Goal: Task Accomplishment & Management: Complete application form

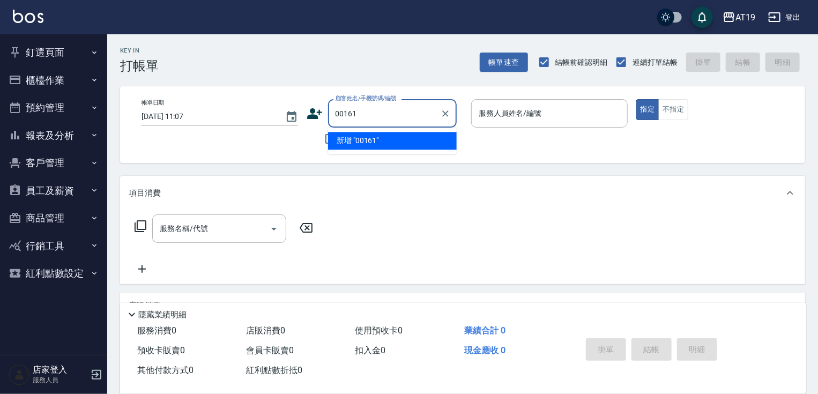
type input "00161"
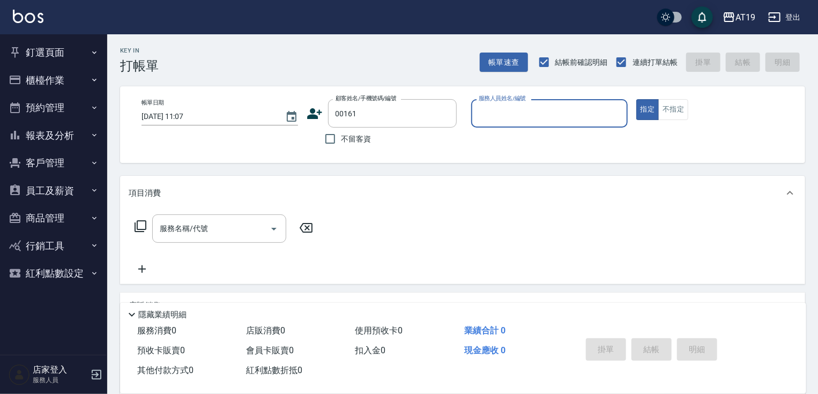
click at [637, 99] on button "指定" at bounding box center [648, 109] width 23 height 21
type button "true"
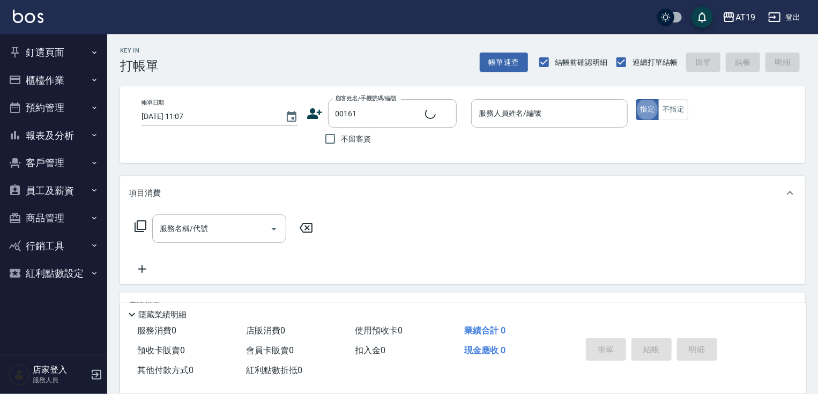
type input "公司/00161/00161"
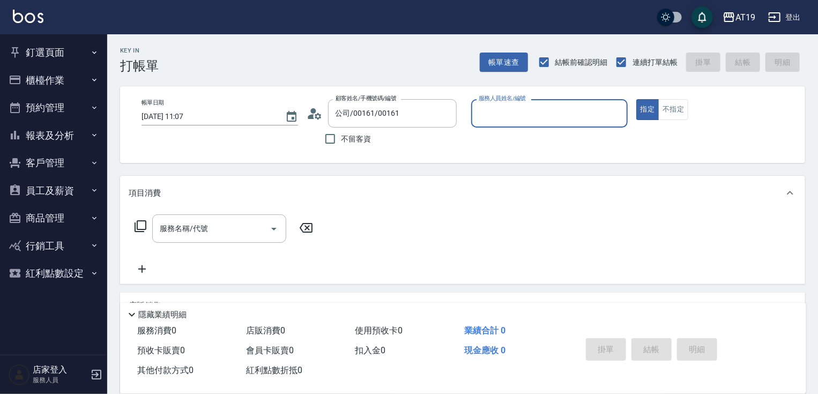
type input "4"
type input "Eros- 4"
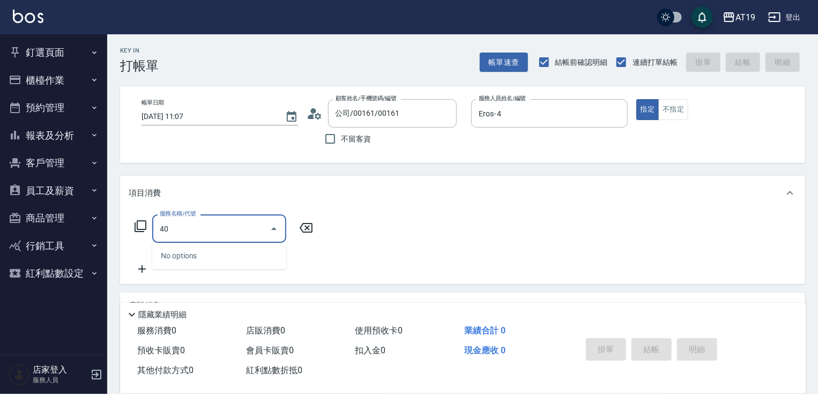
type input "401"
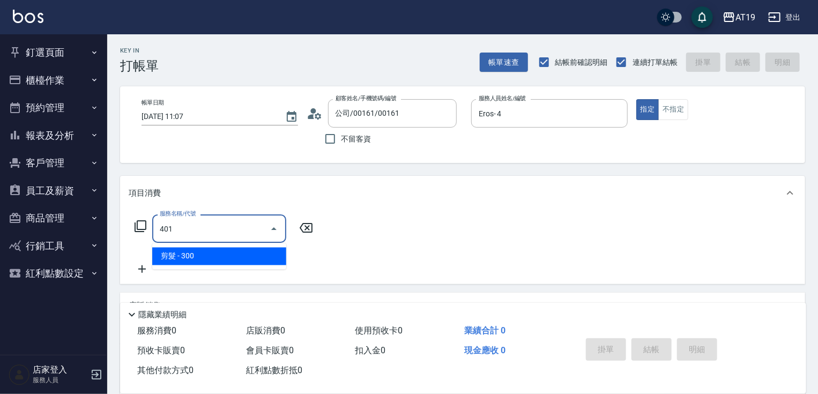
type input "30"
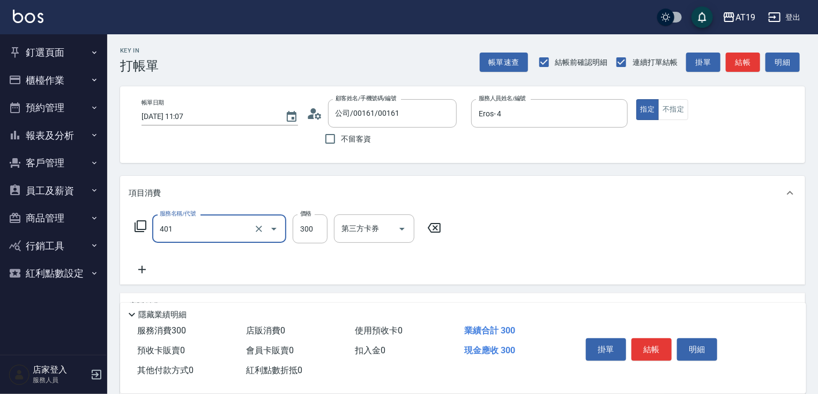
type input "剪髮(401)"
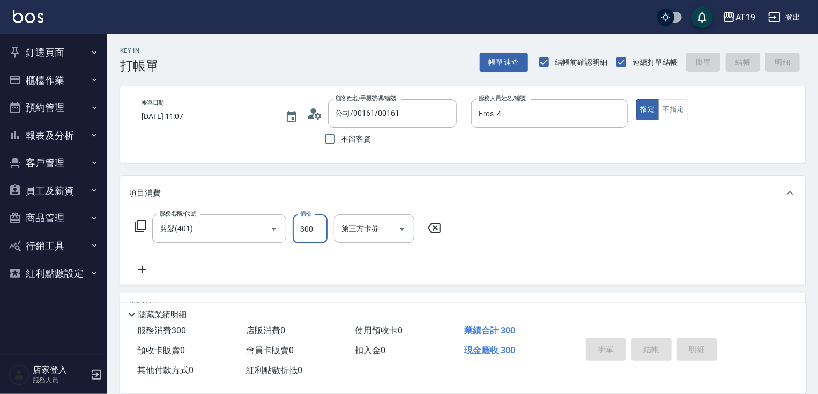
type input "[DATE] 19:46"
type input "0"
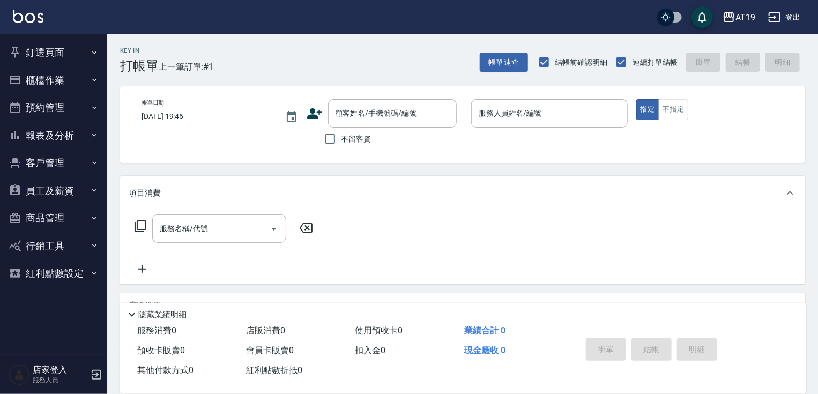
click at [560, 245] on div "服務名稱/代號 服務名稱/代號" at bounding box center [462, 247] width 685 height 74
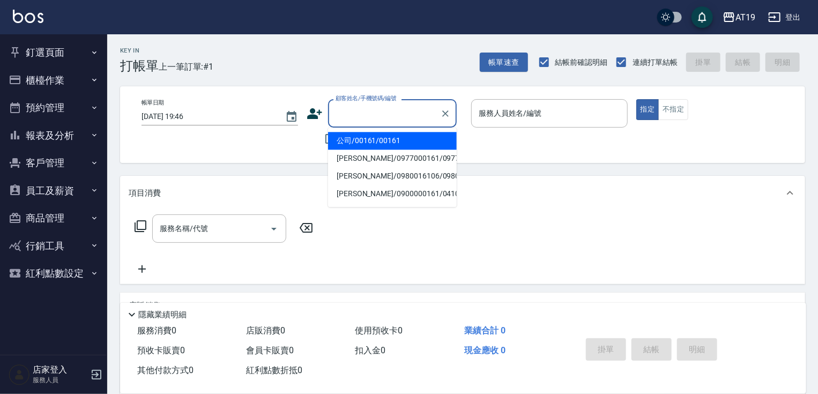
drag, startPoint x: 393, startPoint y: 116, endPoint x: 433, endPoint y: 120, distance: 40.9
click at [395, 115] on input "顧客姓名/手機號碼/編號" at bounding box center [384, 113] width 103 height 19
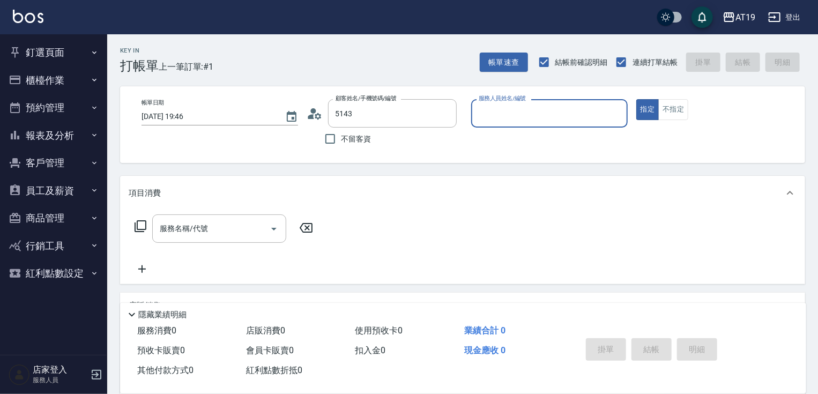
type input "蔡緯祥/0922835143/02440"
click at [637, 99] on button "指定" at bounding box center [648, 109] width 23 height 21
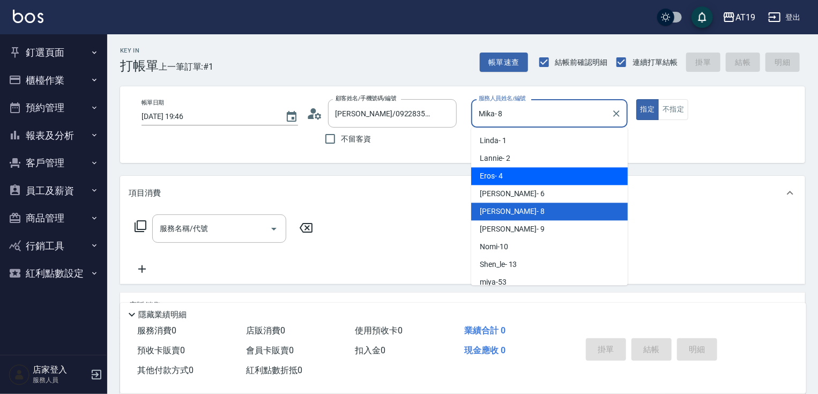
type input "Eros- 4"
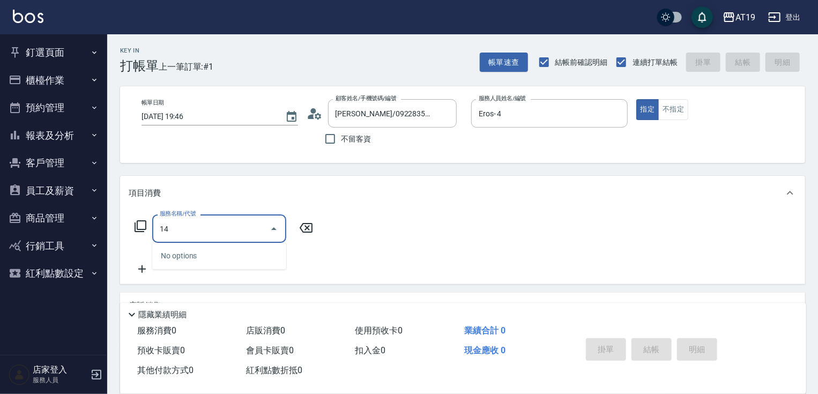
type input "1"
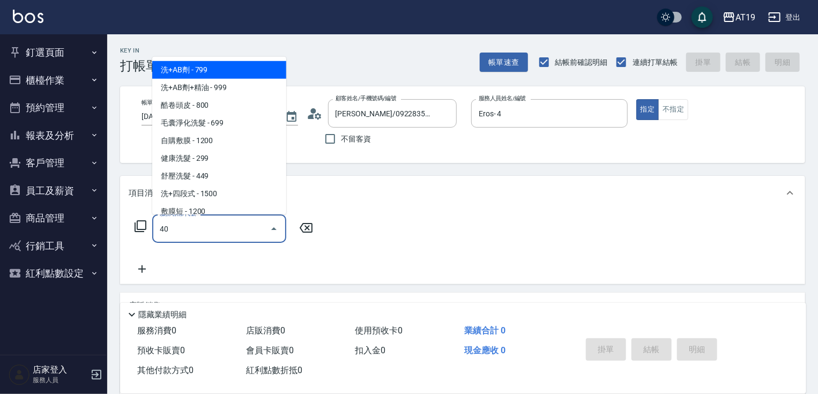
type input "401"
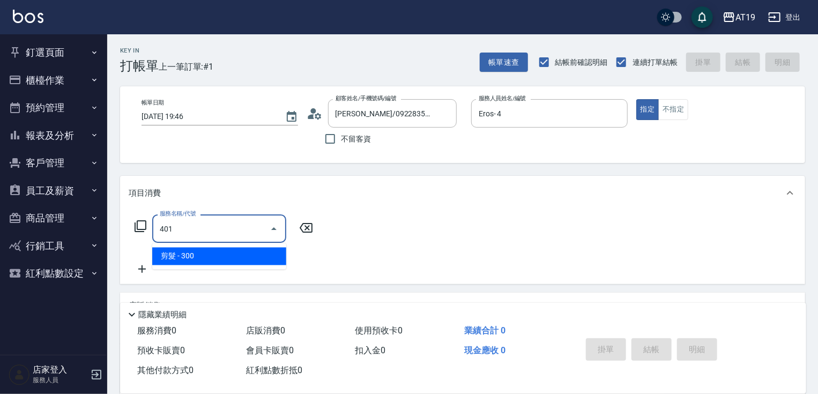
type input "30"
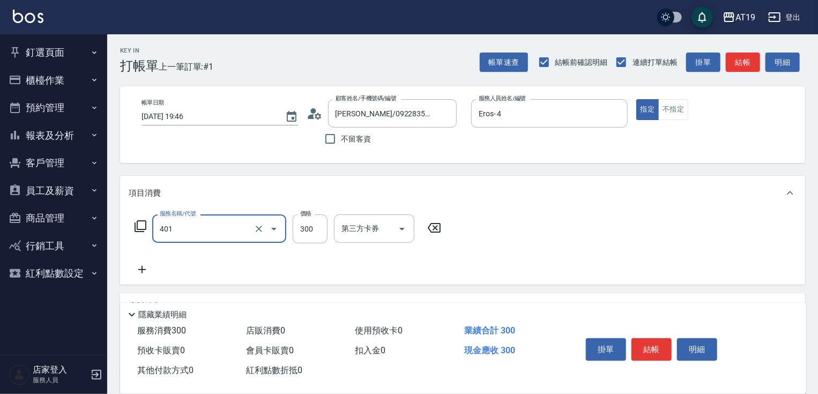
type input "剪髮(401)"
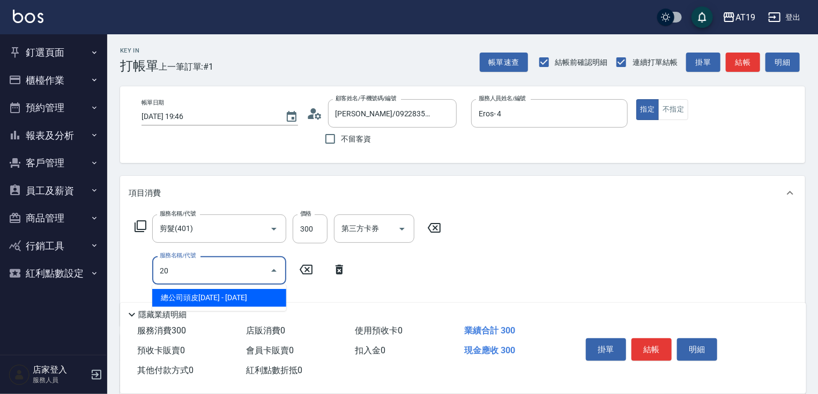
type input "201"
type input "60"
type input "洗髮(201)"
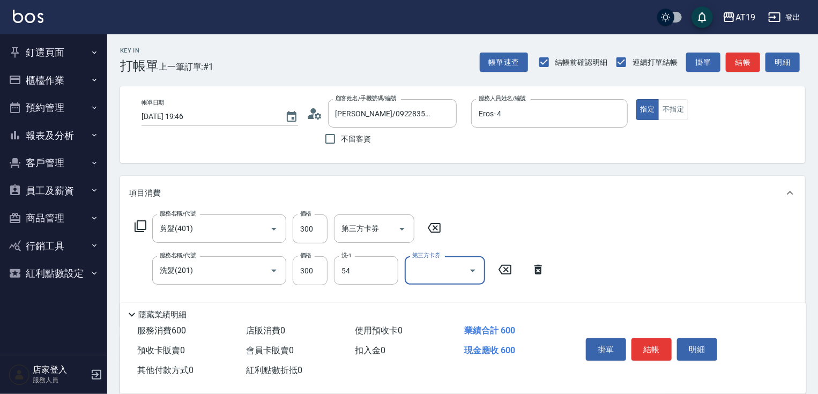
type input "Chanel-54"
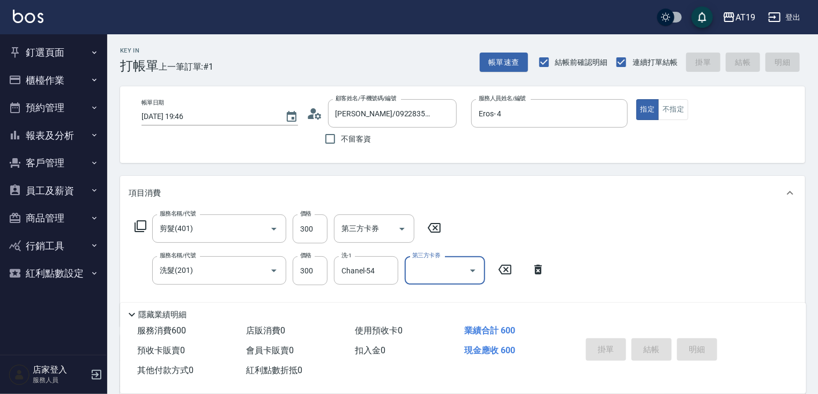
type input "2025/10/11 19:47"
type input "0"
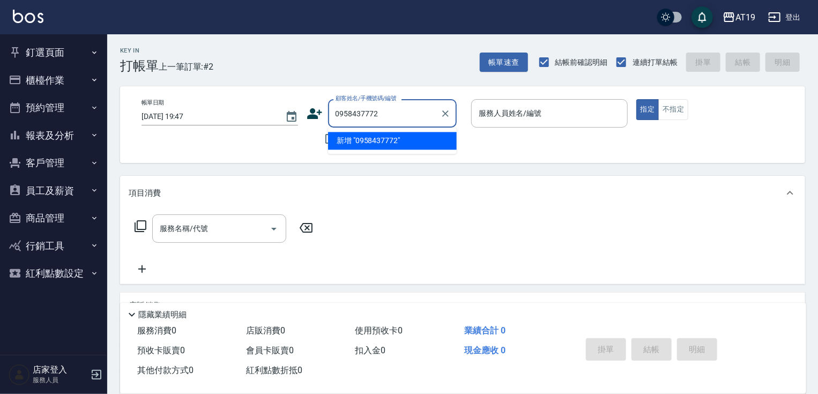
type input "0958437772"
click at [308, 109] on icon at bounding box center [315, 114] width 16 height 16
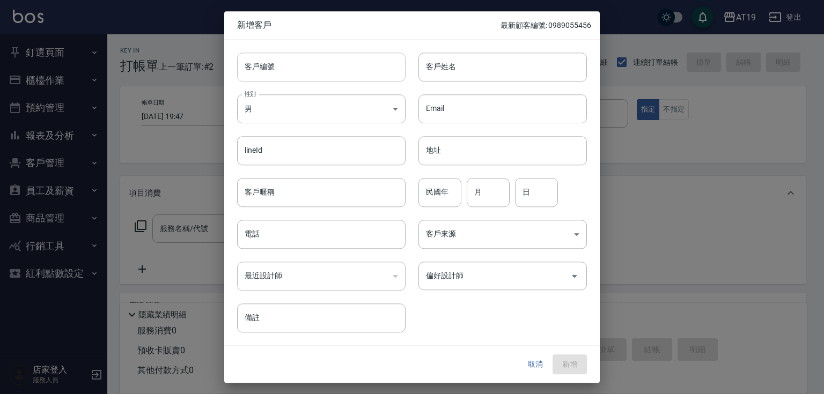
click at [345, 76] on input "客戶編號" at bounding box center [321, 67] width 168 height 29
paste input "0958437772"
type input "0958437772"
paste input "0958437772"
click at [296, 242] on input "電話" at bounding box center [321, 234] width 168 height 29
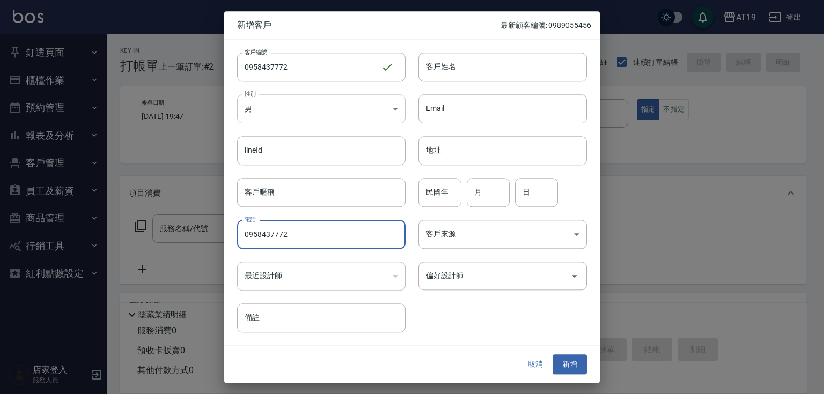
type input "0958437772"
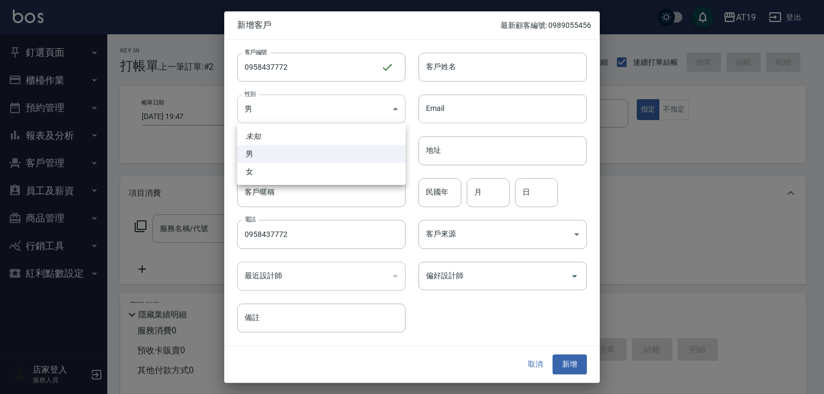
drag, startPoint x: 299, startPoint y: 113, endPoint x: 305, endPoint y: 170, distance: 57.7
click at [300, 124] on body "AT19 登出 釘選頁面 打帳單 帳單列表 材料自購登錄 排班表 現場電腦打卡 店家日報表 互助日報表 設計師排行榜 設計師日報表 櫃檯作業 打帳單 帳單列表…" at bounding box center [412, 274] width 824 height 549
drag, startPoint x: 305, startPoint y: 176, endPoint x: 312, endPoint y: 169, distance: 9.5
click at [307, 174] on li "女" at bounding box center [321, 172] width 168 height 18
type input "[DEMOGRAPHIC_DATA]"
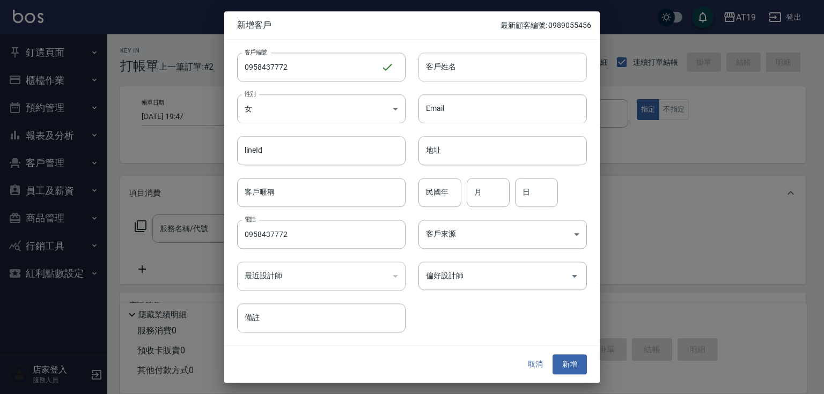
drag, startPoint x: 461, startPoint y: 68, endPoint x: 451, endPoint y: 2, distance: 66.8
click at [461, 68] on input "客戶姓名" at bounding box center [502, 67] width 168 height 29
type input "ㄇㄛ"
type input "diva"
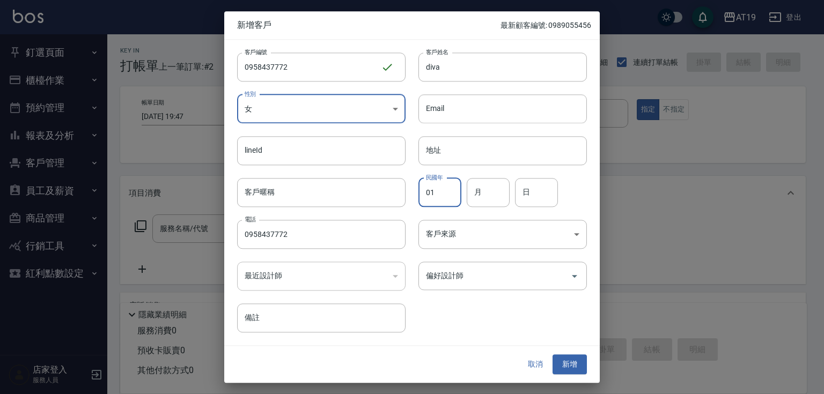
type input "01"
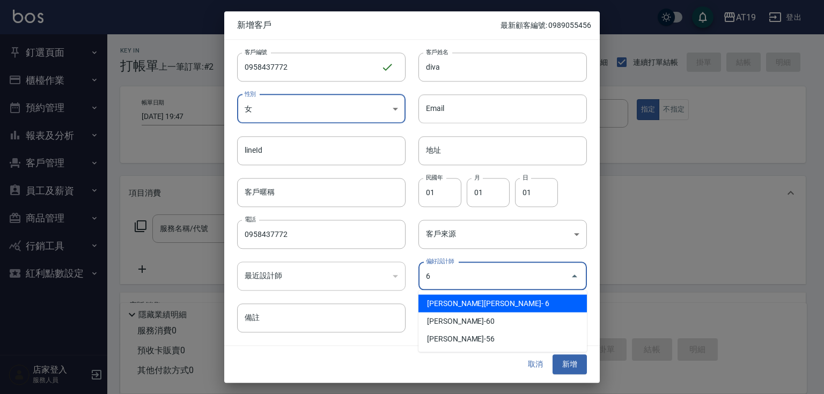
type input "[PERSON_NAME][PERSON_NAME]"
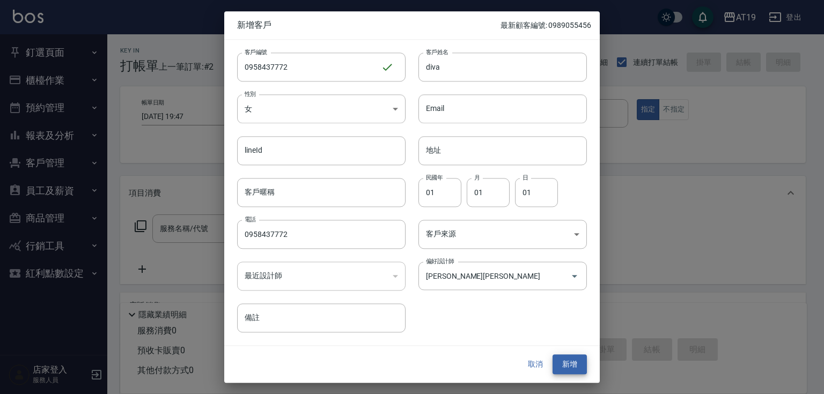
click at [552, 355] on button "新增" at bounding box center [569, 365] width 34 height 20
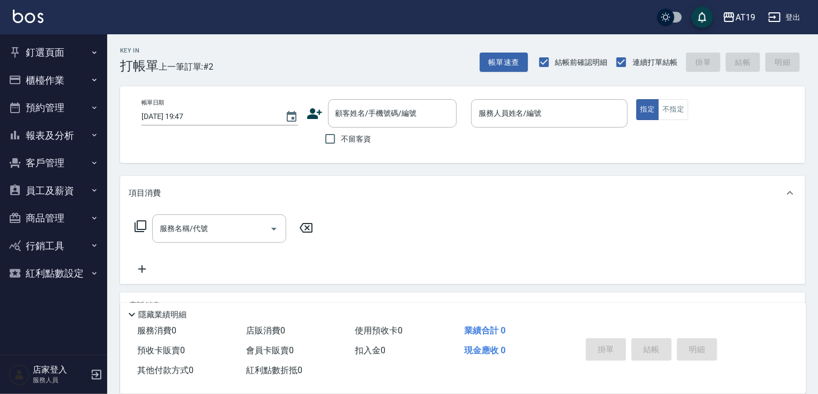
drag, startPoint x: 348, startPoint y: 103, endPoint x: 353, endPoint y: 98, distance: 7.2
click at [350, 102] on div "顧客姓名/手機號碼/編號" at bounding box center [392, 113] width 129 height 28
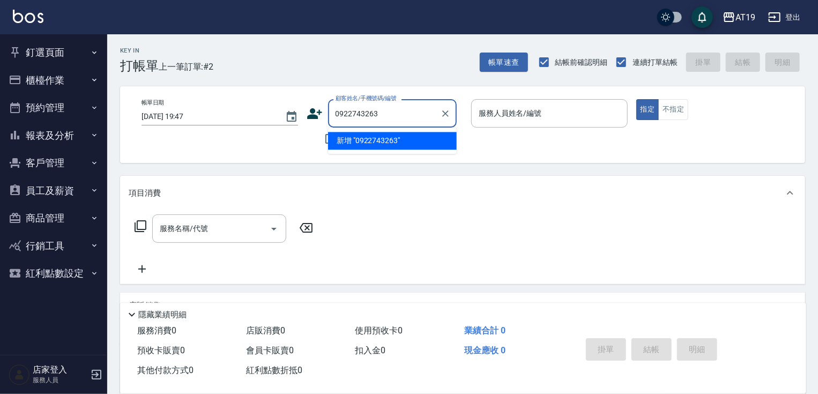
type input "0922743263"
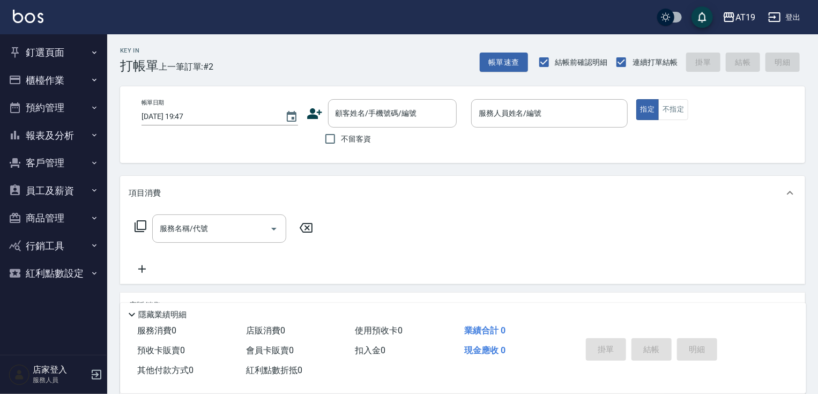
click at [315, 113] on icon at bounding box center [315, 114] width 16 height 16
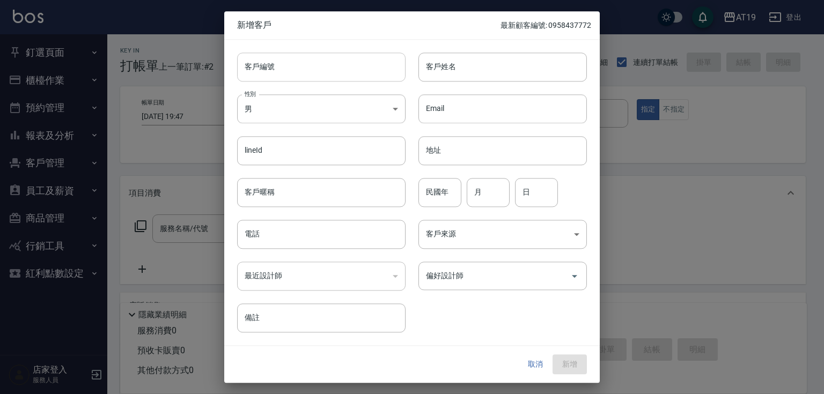
click at [345, 69] on input "客戶編號" at bounding box center [321, 67] width 168 height 29
paste input "0922743263"
type input "0922743263"
click at [337, 234] on input "電話" at bounding box center [321, 234] width 168 height 29
paste input "0922743263"
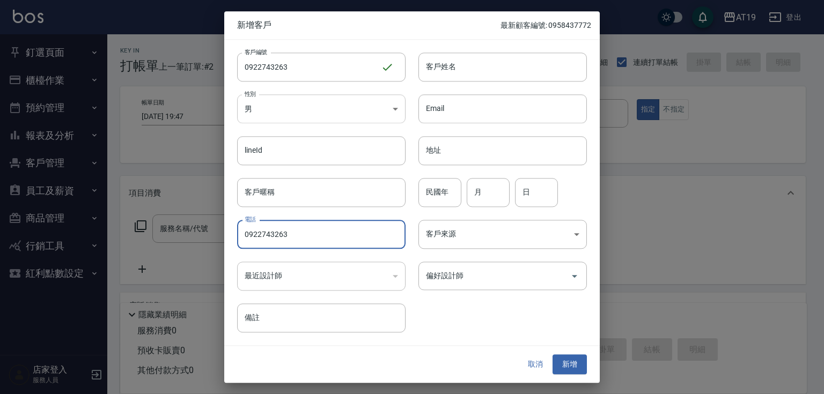
type input "0922743263"
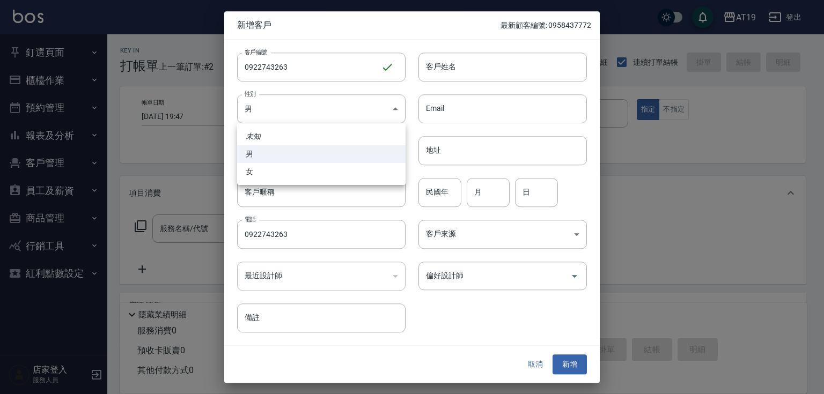
drag, startPoint x: 341, startPoint y: 112, endPoint x: 341, endPoint y: 153, distance: 41.8
click at [341, 112] on body "AT19 登出 釘選頁面 打帳單 帳單列表 材料自購登錄 排班表 現場電腦打卡 店家日報表 互助日報表 設計師排行榜 設計師日報表 櫃檯作業 打帳單 帳單列表…" at bounding box center [412, 274] width 824 height 549
drag, startPoint x: 343, startPoint y: 174, endPoint x: 404, endPoint y: 139, distance: 71.1
click at [350, 172] on li "女" at bounding box center [321, 172] width 168 height 18
type input "[DEMOGRAPHIC_DATA]"
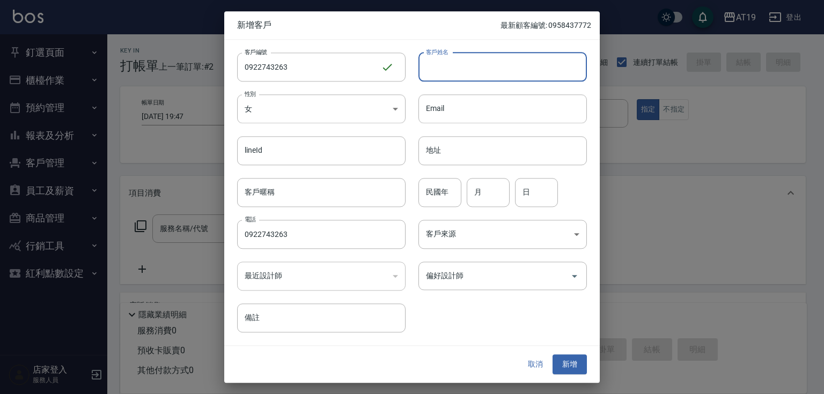
drag, startPoint x: 470, startPoint y: 75, endPoint x: 470, endPoint y: 63, distance: 12.3
click at [472, 69] on input "客戶姓名" at bounding box center [502, 67] width 168 height 29
type input "C"
type input "[PERSON_NAME]"
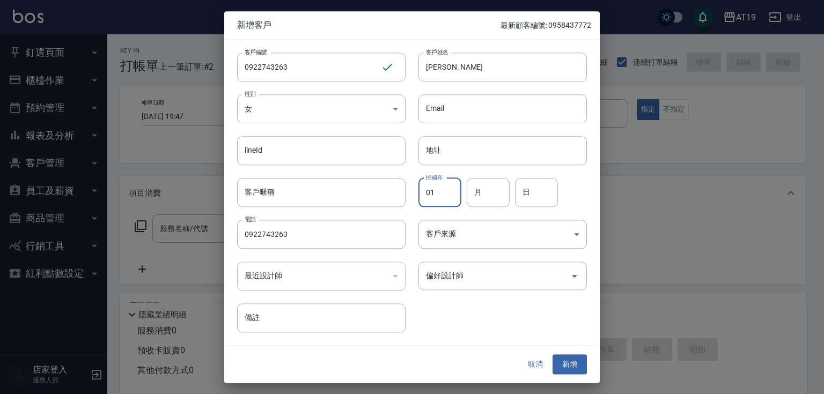
type input "01"
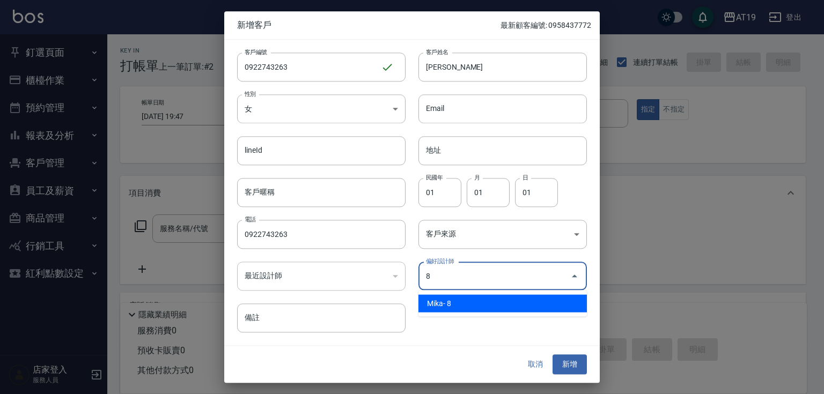
type input "[PERSON_NAME]"
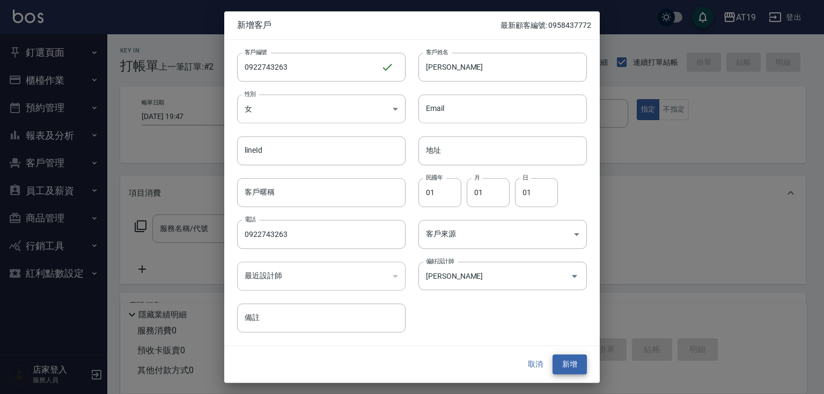
click at [552, 355] on button "新增" at bounding box center [569, 365] width 34 height 20
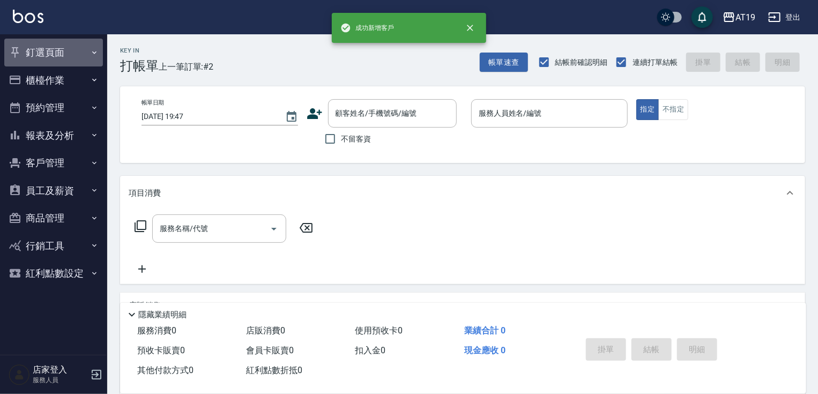
click at [47, 54] on button "釘選頁面" at bounding box center [53, 53] width 99 height 28
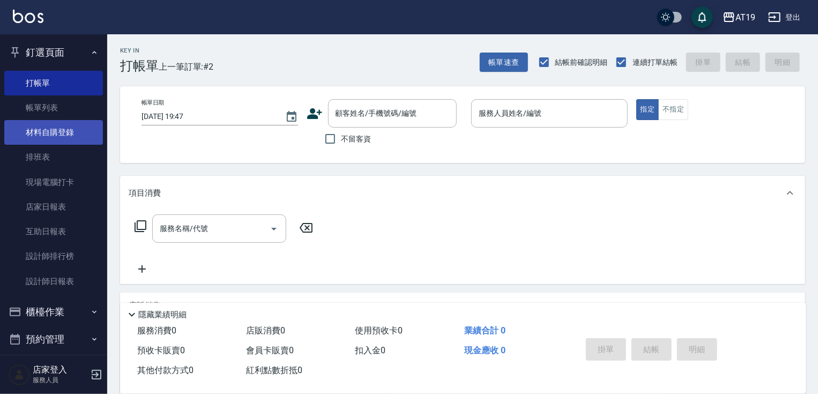
click at [54, 132] on link "材料自購登錄" at bounding box center [53, 132] width 99 height 25
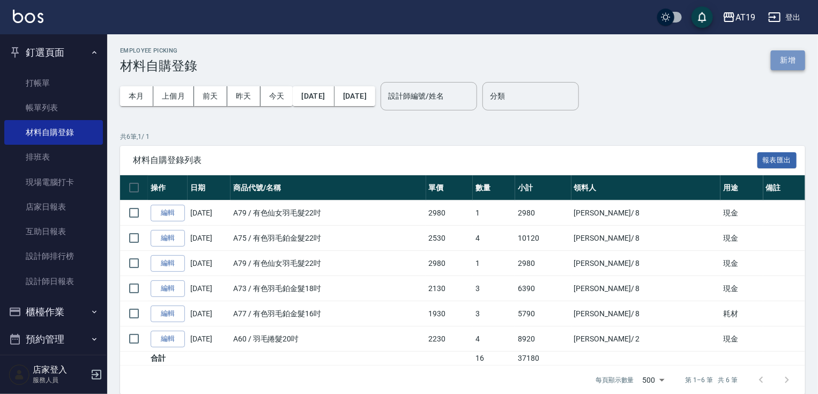
click at [783, 57] on button "新增" at bounding box center [788, 60] width 34 height 20
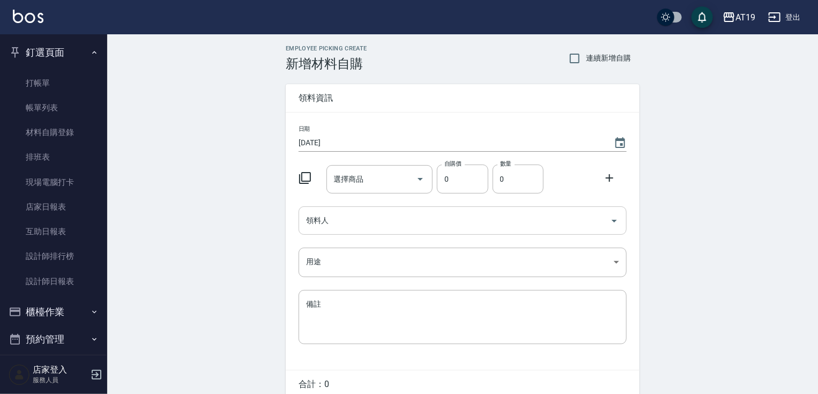
click at [348, 219] on input "領料人" at bounding box center [455, 220] width 302 height 19
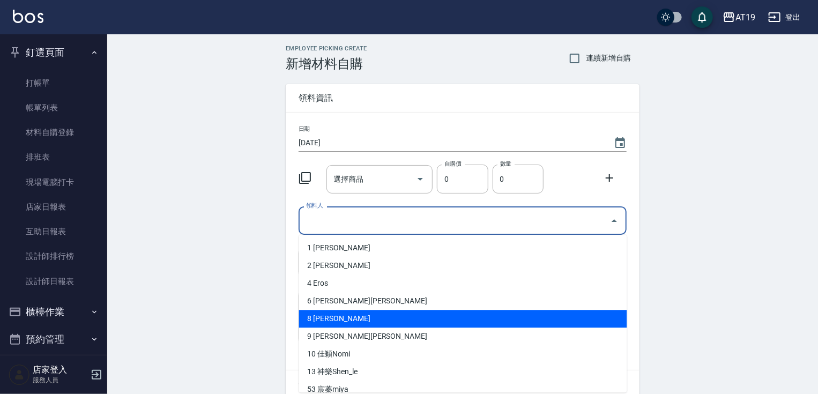
click at [345, 314] on li "8 Mika" at bounding box center [463, 319] width 328 height 18
type input "[PERSON_NAME]"
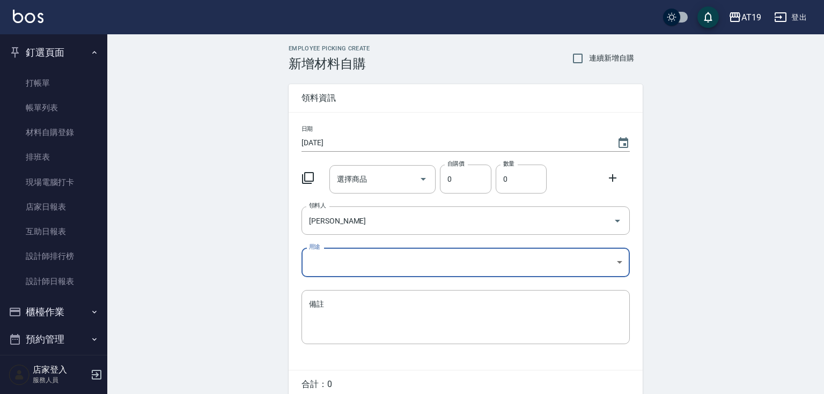
click at [353, 251] on body "AT19 登出 釘選頁面 打帳單 帳單列表 材料自購登錄 排班表 現場電腦打卡 店家日報表 互助日報表 設計師排行榜 設計師日報表 櫃檯作業 打帳單 帳單列表…" at bounding box center [412, 221] width 824 height 442
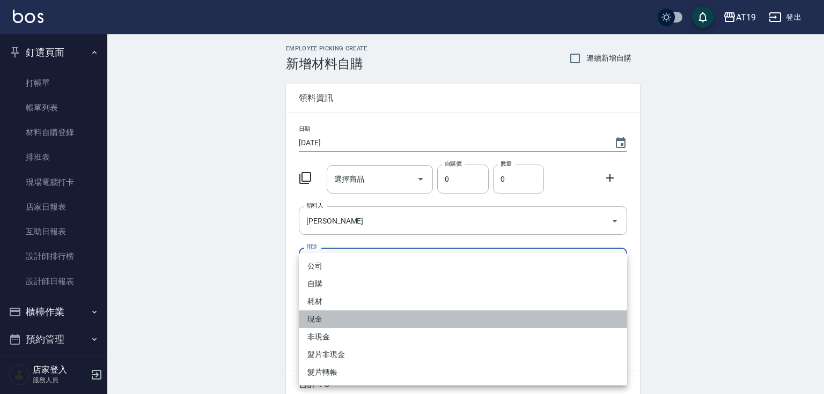
click at [327, 320] on li "現金" at bounding box center [463, 320] width 328 height 18
type input "現金"
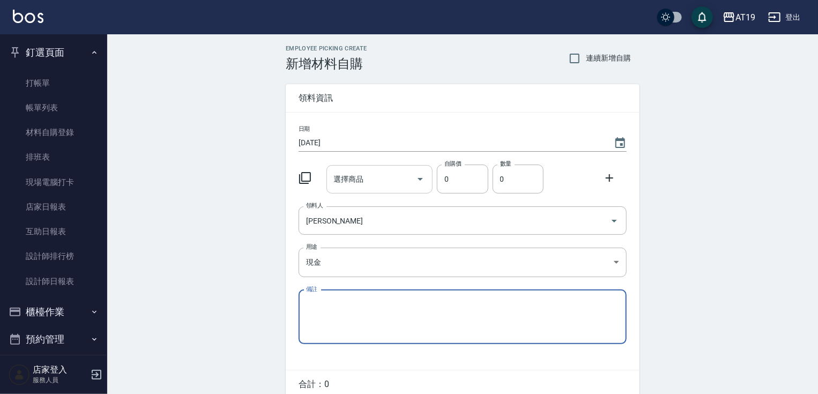
click at [360, 188] on input "選擇商品" at bounding box center [371, 179] width 81 height 19
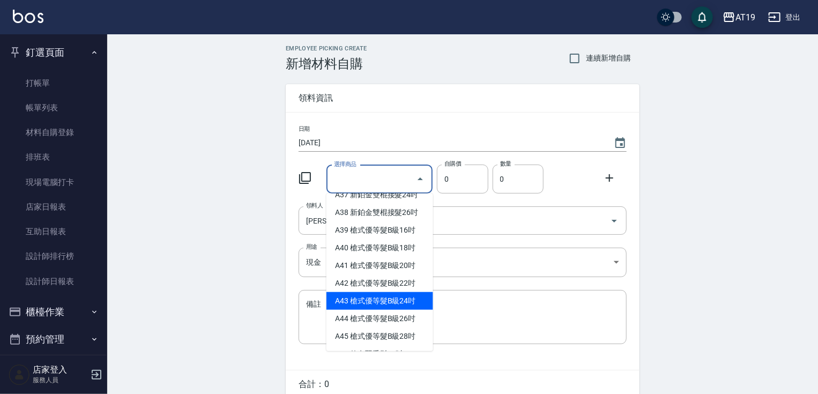
scroll to position [429, 0]
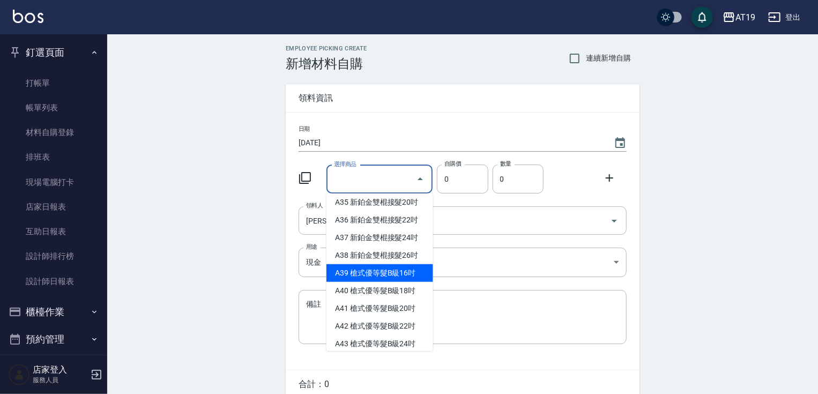
click at [379, 282] on li "A39 槍式優等髮B級16吋" at bounding box center [380, 273] width 107 height 18
type input "槍式優等髮B級16吋"
type input "880"
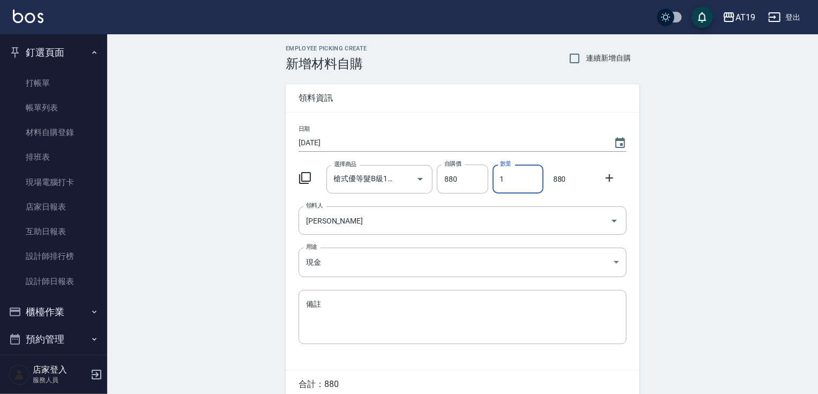
drag, startPoint x: 514, startPoint y: 180, endPoint x: 499, endPoint y: 178, distance: 15.8
click at [499, 178] on input "1" at bounding box center [518, 179] width 51 height 29
type input "3"
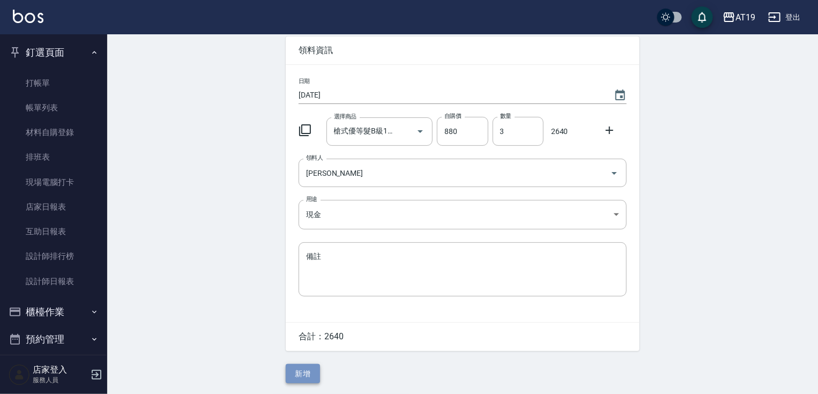
click at [307, 378] on button "新增" at bounding box center [303, 374] width 34 height 20
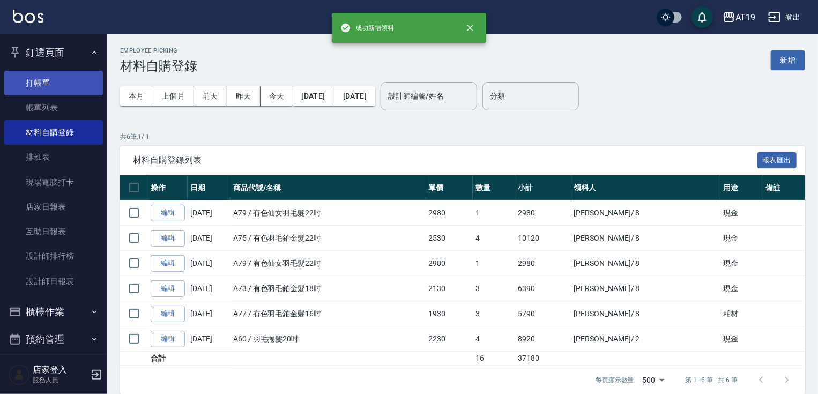
drag, startPoint x: 38, startPoint y: 80, endPoint x: 53, endPoint y: 81, distance: 15.1
click at [37, 80] on link "打帳單" at bounding box center [53, 83] width 99 height 25
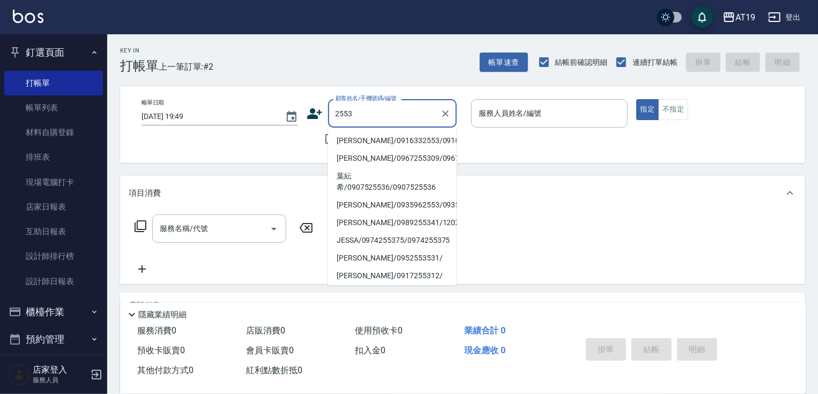
type input "許雁婷/0916332553/0916332553"
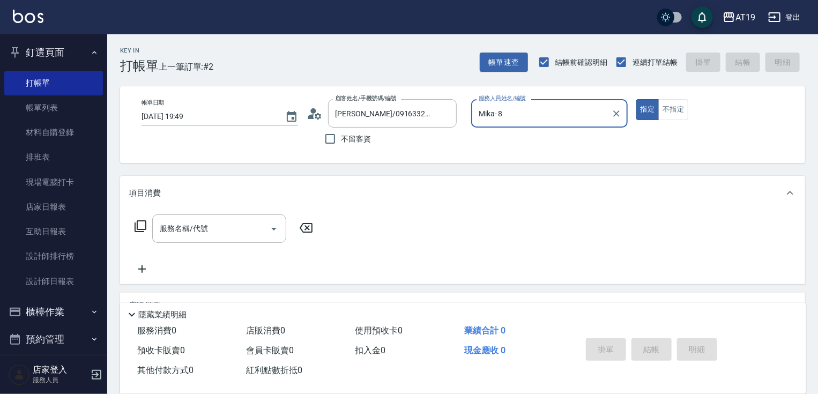
type input "Mika- 8"
click at [637, 99] on button "指定" at bounding box center [648, 109] width 23 height 21
type button "true"
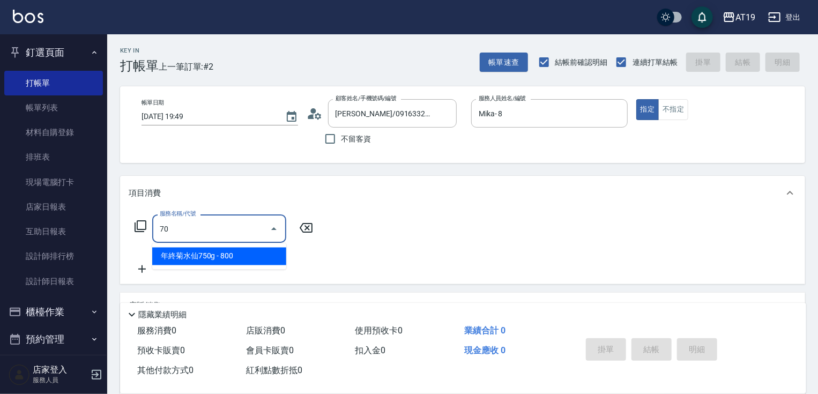
type input "704"
type input "500"
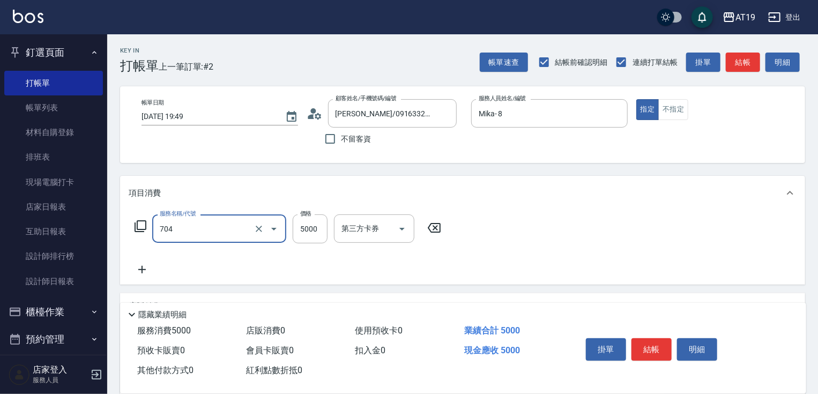
type input "新羽毛鉑金接髮調整(704)"
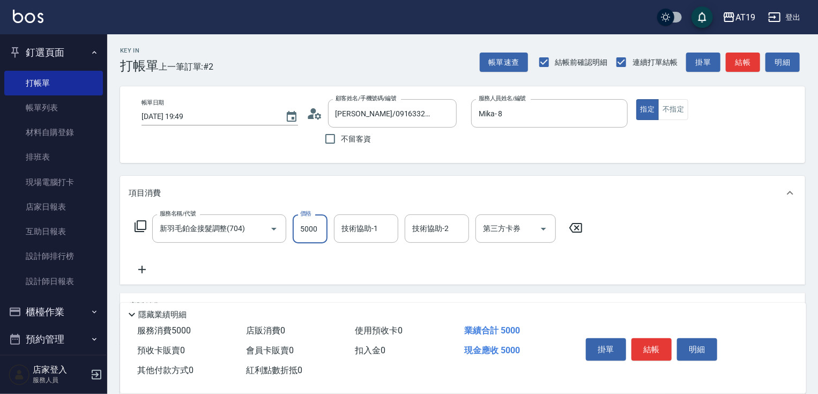
type input "0"
type input "430"
type input "40"
type input "4300"
type input "430"
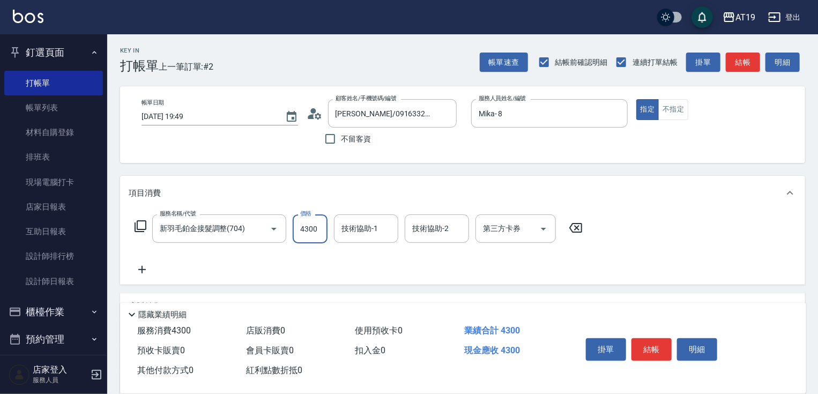
type input "4300"
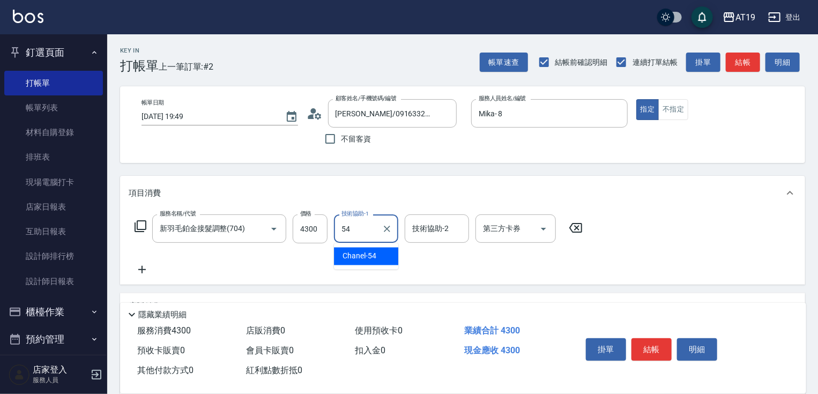
type input "Chanel-54"
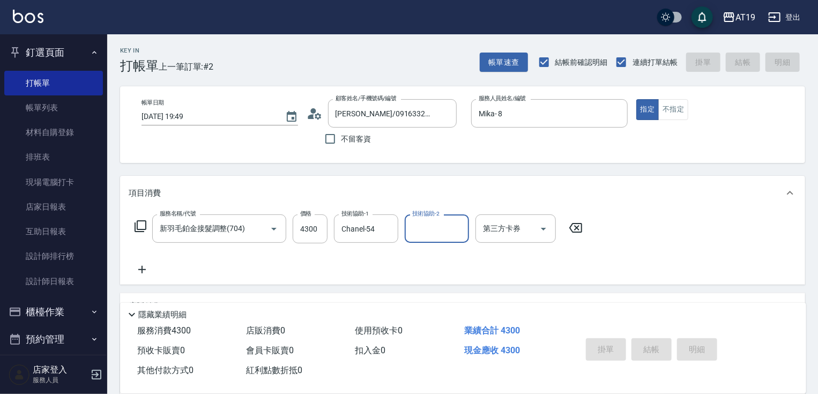
type input "2025/10/11 19:50"
type input "0"
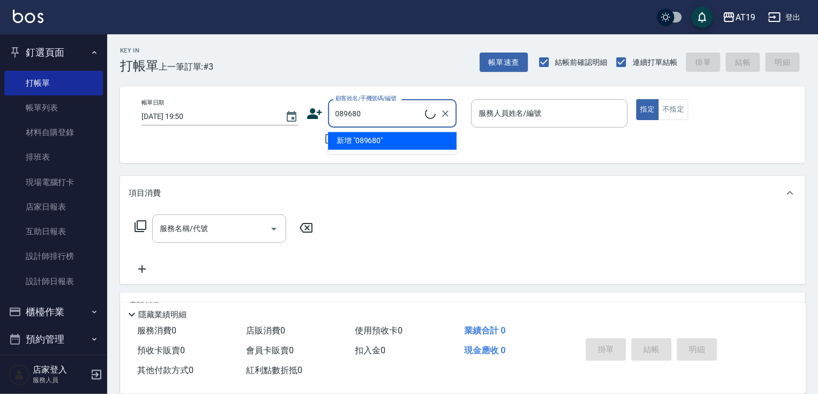
type input "彭吳迪/0915089680/0915089680"
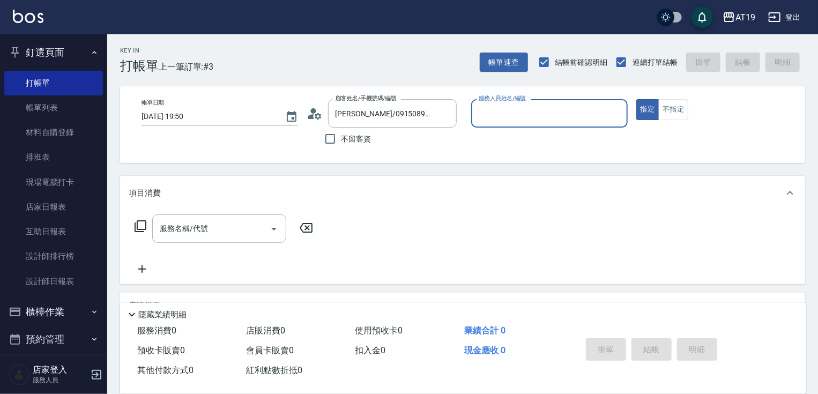
type input "Mika- 8"
click at [637, 99] on button "指定" at bounding box center [648, 109] width 23 height 21
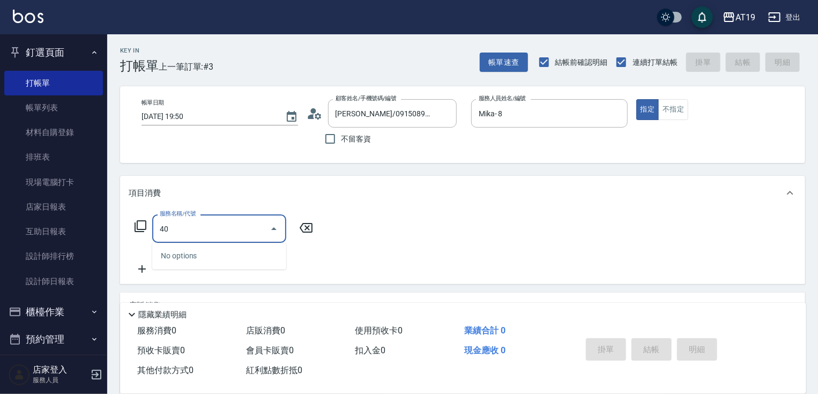
type input "401"
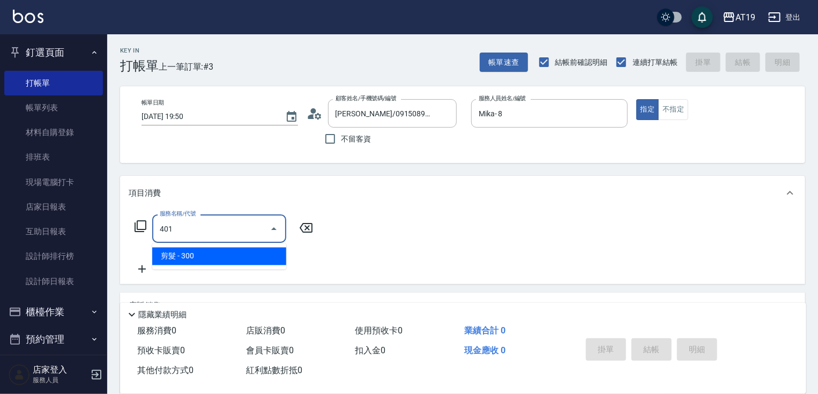
type input "30"
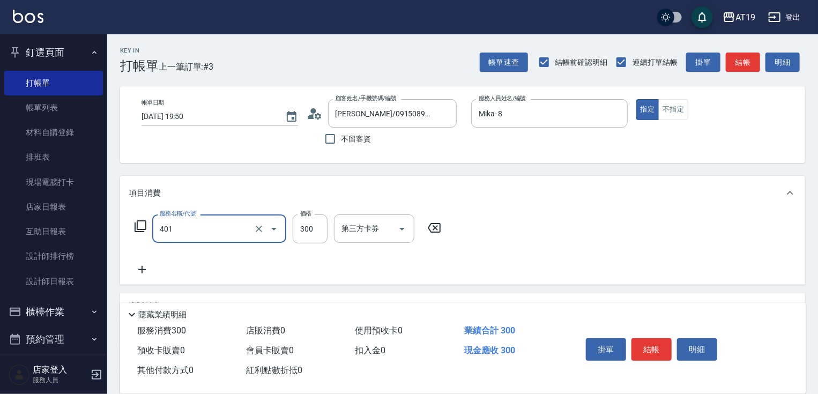
type input "剪髮(401)"
type input "0"
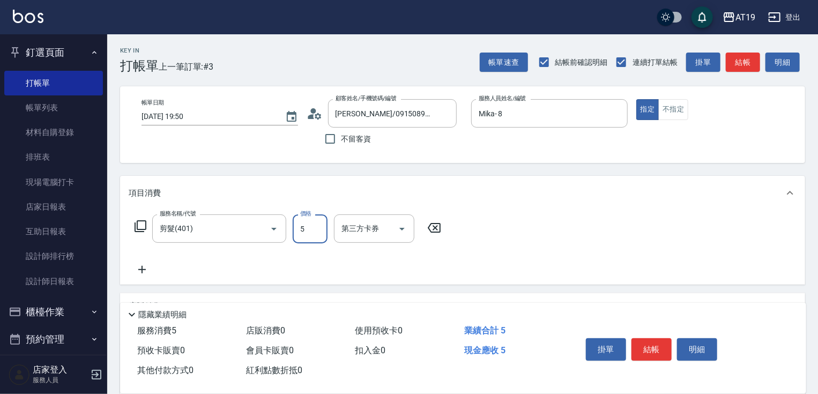
type input "50"
type input "500"
type input "0"
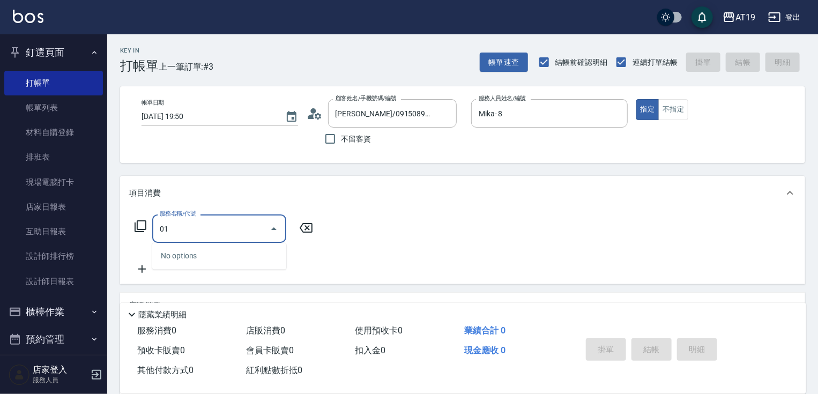
type input "0"
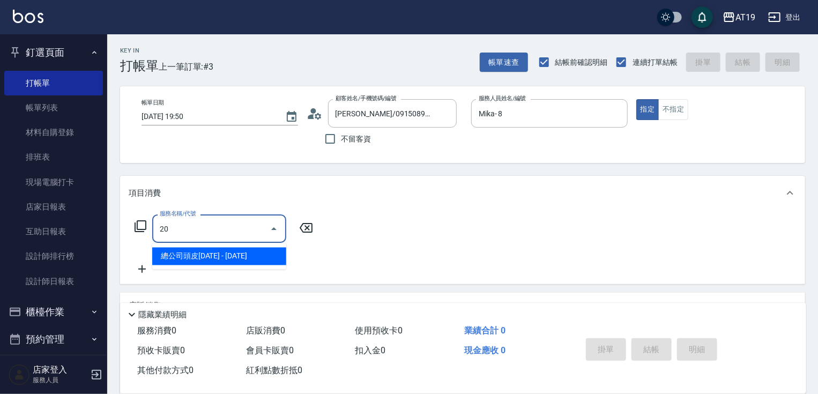
type input "201"
type input "30"
type input "洗髮(201)"
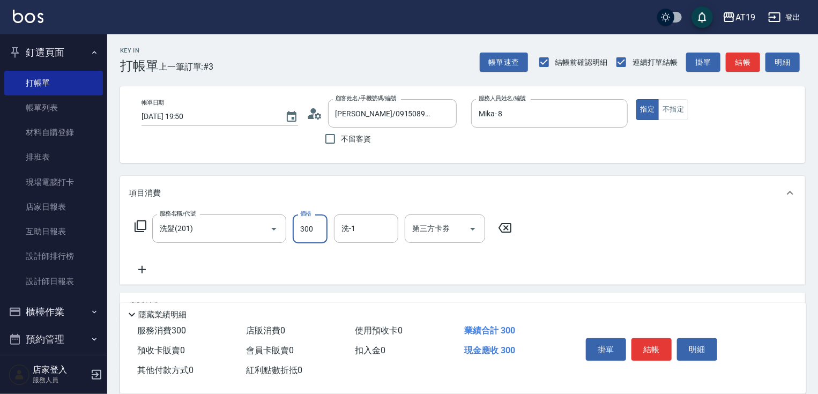
type input "0"
type input "50"
type input "500"
type input "Jun-57"
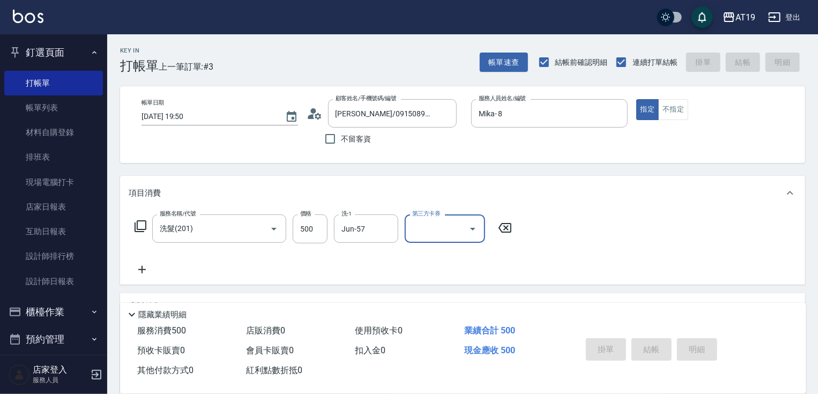
type input "0"
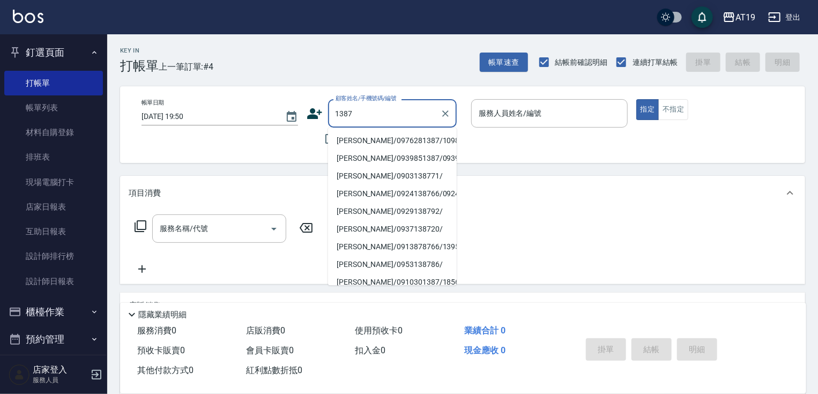
type input "廖柏鈞/0976281387/10980"
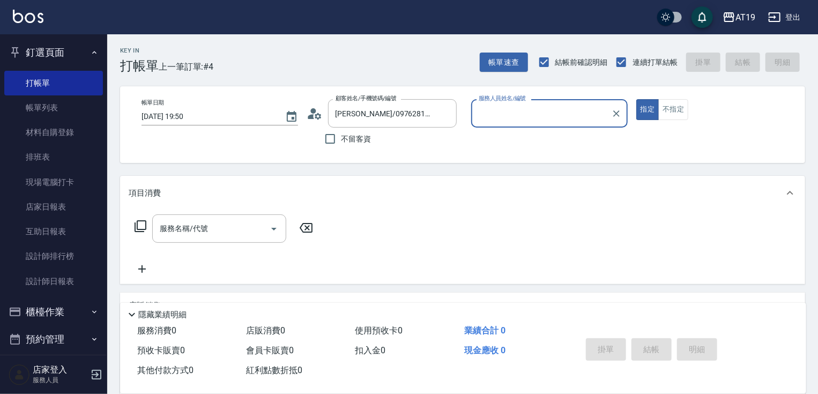
type input "Mika- 8"
click at [637, 99] on button "指定" at bounding box center [648, 109] width 23 height 21
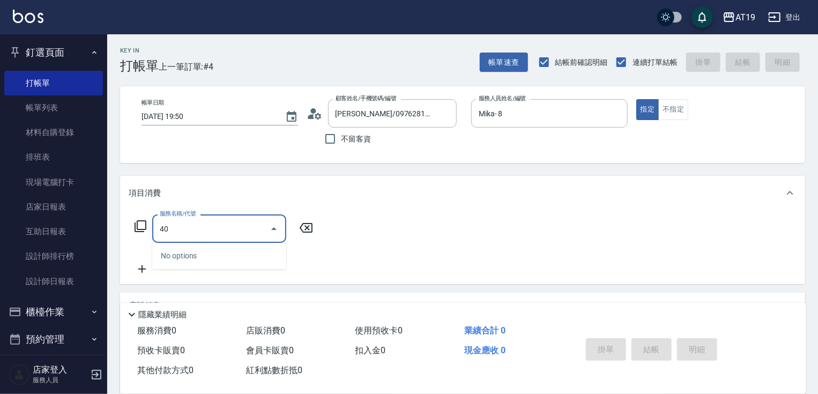
type input "401"
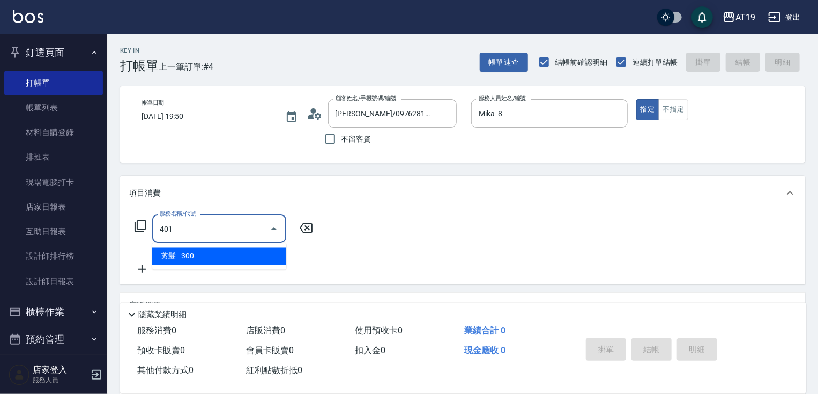
type input "30"
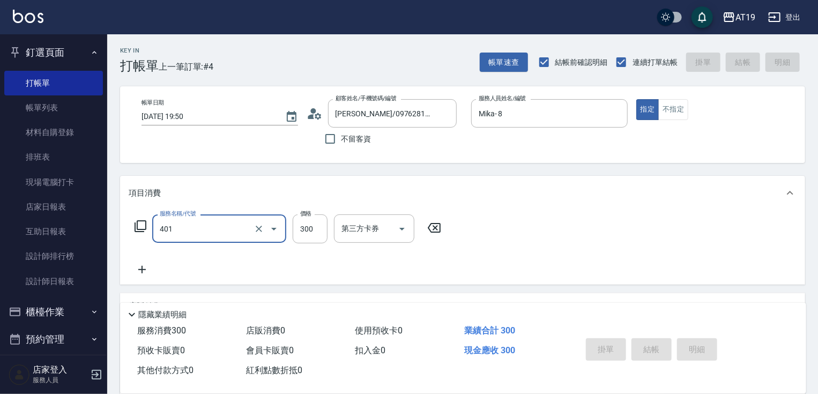
type input "401"
type input "0"
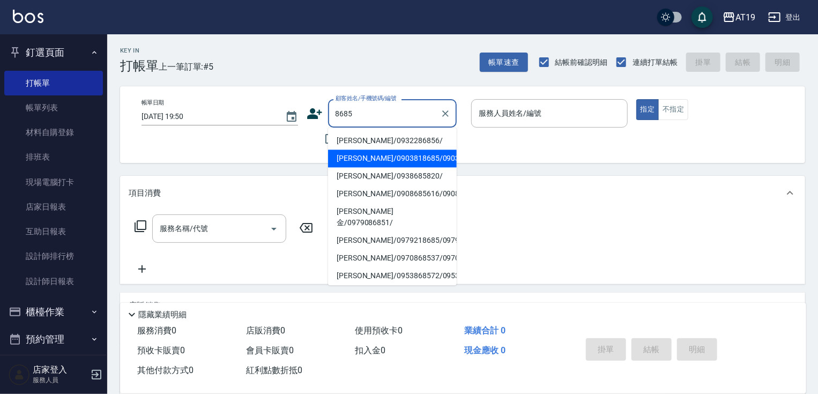
type input "[PERSON_NAME]/0903818685/0903818685"
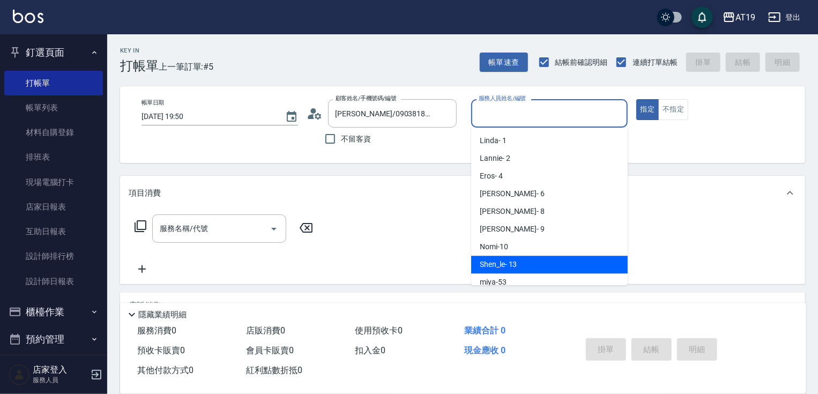
type input "Shen_le- 13"
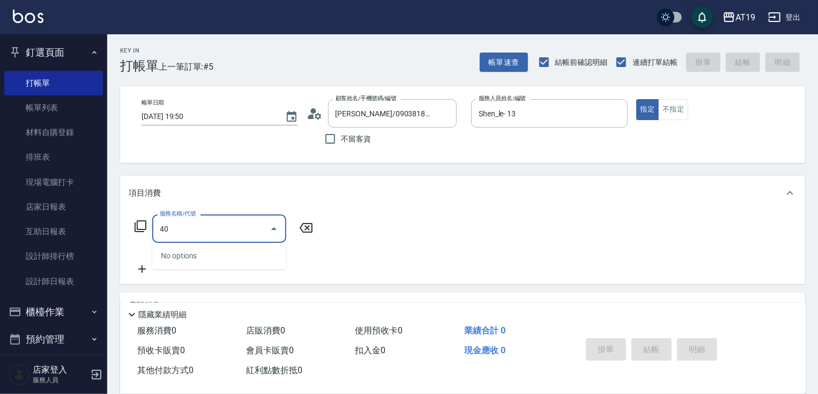
type input "401"
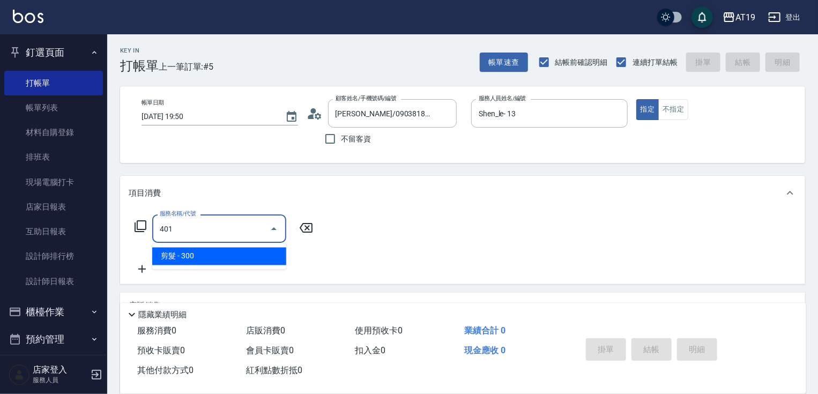
type input "30"
type input "剪髮(401)"
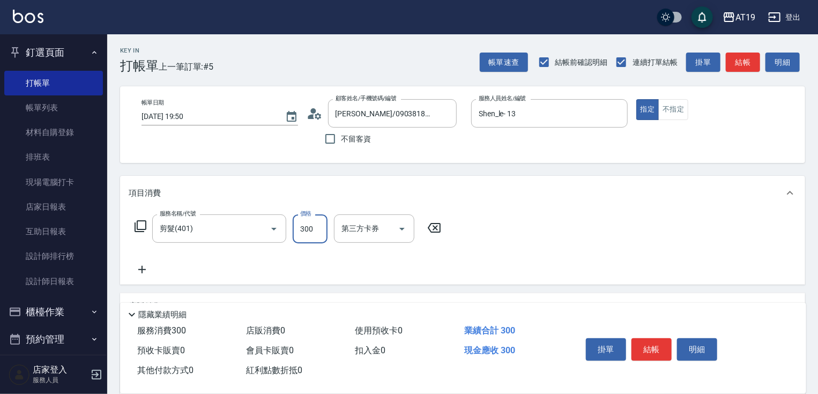
type input "3"
type input "0"
type input "35"
type input "30"
type input "350"
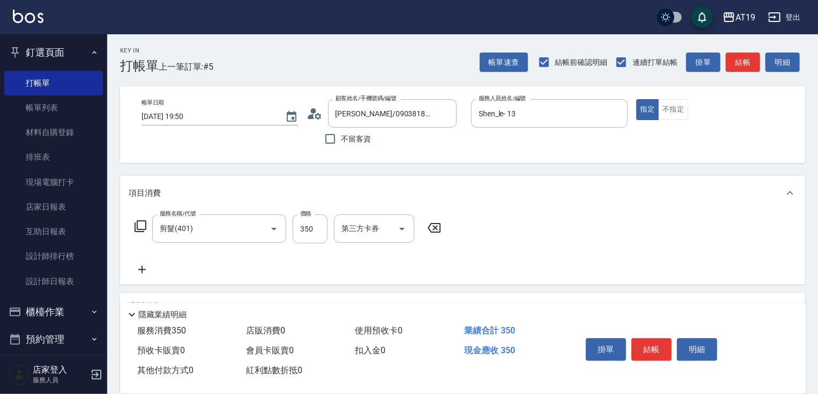
click at [313, 112] on circle at bounding box center [313, 110] width 5 height 5
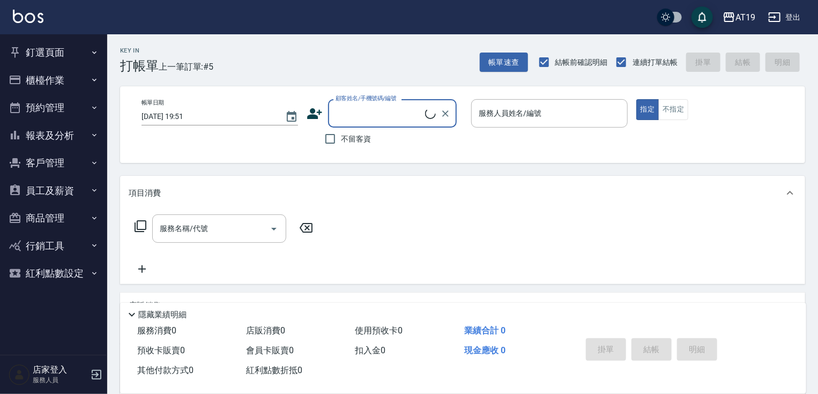
click at [394, 115] on input "顧客姓名/手機號碼/編號" at bounding box center [379, 113] width 92 height 19
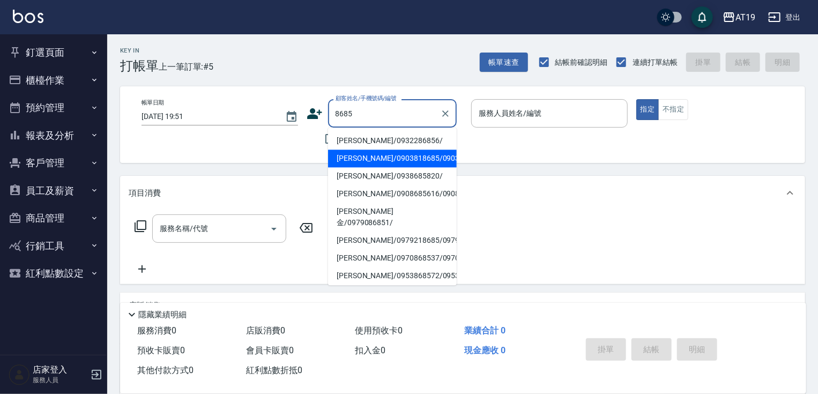
type input "[PERSON_NAME]/0903818685/0903818685"
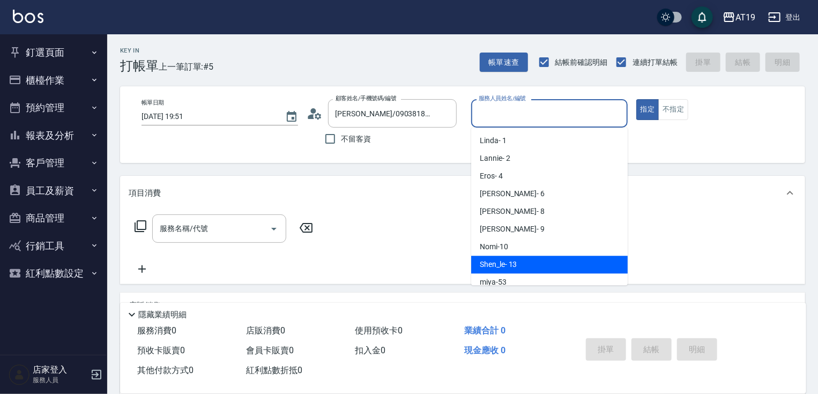
type input "Shen_le- 13"
type button "true"
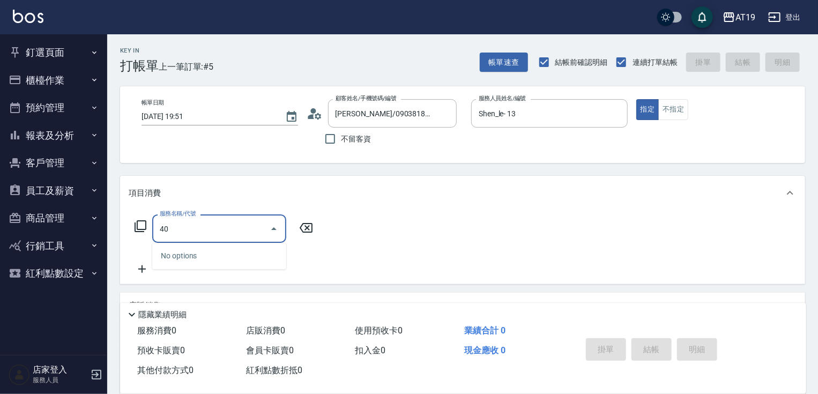
type input "401"
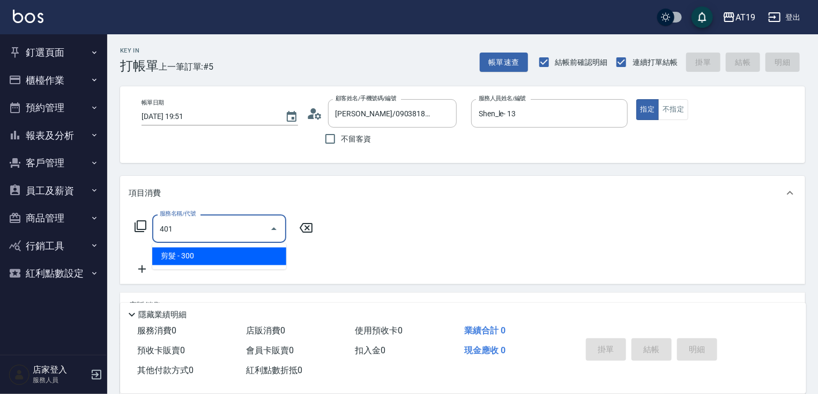
type input "30"
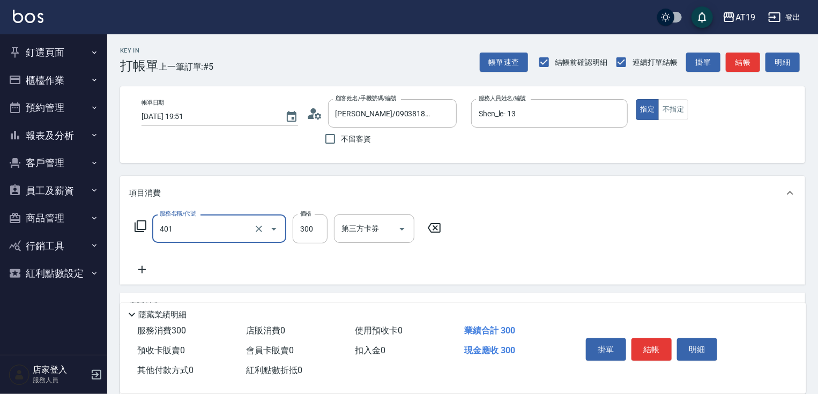
type input "剪髮(401)"
type input "3"
type input "0"
type input "35"
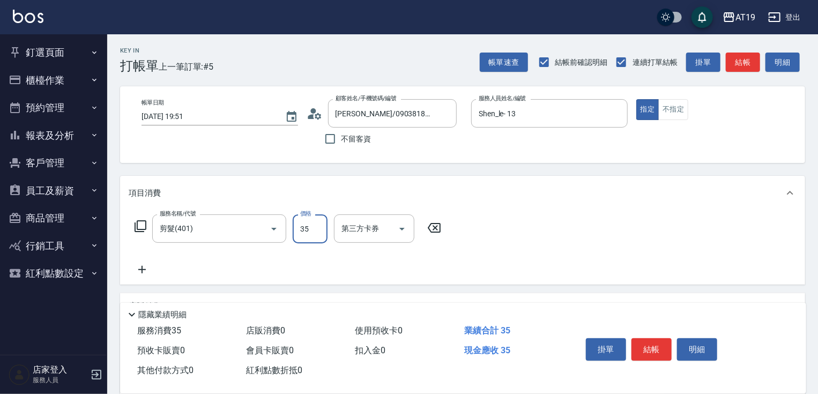
type input "30"
type input "350"
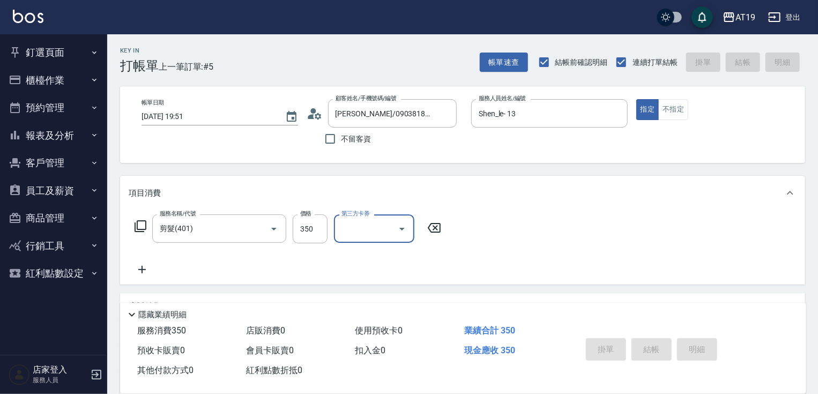
type input "0"
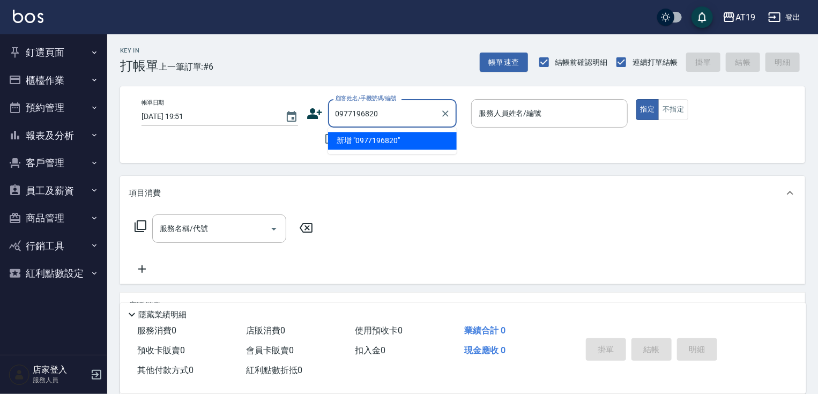
type input "0977196820"
click at [318, 113] on icon at bounding box center [315, 114] width 16 height 16
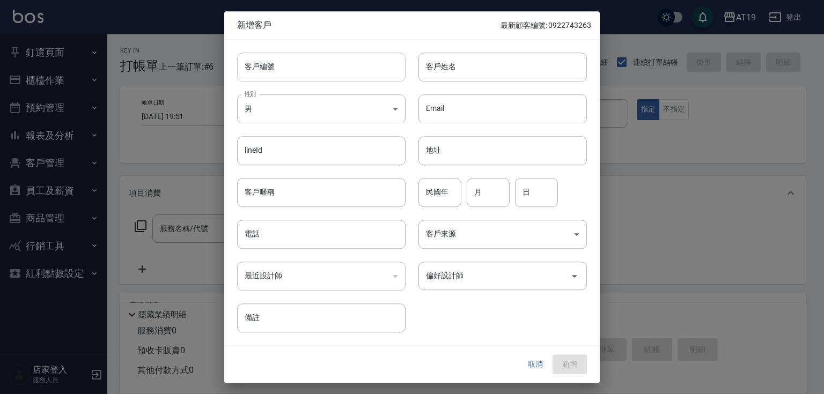
click at [333, 57] on input "客戶編號" at bounding box center [321, 67] width 168 height 29
paste input "0977196820"
type input "0977196820"
click at [291, 237] on input "電話" at bounding box center [321, 234] width 168 height 29
paste input "0977196820"
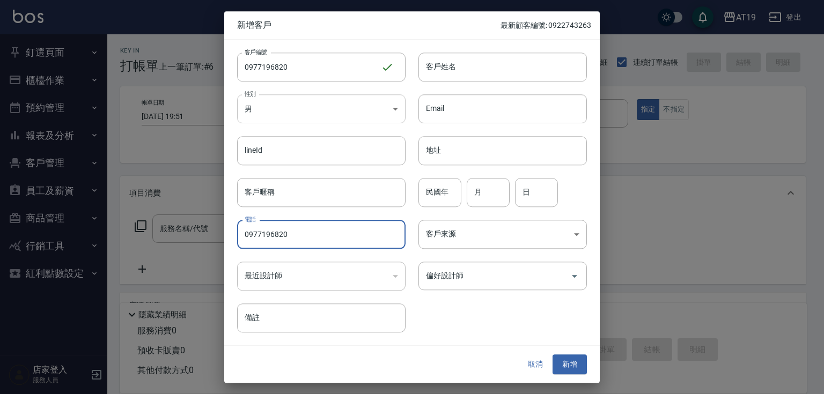
type input "0977196820"
click at [285, 117] on body "AT19 登出 釘選頁面 打帳單 帳單列表 材料自購登錄 排班表 現場電腦打卡 店家日報表 互助日報表 設計師排行榜 設計師日報表 櫃檯作業 打帳單 帳單列表…" at bounding box center [412, 274] width 824 height 549
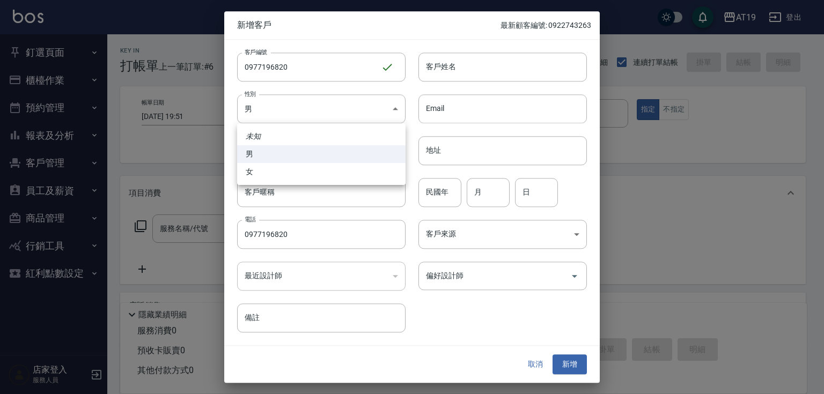
drag, startPoint x: 290, startPoint y: 172, endPoint x: 310, endPoint y: 160, distance: 22.8
click at [291, 172] on li "女" at bounding box center [321, 172] width 168 height 18
type input "[DEMOGRAPHIC_DATA]"
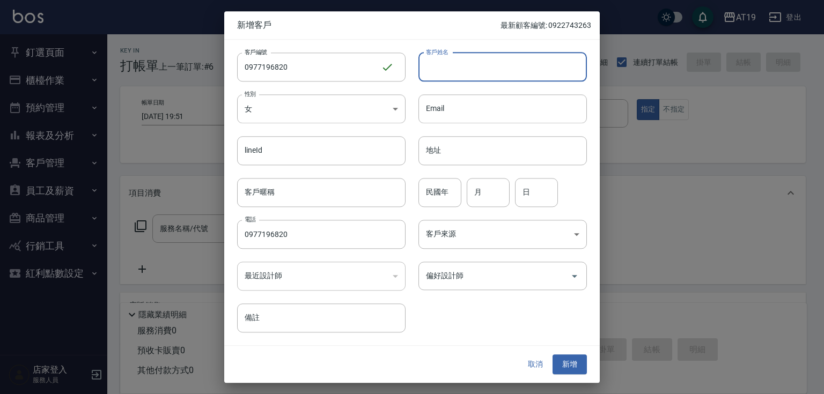
click at [442, 67] on input "客戶姓名" at bounding box center [502, 67] width 168 height 29
type input "X"
type input "ㄉ"
type input "ㄅ"
type input "[PERSON_NAME]"
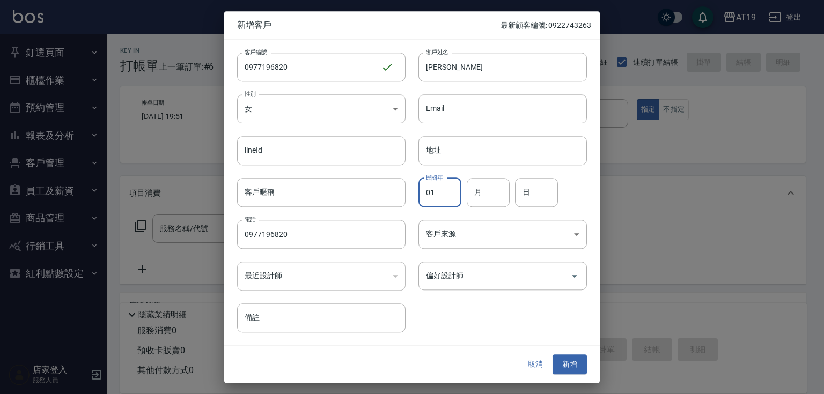
type input "01"
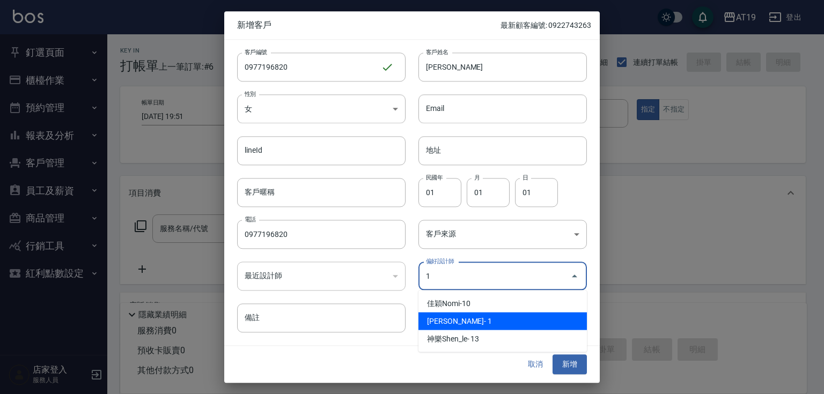
type input "[PERSON_NAME]"
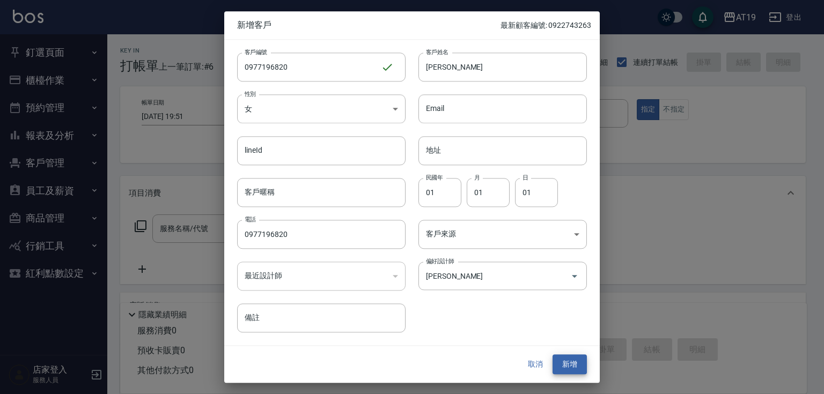
click at [552, 355] on button "新增" at bounding box center [569, 365] width 34 height 20
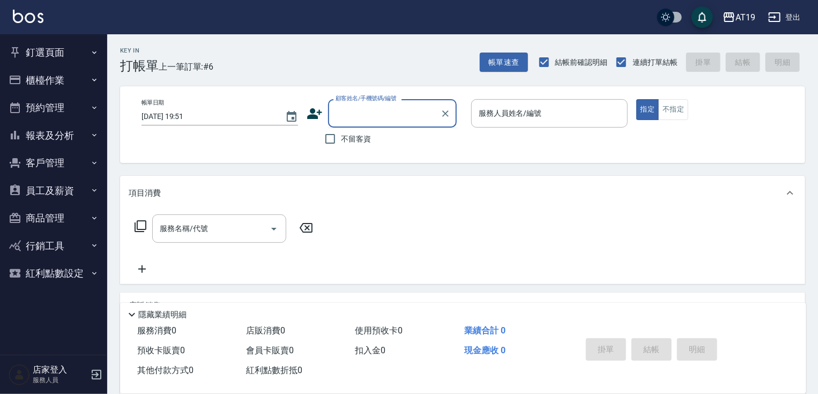
click at [362, 115] on input "顧客姓名/手機號碼/編號" at bounding box center [384, 113] width 103 height 19
type input "9"
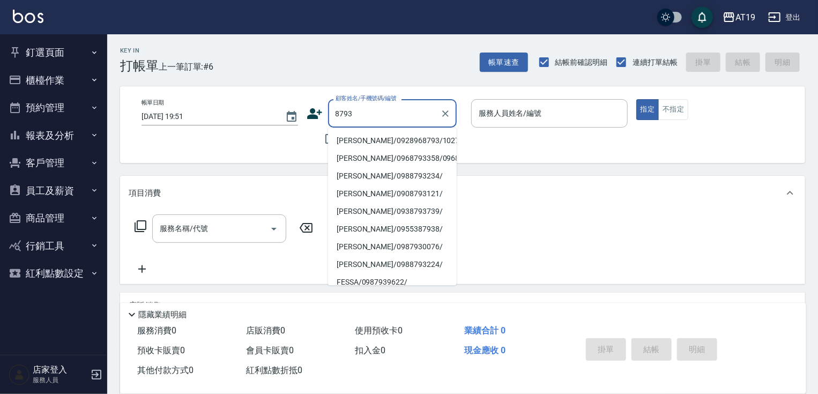
type input "[PERSON_NAME]/0928968793/10272"
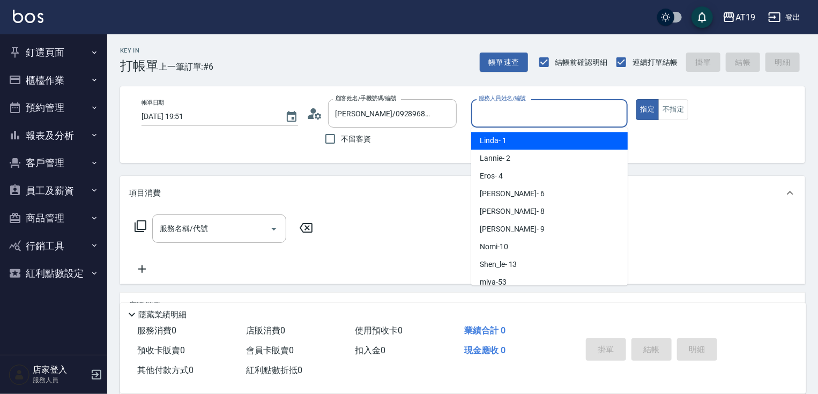
type input "Linda- 1"
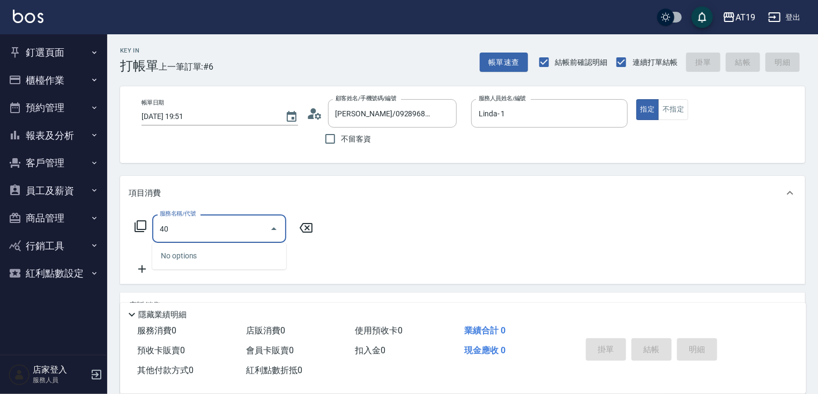
type input "401"
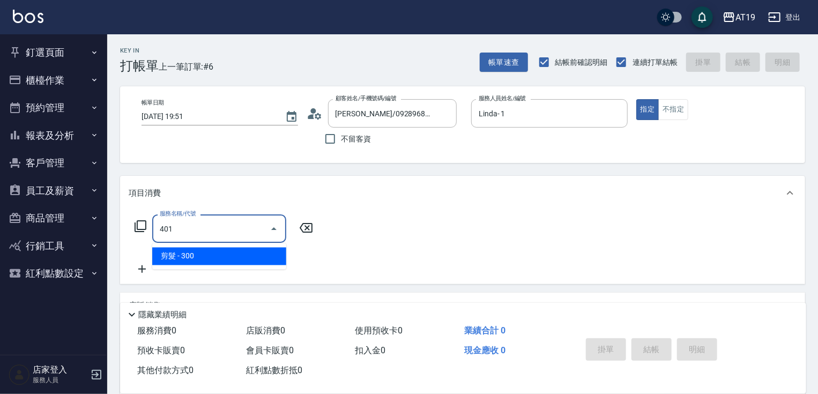
type input "30"
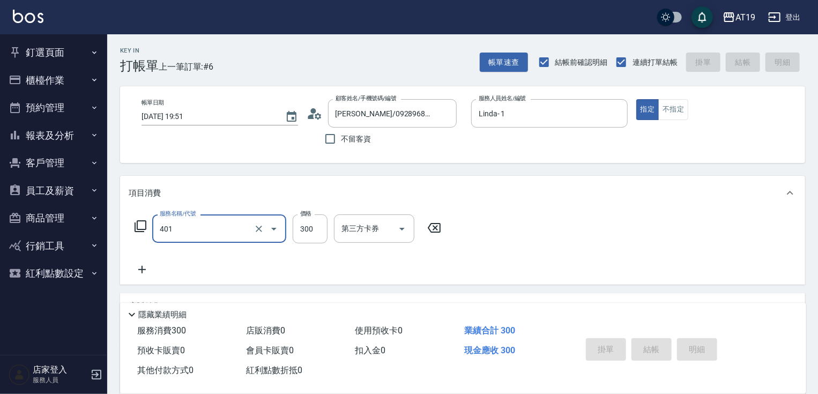
type input "401"
type input "[DATE] 19:52"
type input "0"
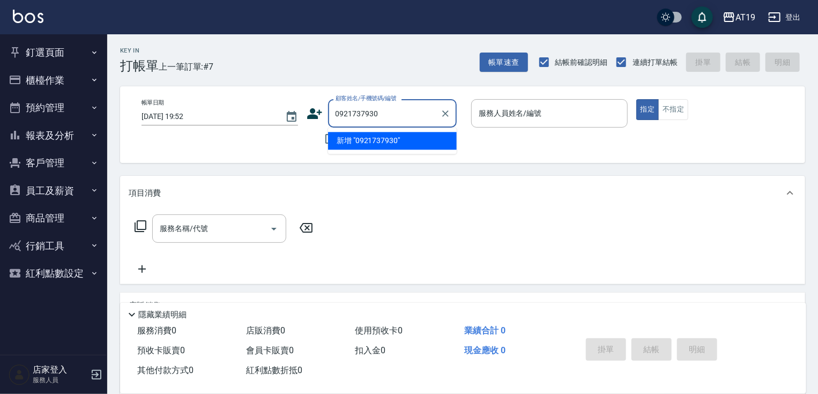
type input "0921737930"
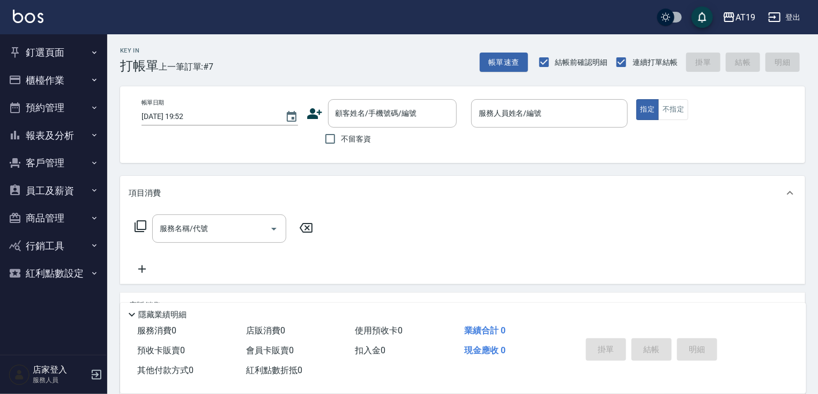
click at [316, 112] on icon at bounding box center [315, 114] width 16 height 16
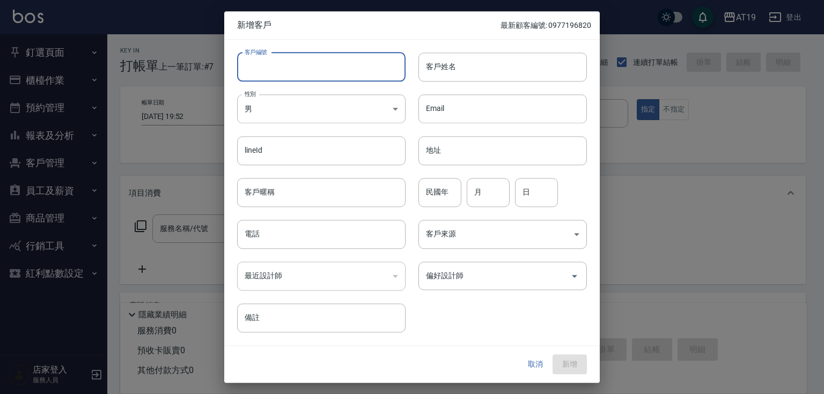
click at [270, 63] on input "客戶編號" at bounding box center [321, 67] width 168 height 29
paste input "0921737930"
type input "0921737930"
click at [290, 243] on input "電話" at bounding box center [321, 234] width 168 height 29
paste input "0921737930"
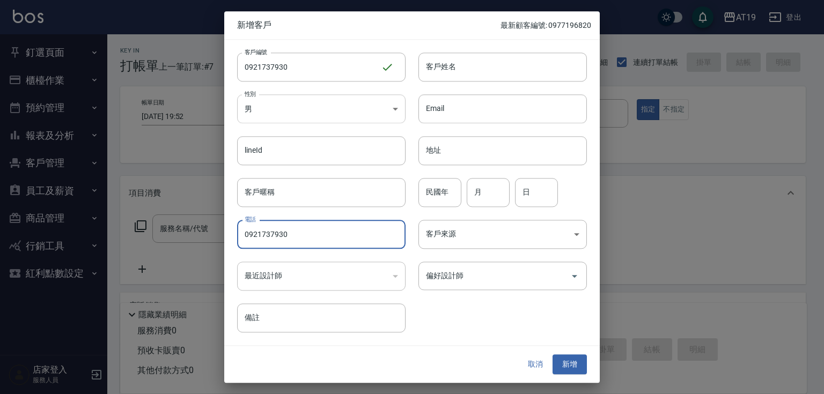
type input "0921737930"
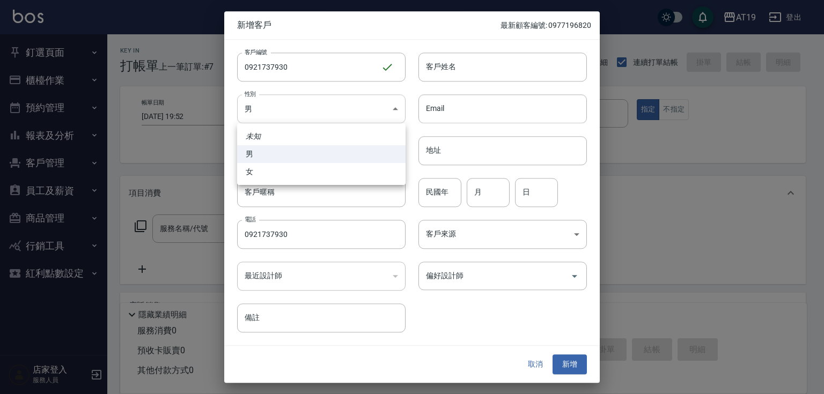
click at [289, 105] on body "AT19 登出 釘選頁面 打帳單 帳單列表 材料自購登錄 排班表 現場電腦打卡 店家日報表 互助日報表 設計師排行榜 設計師日報表 櫃檯作業 打帳單 帳單列表…" at bounding box center [412, 274] width 824 height 549
click at [292, 171] on li "女" at bounding box center [321, 172] width 168 height 18
type input "[DEMOGRAPHIC_DATA]"
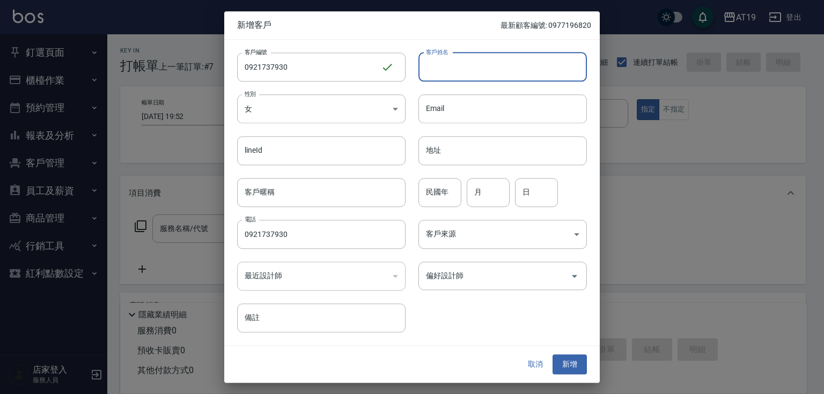
click at [513, 59] on input "客戶姓名" at bounding box center [502, 67] width 168 height 29
type input "JUYY"
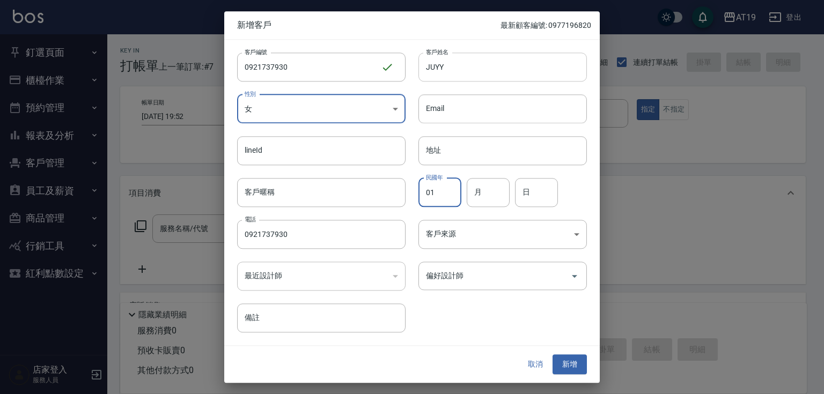
type input "01"
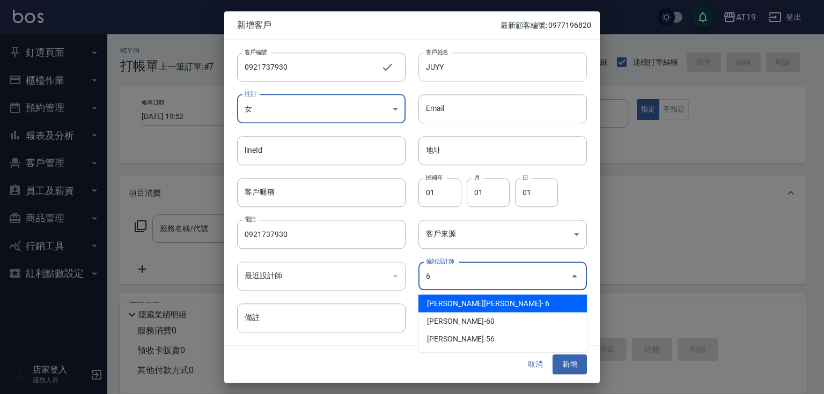
type input "[PERSON_NAME][PERSON_NAME]"
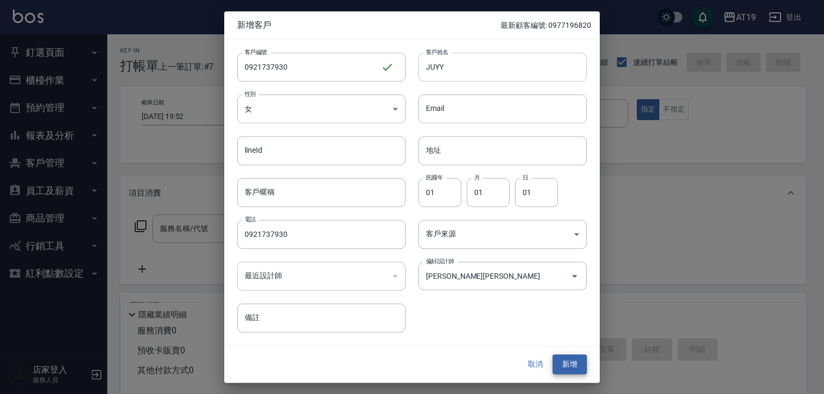
click at [552, 355] on button "新增" at bounding box center [569, 365] width 34 height 20
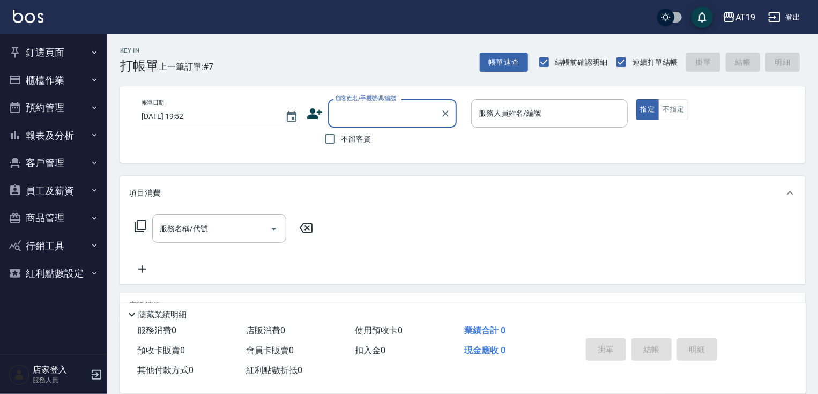
click at [339, 121] on input "顧客姓名/手機號碼/編號" at bounding box center [384, 113] width 103 height 19
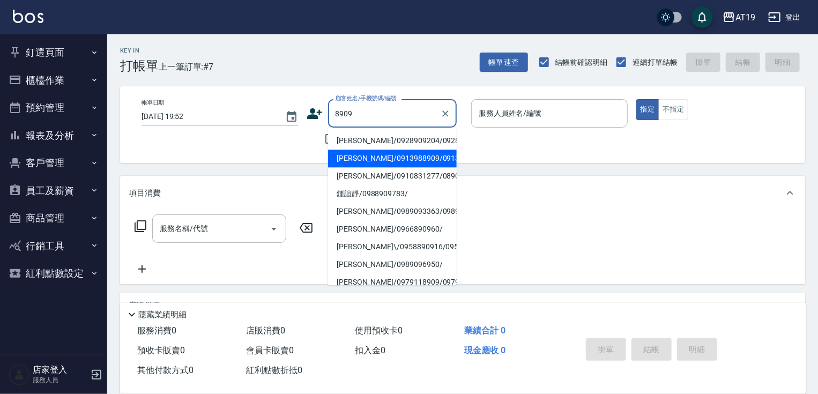
type input "[PERSON_NAME]/0913988909/0913988909"
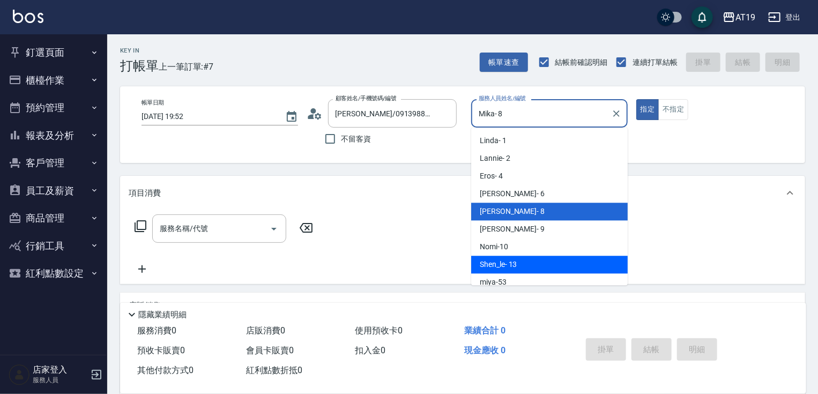
type input "Shen_le- 13"
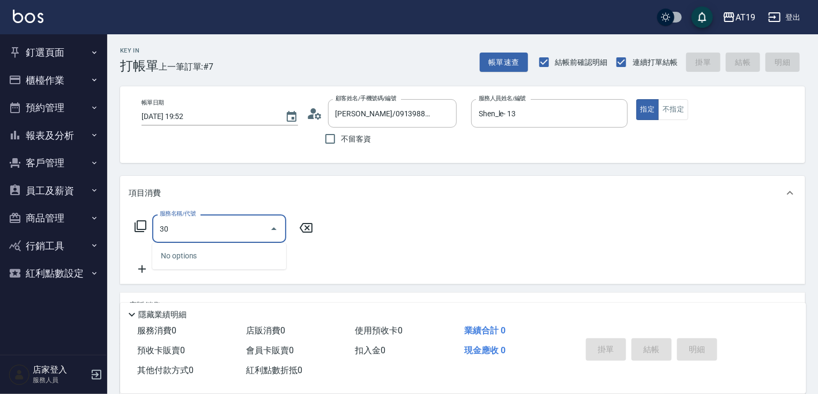
type input "301"
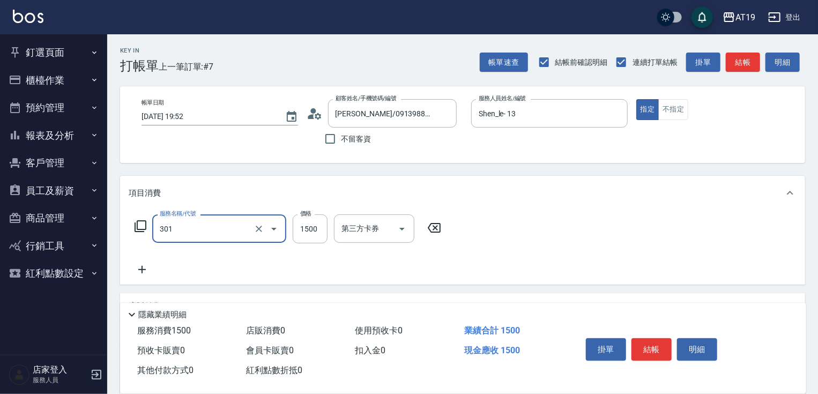
type input "150"
type input "燙髮(301)"
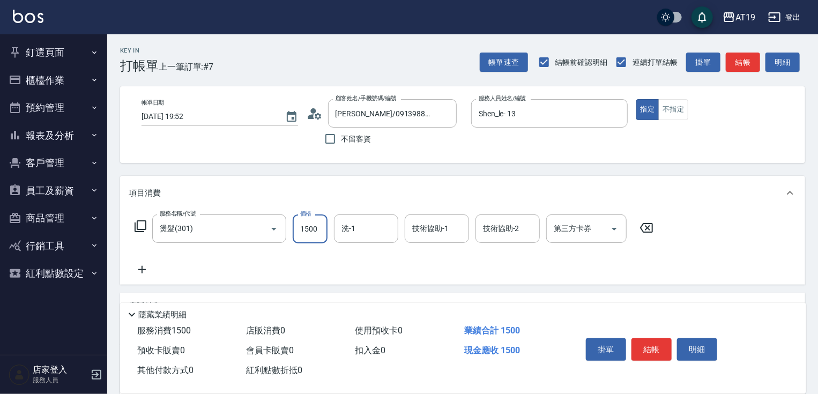
type input "0"
type input "270"
type input "20"
type input "2700"
type input "270"
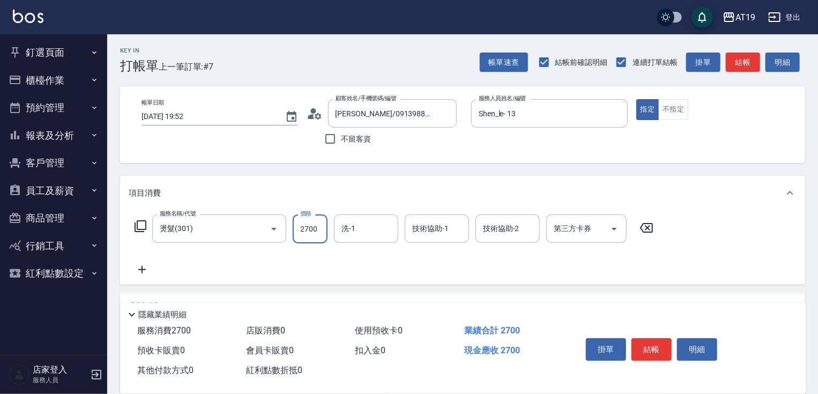
type input "2700"
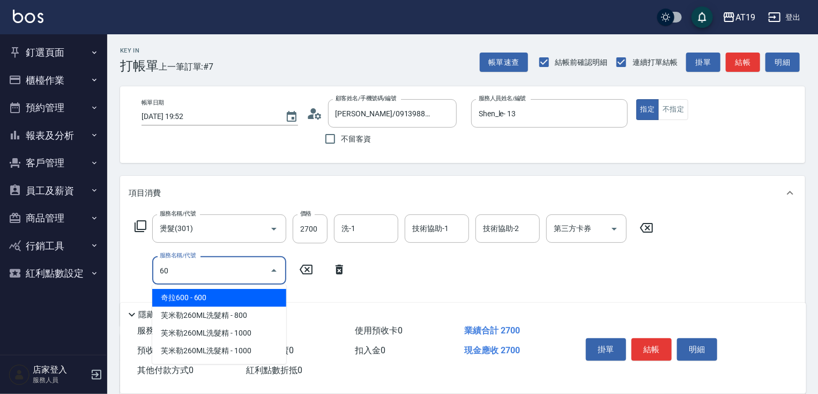
type input "601"
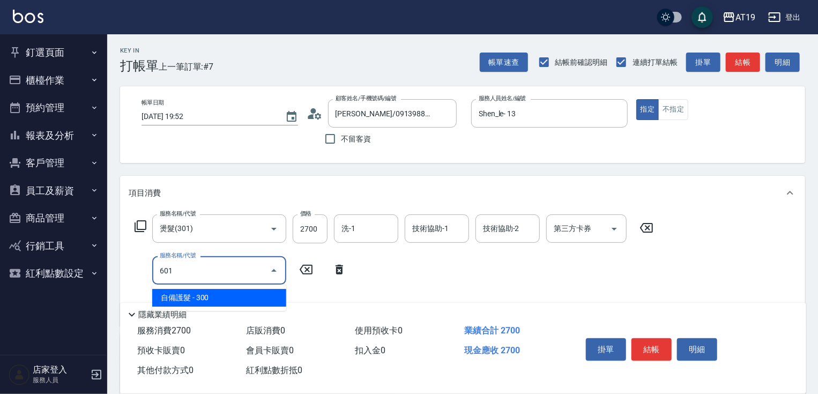
type input "300"
type input "自備護髮(601)"
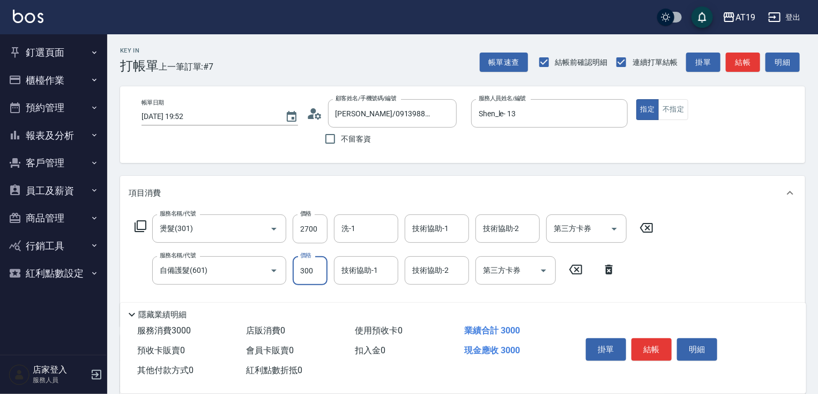
type input "1"
type input "270"
type input "10"
type input "280"
type input "100"
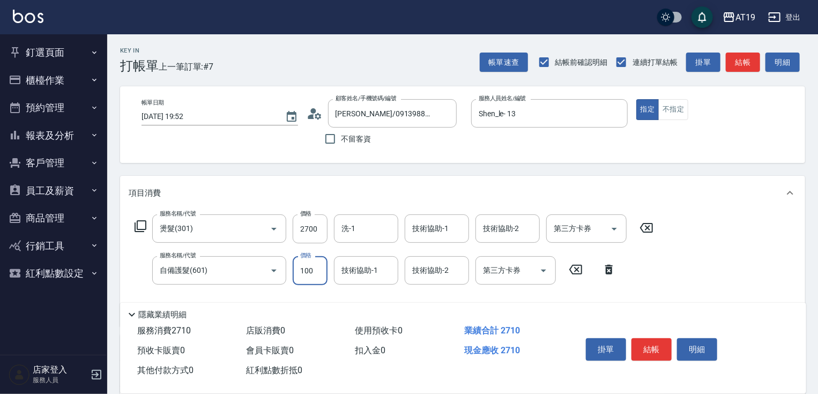
type input "370"
type input "1000"
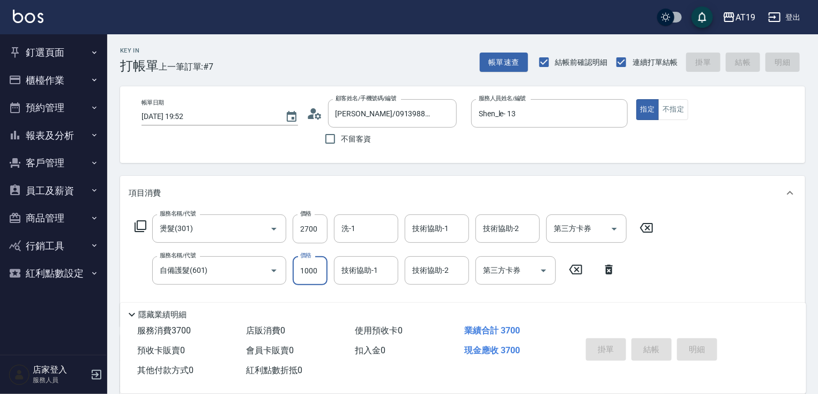
type input "[DATE] 19:53"
type input "0"
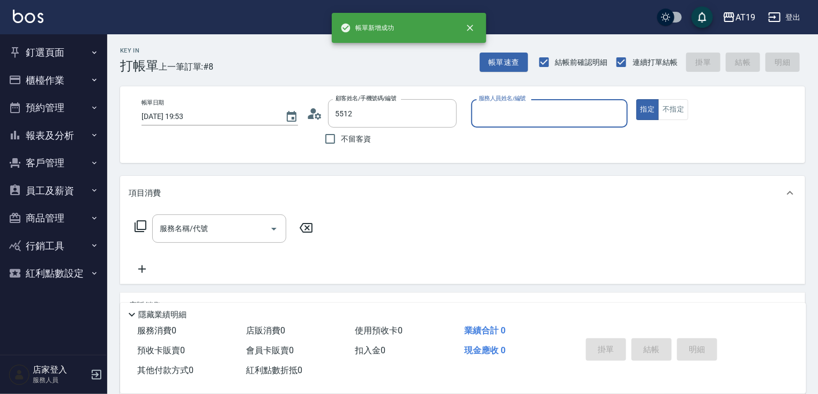
type input "[PERSON_NAME]/0958585512/0958585512"
type input "Eros- 4"
click at [637, 99] on button "指定" at bounding box center [648, 109] width 23 height 21
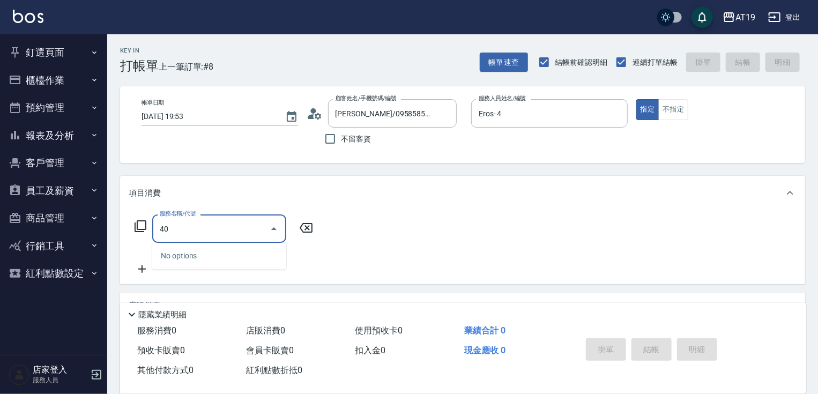
type input "401"
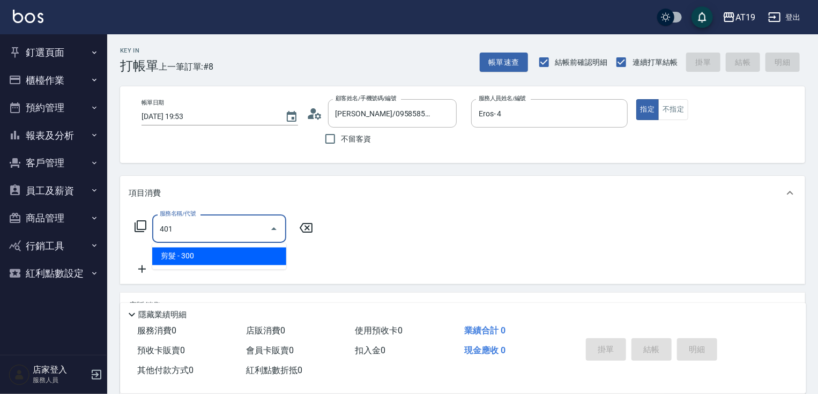
type input "30"
type input "剪髮(401)"
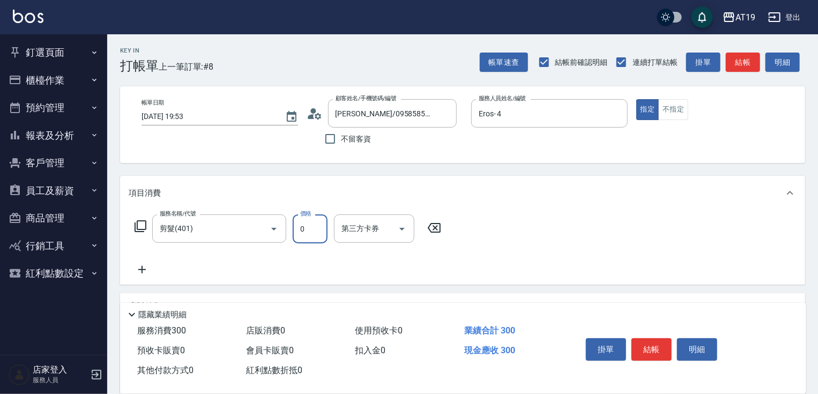
type input "2"
type input "0"
type input "25"
type input "20"
type input "250"
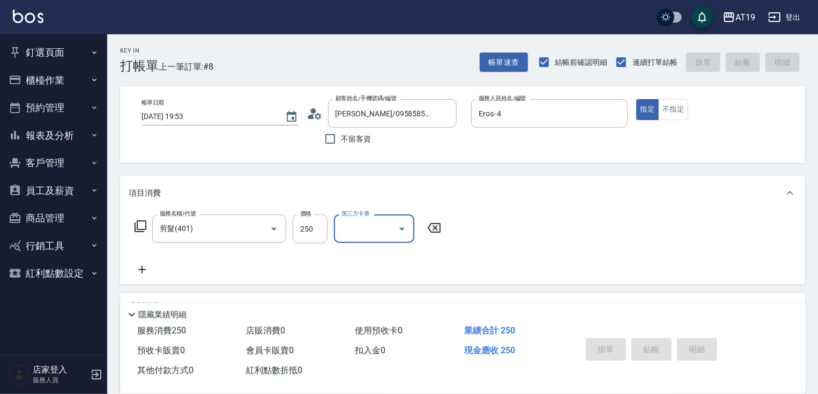
type input "[DATE] 19:54"
type input "0"
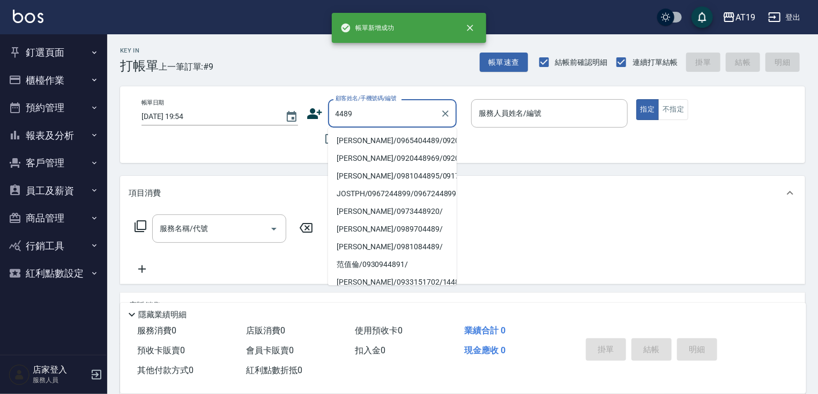
type input "[PERSON_NAME]/0965404489/09205"
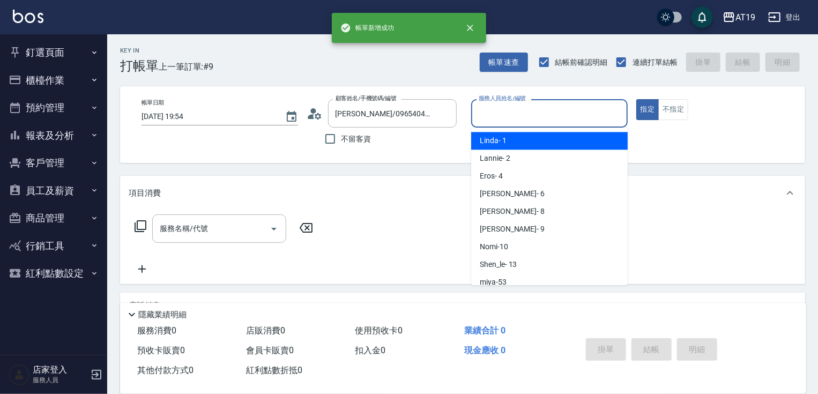
type input "Linda- 1"
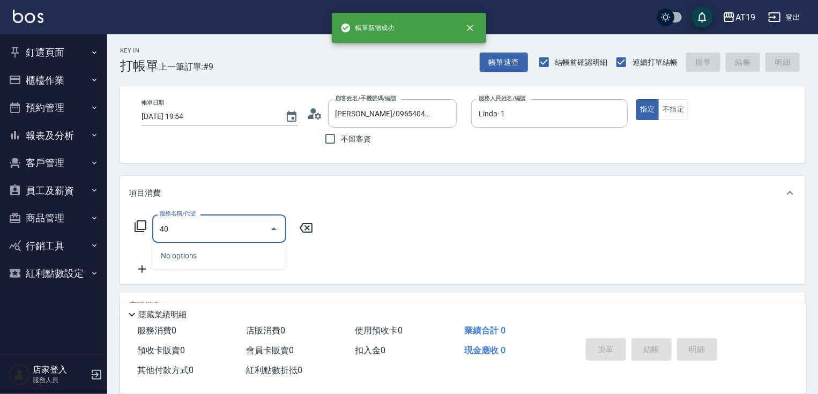
type input "401"
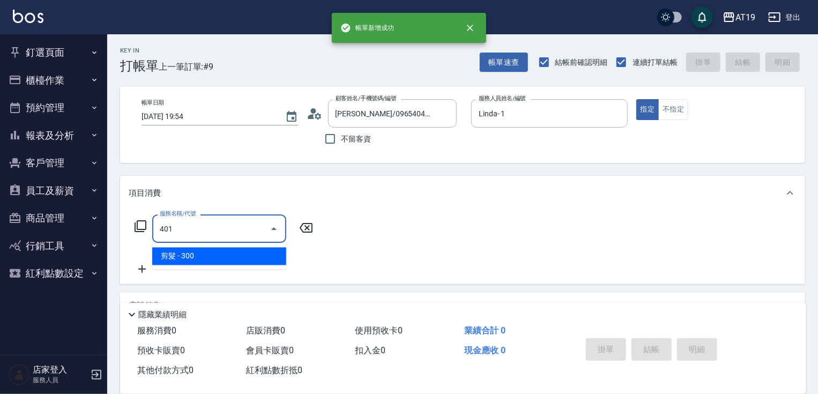
type input "30"
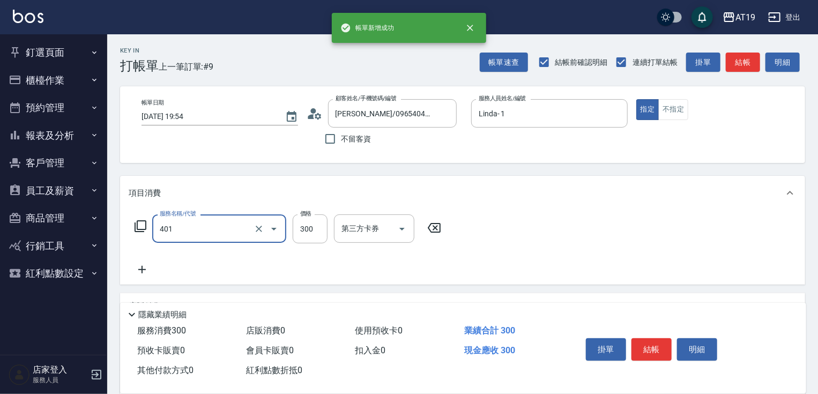
type input "剪髮(401)"
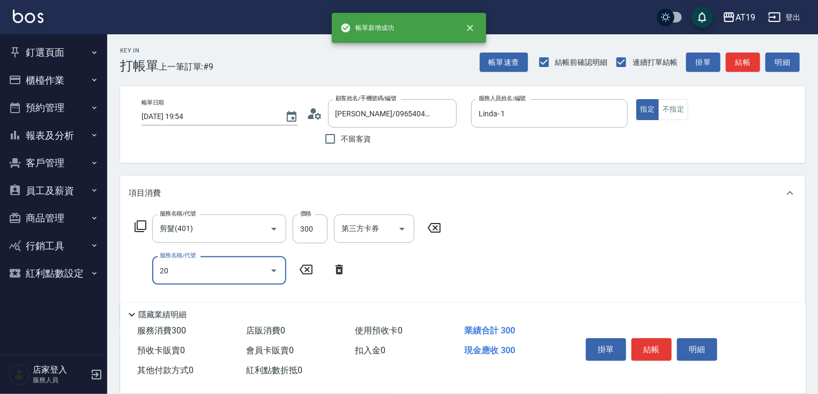
type input "201"
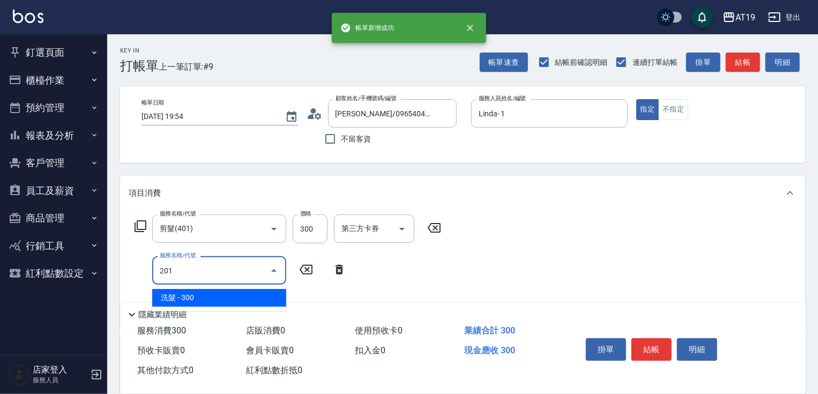
type input "60"
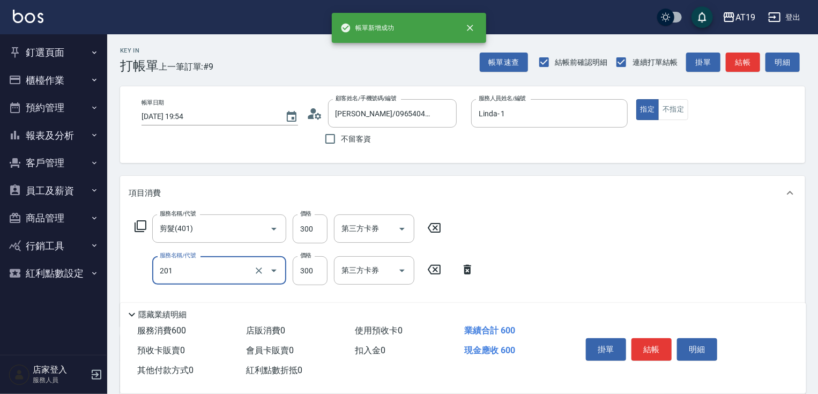
type input "洗髮(201)"
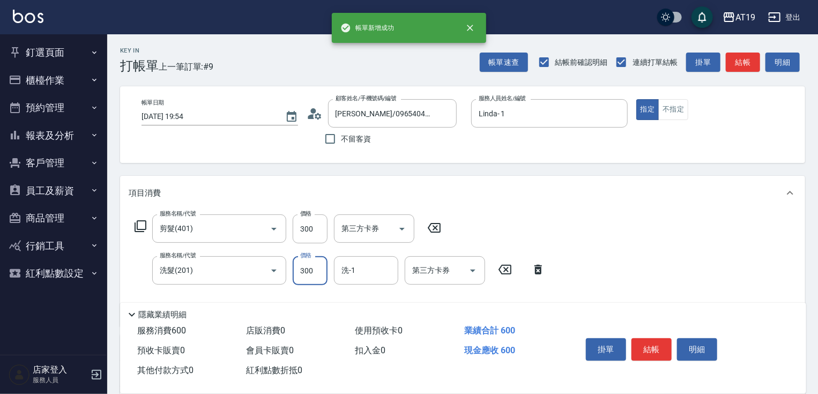
type input "30"
type input "20"
type input "50"
type input "200"
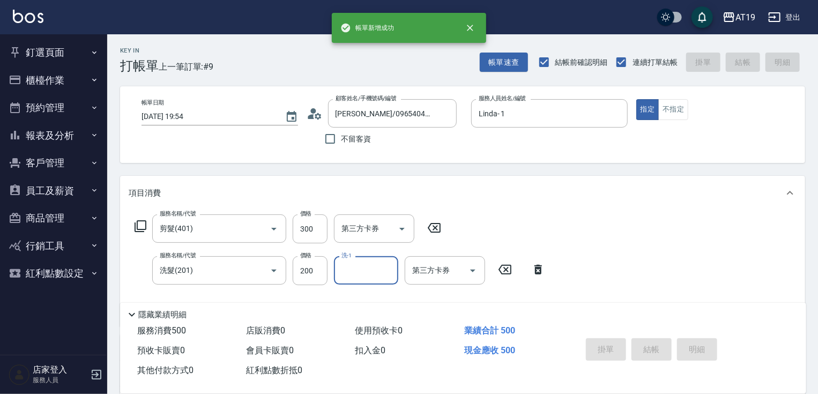
type input "0"
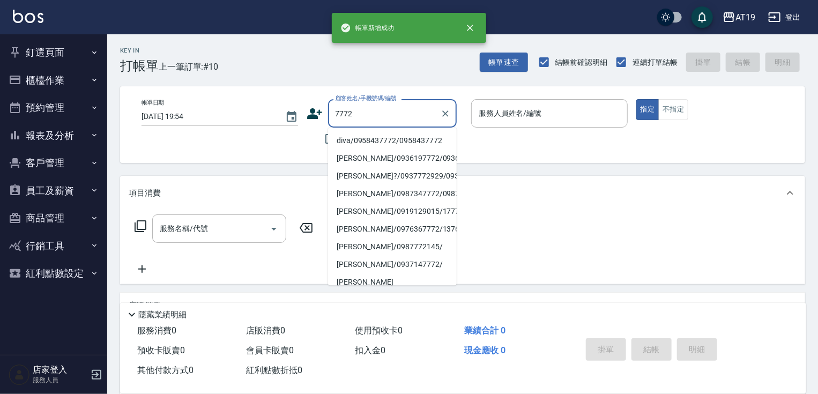
type input "diva/0958437772/0958437772"
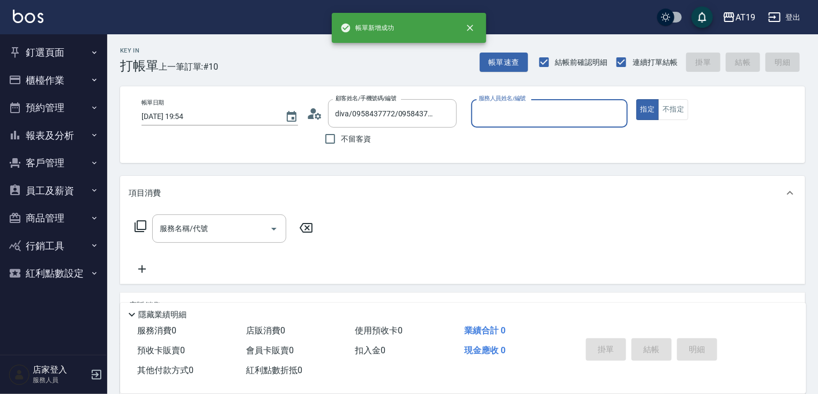
type input "[PERSON_NAME]- 6"
click at [637, 99] on button "指定" at bounding box center [648, 109] width 23 height 21
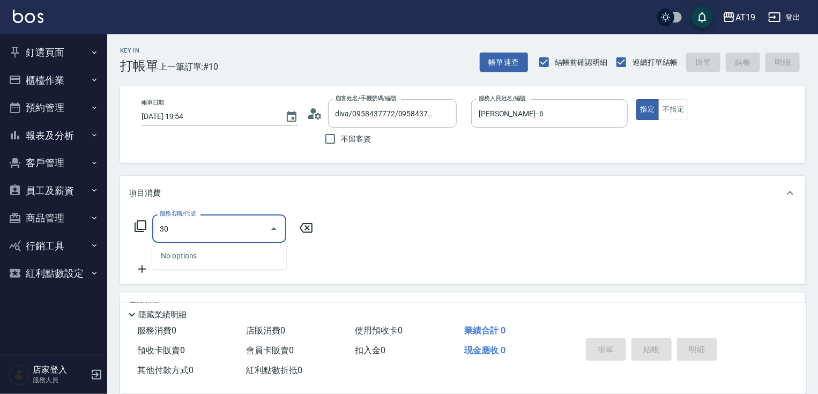
type input "301"
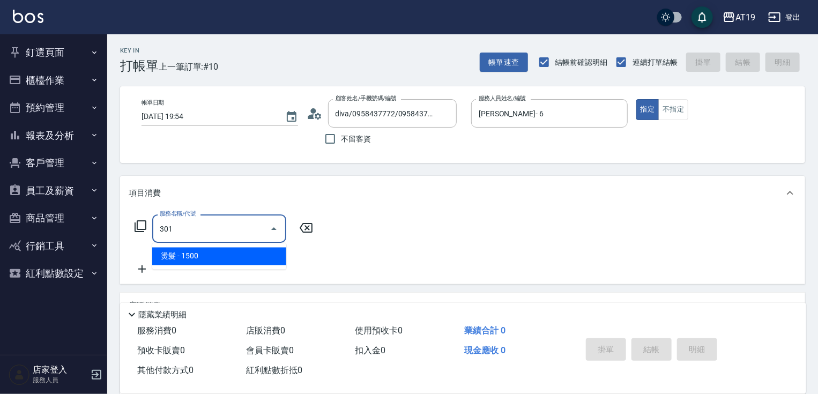
type input "150"
type input "燙髮(301)"
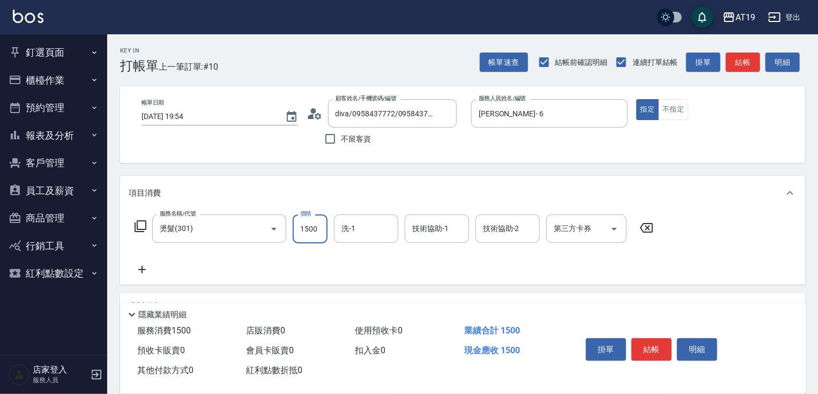
type input "0"
type input "38"
type input "30"
type input "3800"
type input "380"
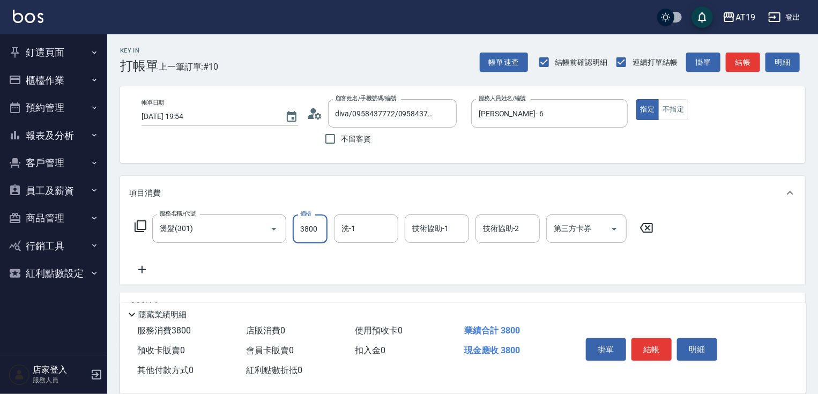
type input "3800"
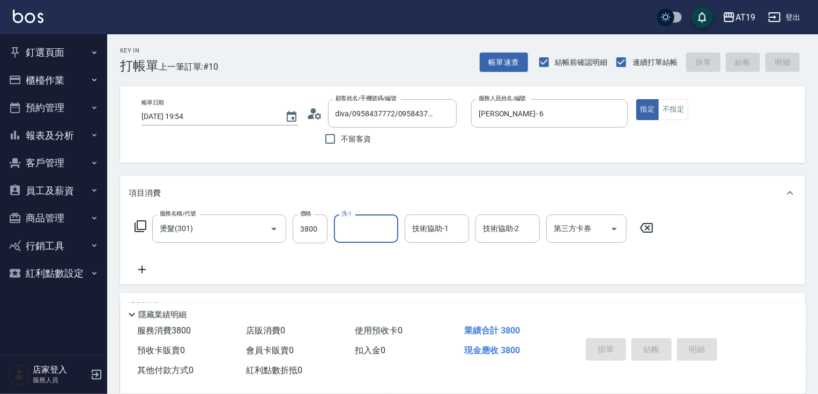
type input "0"
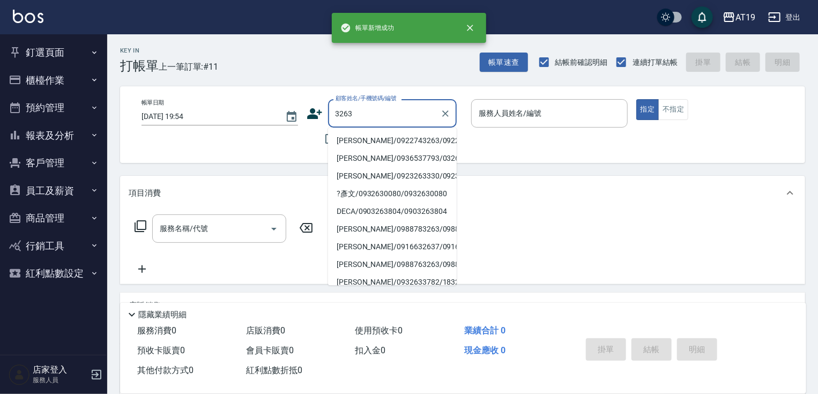
type input "[PERSON_NAME]/0922743263/0922743263"
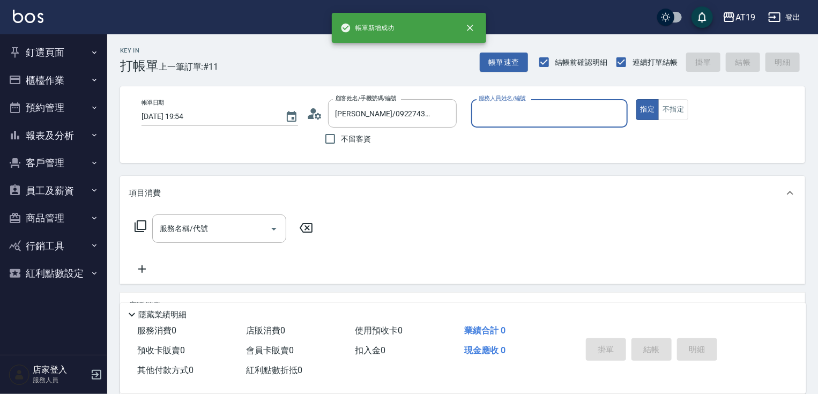
type input "Mika- 8"
click at [637, 99] on button "指定" at bounding box center [648, 109] width 23 height 21
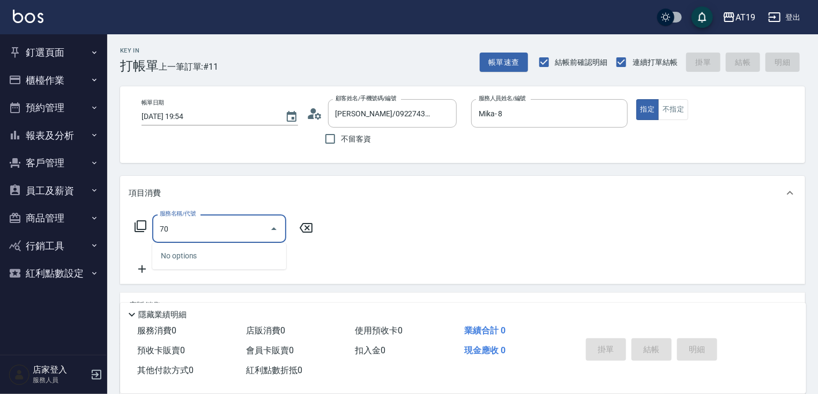
type input "702"
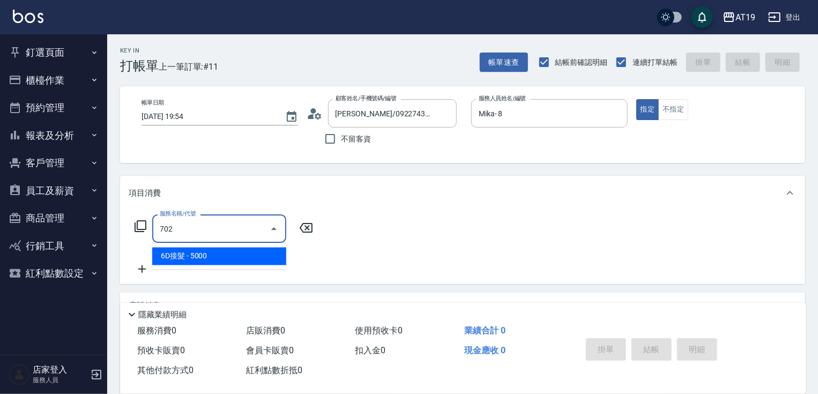
type input "500"
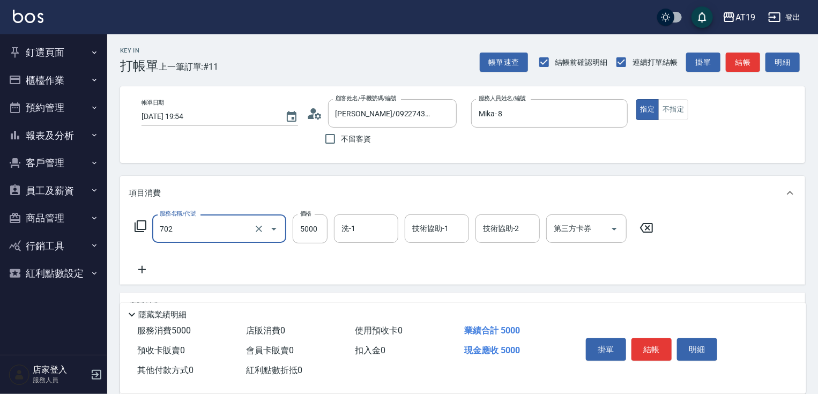
type input "6D接髮(702)"
type input "2"
type input "0"
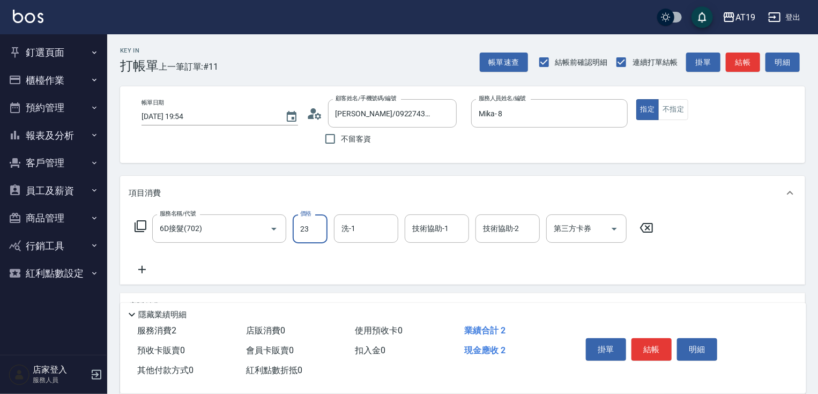
type input "235"
type input "230"
type input "2359"
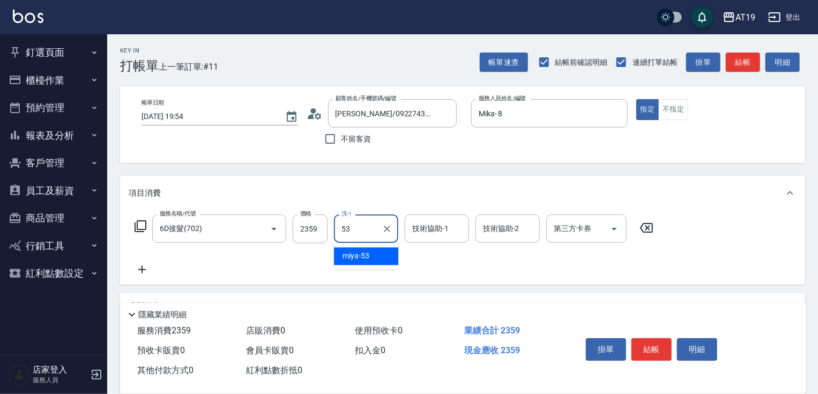
type input "miya-53"
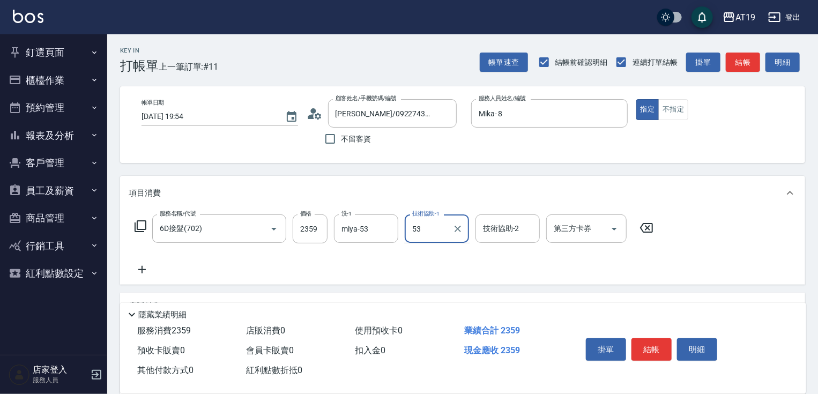
type input "miya-53"
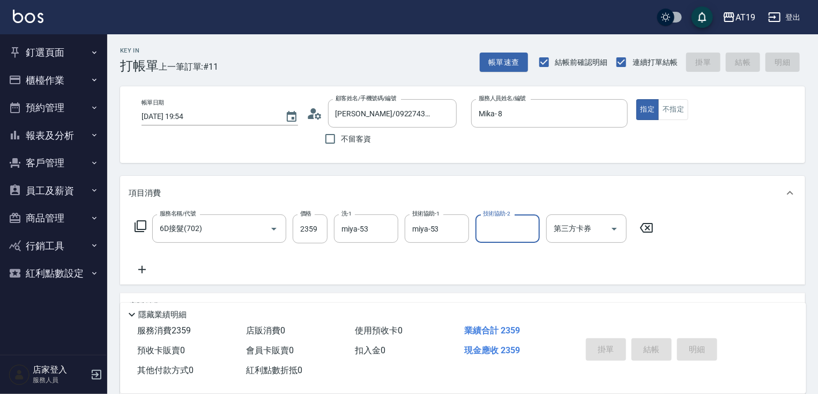
type input "[DATE] 19:55"
type input "0"
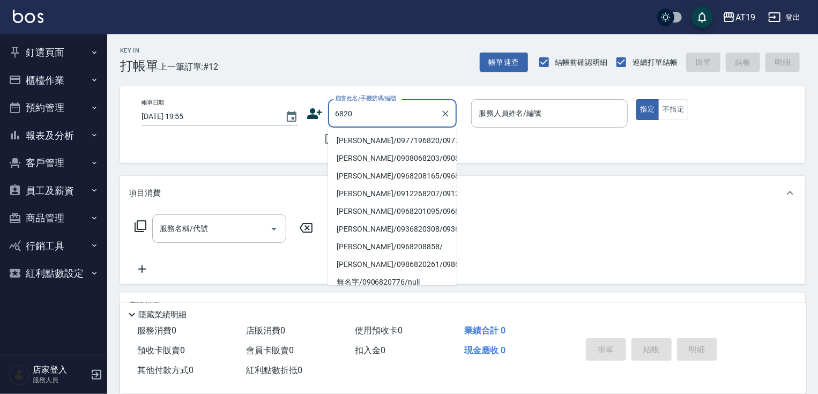
type input "[PERSON_NAME]/0977196820/0977196820"
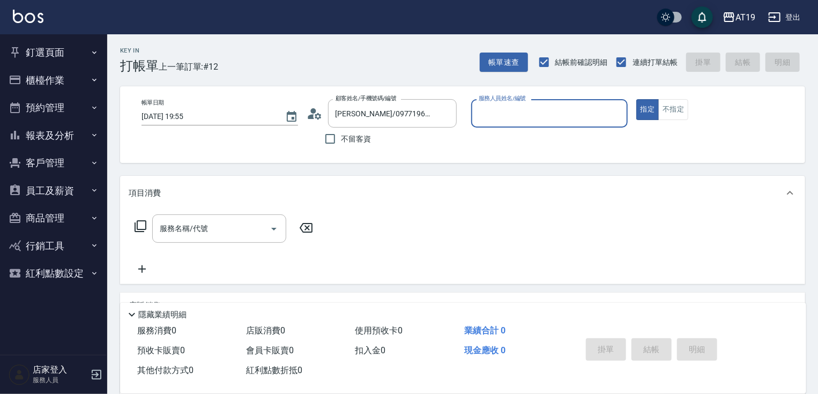
type input "Linda- 1"
click at [637, 99] on button "指定" at bounding box center [648, 109] width 23 height 21
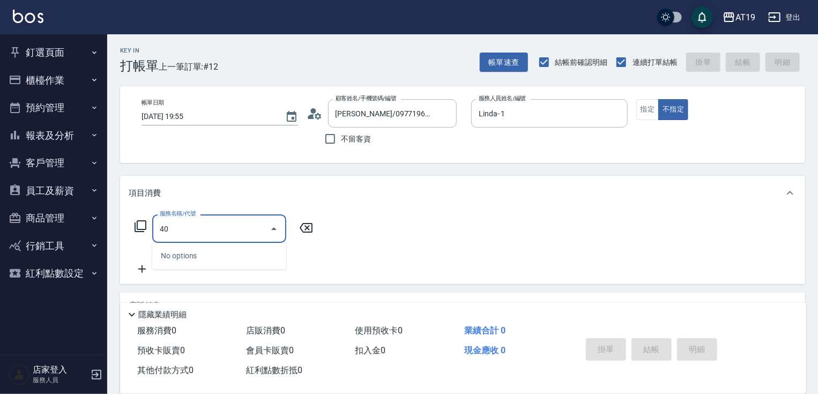
type input "401"
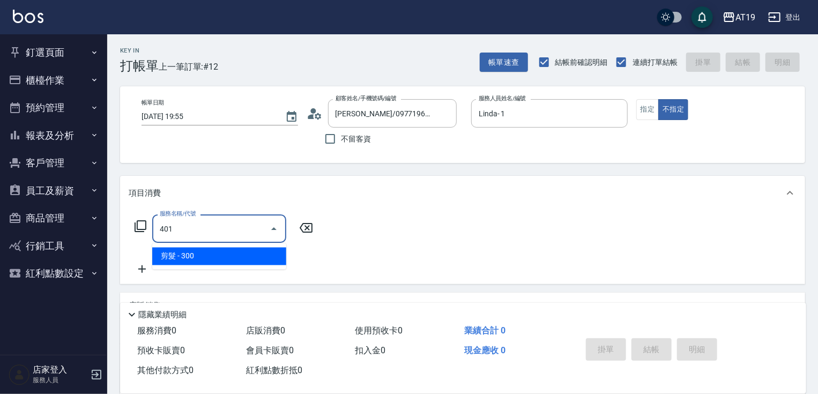
type input "30"
type input "剪髮(401)"
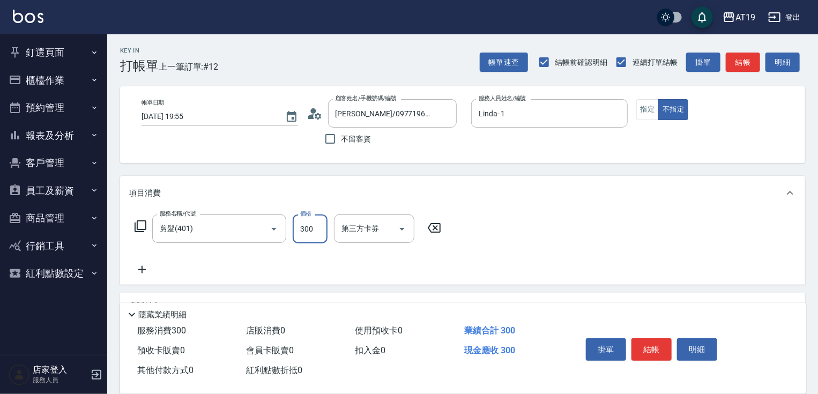
type input "0"
type input "25"
type input "20"
type input "250"
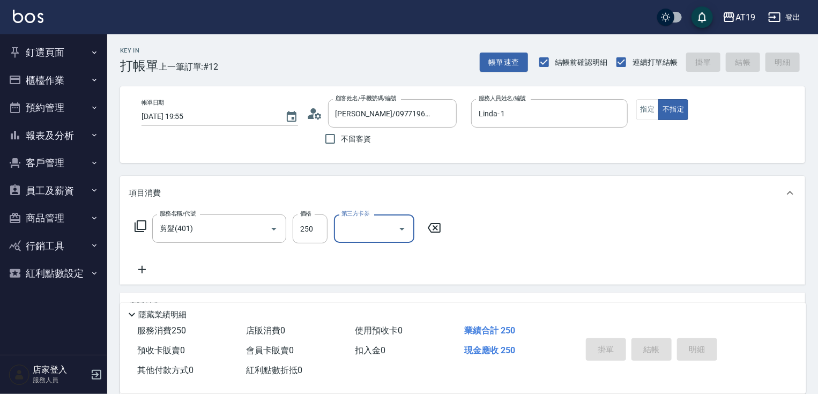
type input "0"
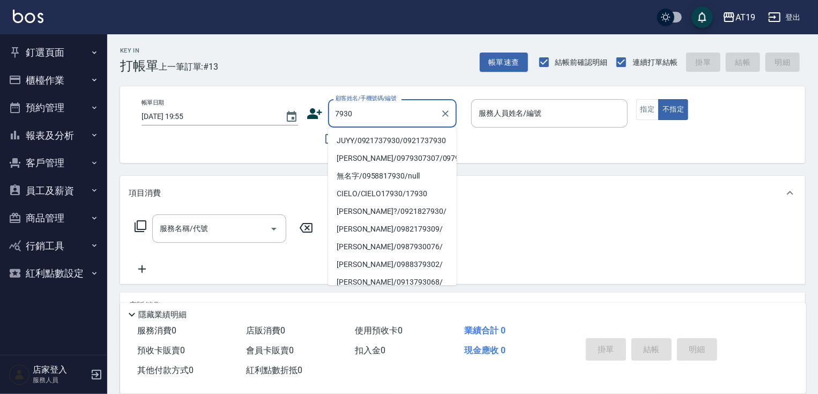
type input "JUYY/0921737930/0921737930"
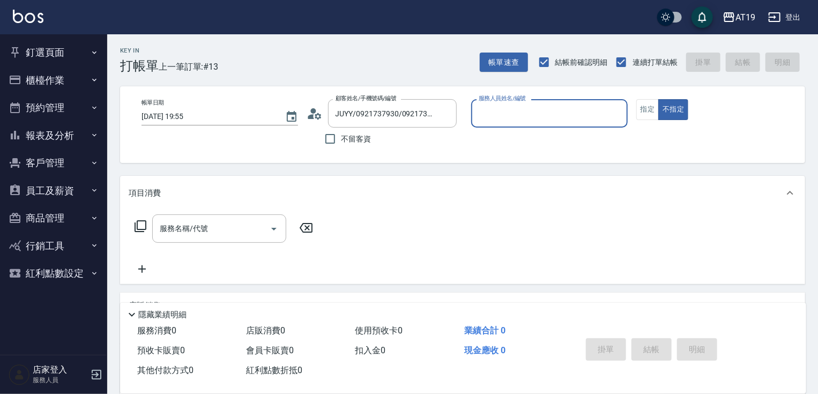
type input "[PERSON_NAME]- 6"
click at [659, 99] on button "不指定" at bounding box center [674, 109] width 30 height 21
type button "false"
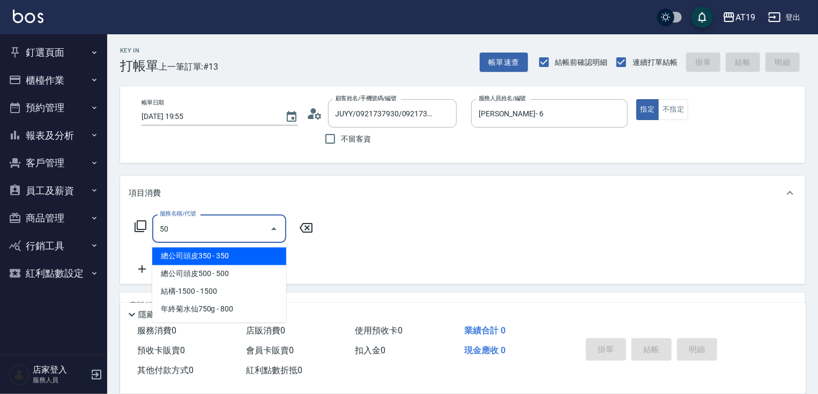
type input "501"
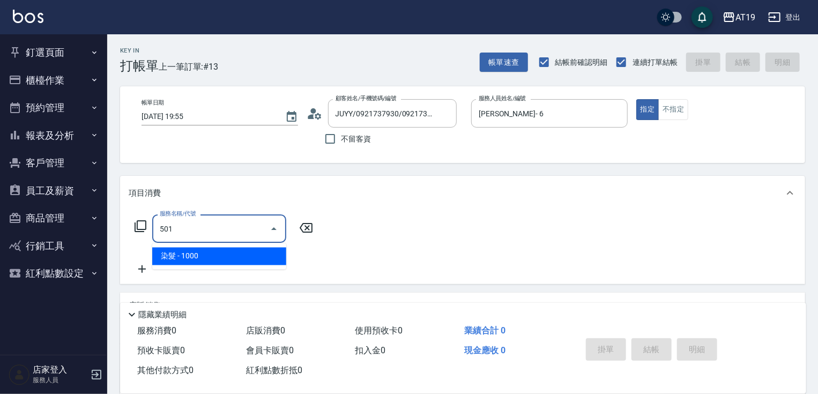
type input "100"
type input "染髮(501)"
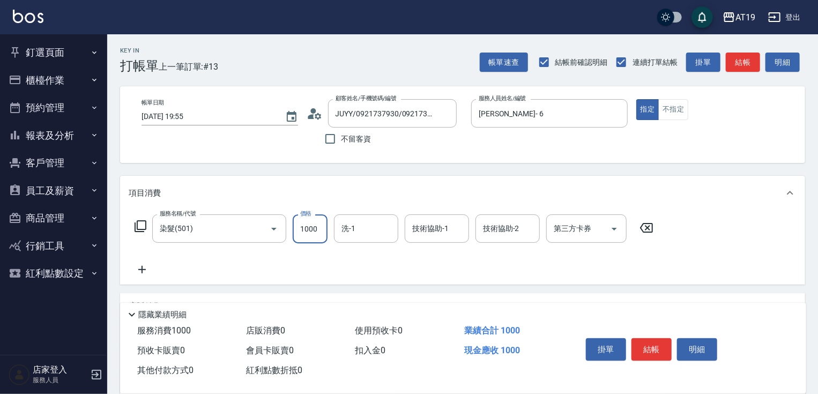
type input "2"
type input "0"
type input "24"
type input "20"
type input "240"
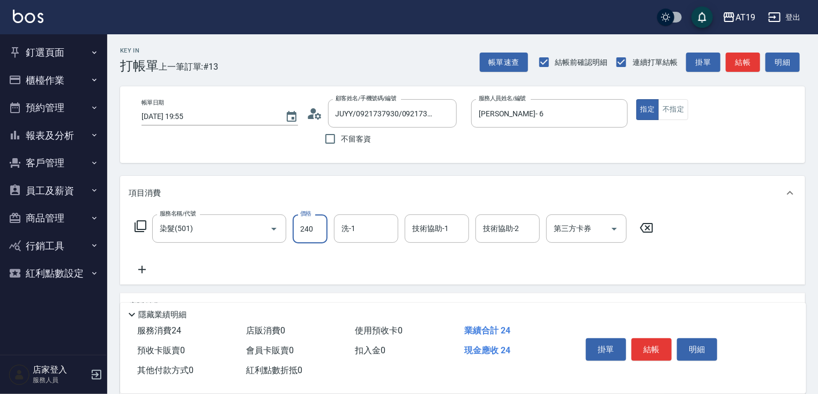
type input "240"
type input "2400"
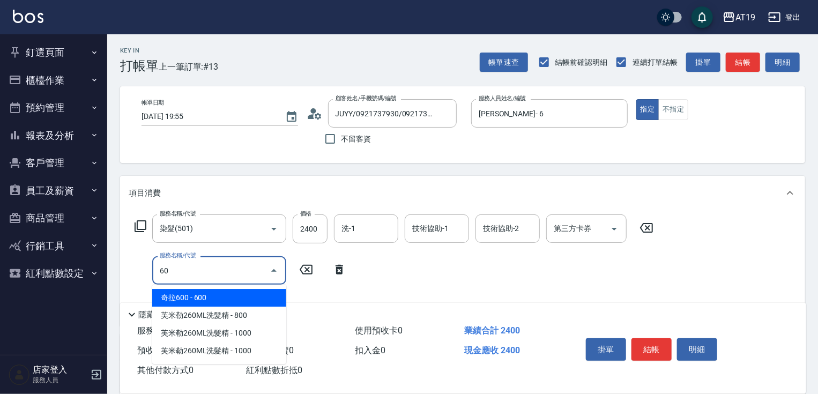
type input "601"
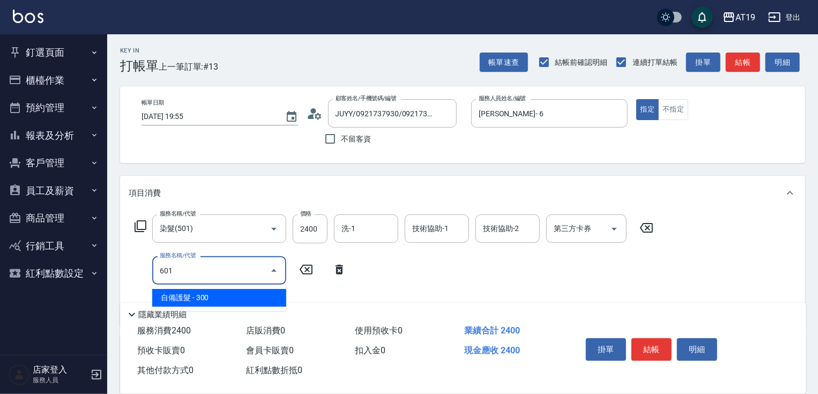
type input "270"
type input "自備護髮(601)"
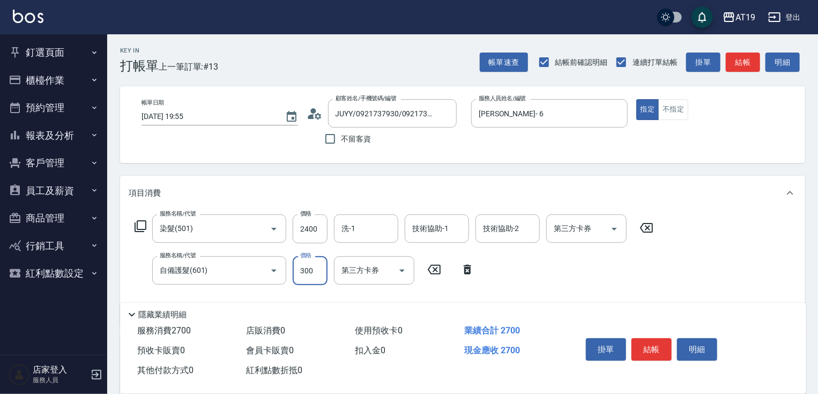
type input "1"
type input "240"
type input "140"
type input "250"
type input "1400"
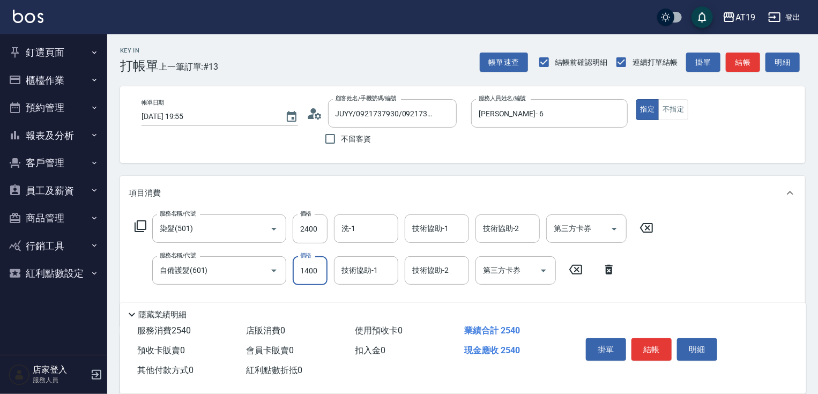
type input "380"
type input "1400"
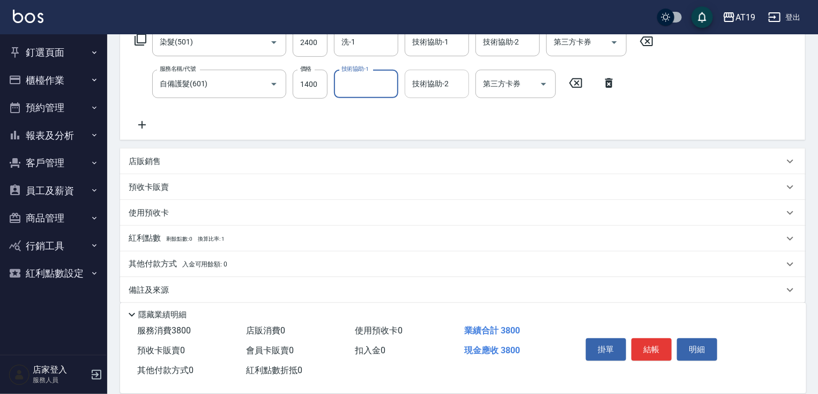
scroll to position [197, 0]
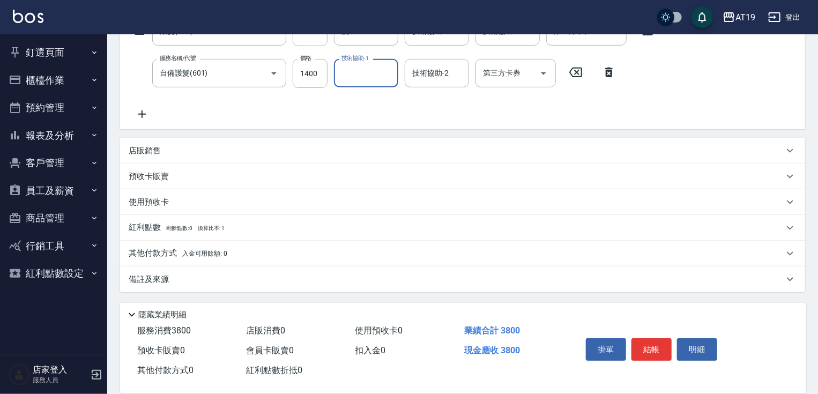
click at [154, 154] on p "店販銷售" at bounding box center [145, 150] width 32 height 11
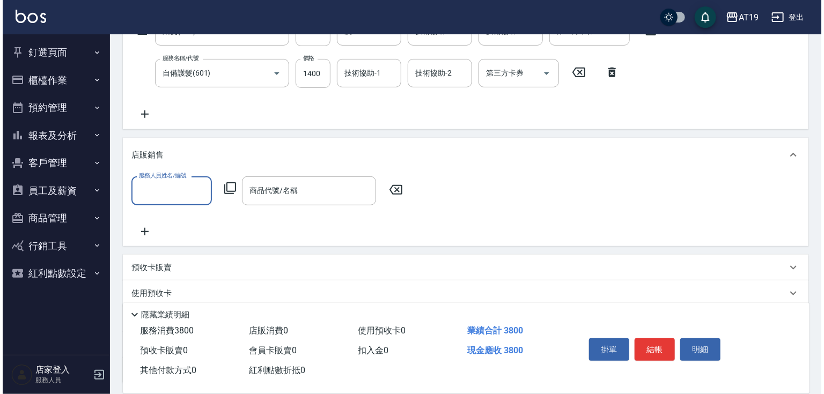
scroll to position [0, 0]
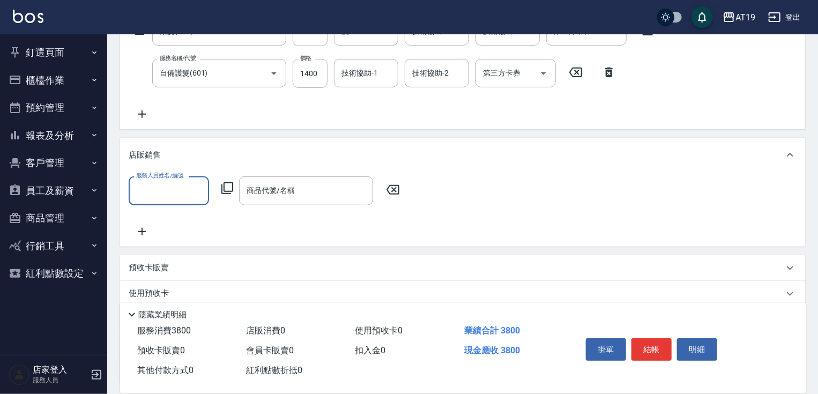
click at [153, 187] on input "服務人員姓名/編號" at bounding box center [169, 190] width 71 height 19
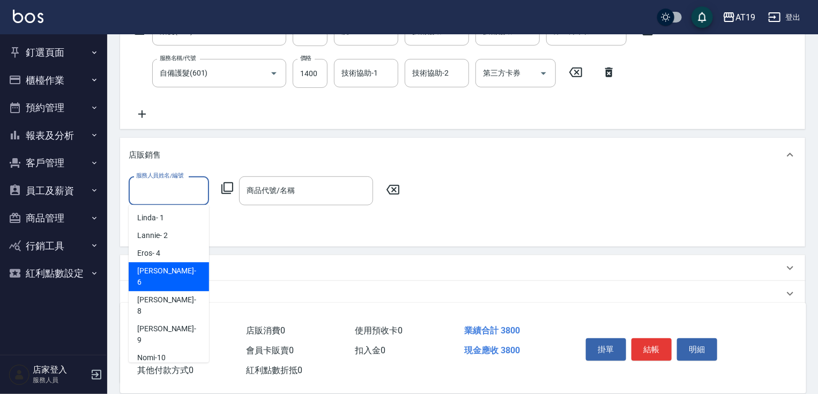
click at [167, 274] on div "[PERSON_NAME] - 6" at bounding box center [169, 276] width 80 height 29
type input "[PERSON_NAME]- 6"
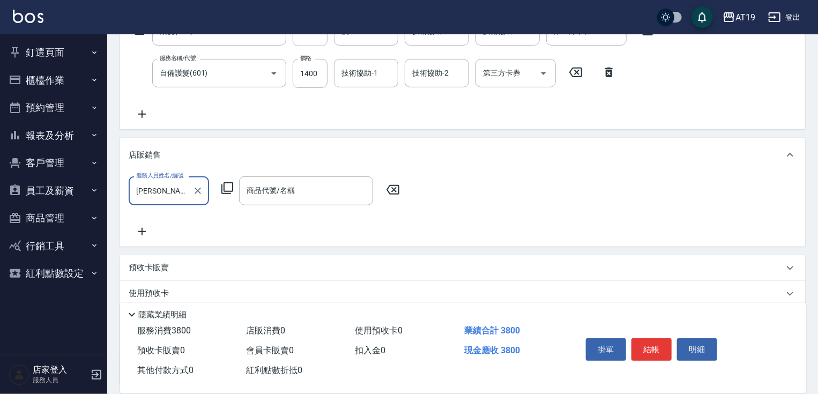
click at [232, 183] on icon at bounding box center [228, 188] width 12 height 12
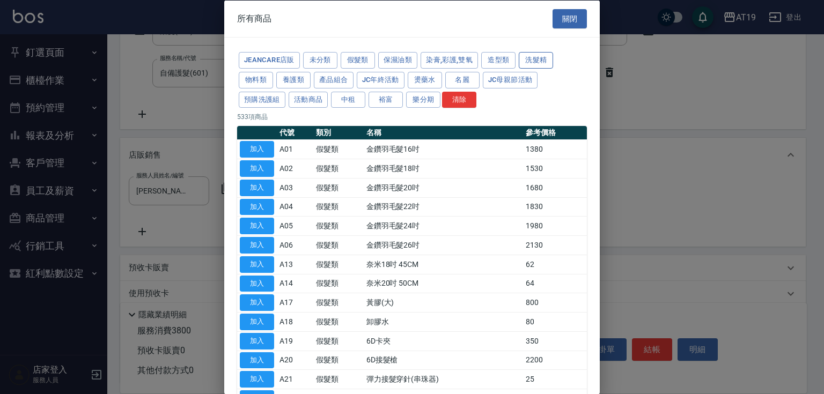
click at [535, 55] on button "洗髮精" at bounding box center [536, 60] width 34 height 17
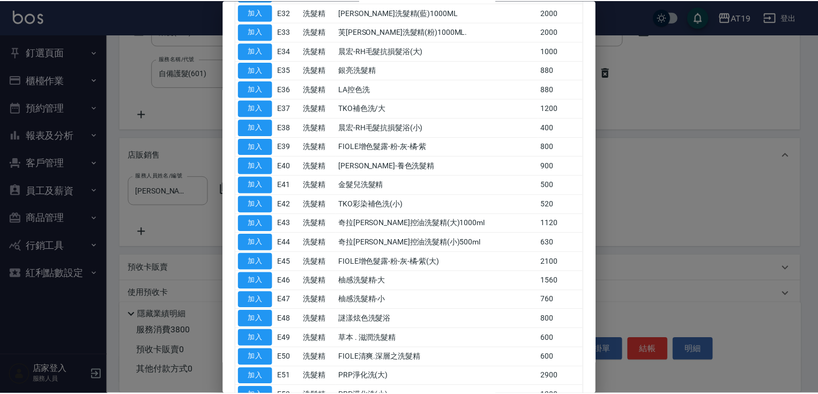
scroll to position [601, 0]
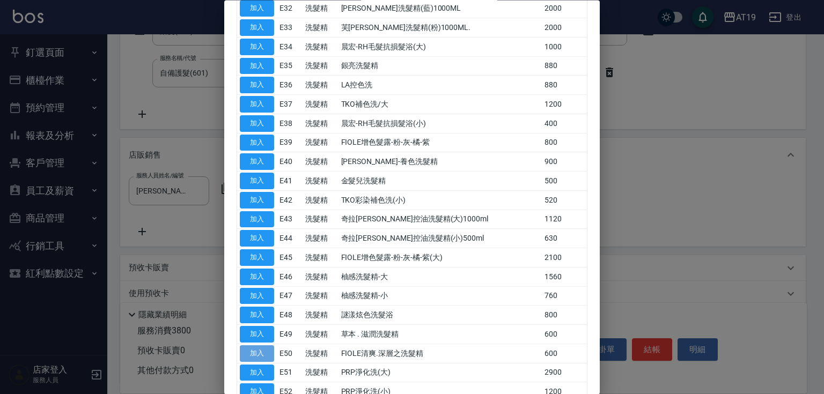
click at [265, 345] on button "加入" at bounding box center [257, 353] width 34 height 17
type input "FIOLE清爽.深層之洗髮精"
type input "440"
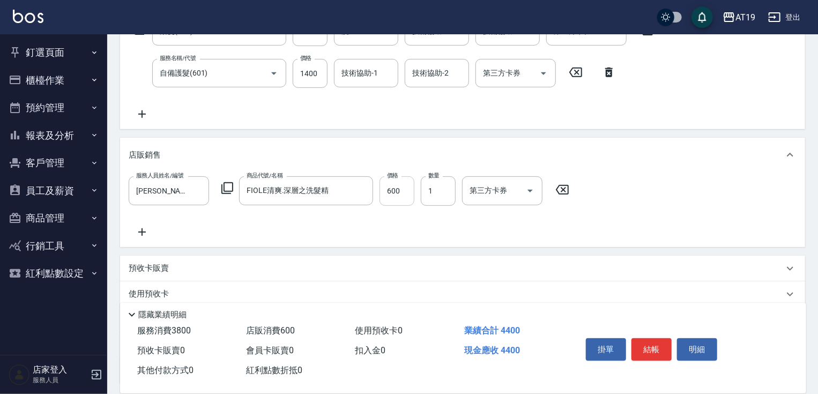
click at [392, 200] on input "600" at bounding box center [397, 190] width 35 height 29
type input "4"
type input "380"
type input "475"
type input "420"
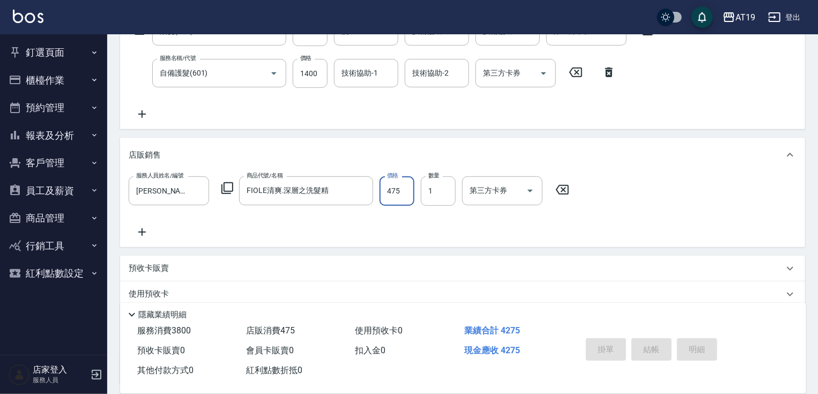
type input "[DATE] 19:56"
type input "0"
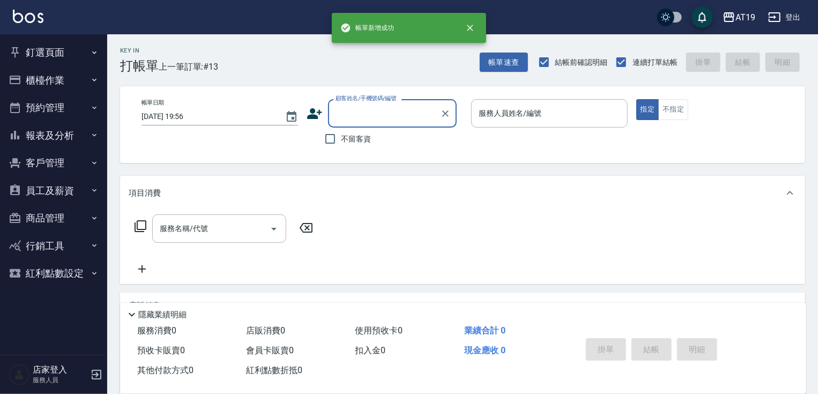
scroll to position [0, 0]
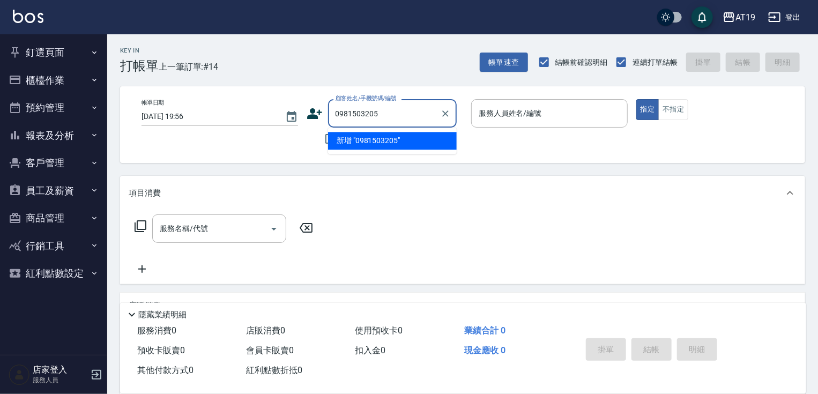
type input "0981503205"
click at [313, 108] on icon at bounding box center [314, 113] width 15 height 11
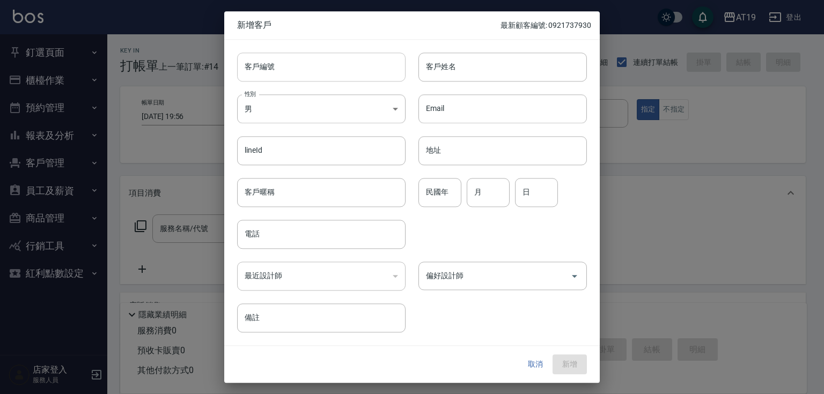
click at [327, 61] on input "客戶編號" at bounding box center [321, 67] width 168 height 29
paste input "0981503205"
type input "0981503205"
drag, startPoint x: 315, startPoint y: 246, endPoint x: 314, endPoint y: 240, distance: 6.0
click at [314, 241] on input "電話" at bounding box center [321, 234] width 168 height 29
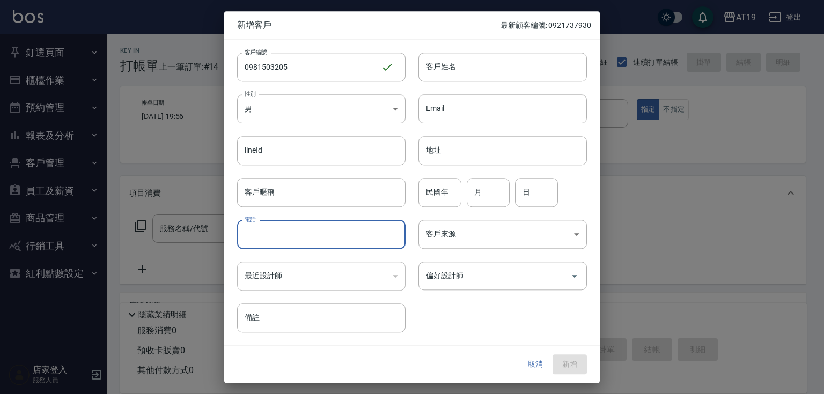
click at [314, 240] on input "電話" at bounding box center [321, 234] width 168 height 29
paste input "0981503205"
type input "0981503205"
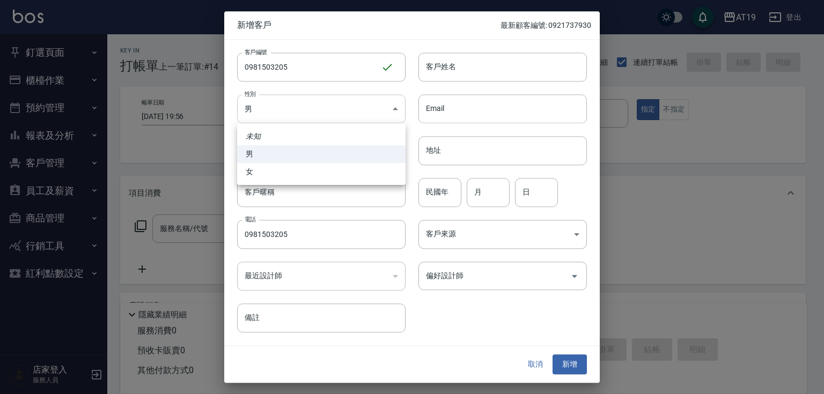
click at [346, 113] on body "AT19 登出 釘選頁面 打帳單 帳單列表 材料自購登錄 排班表 現場電腦打卡 店家日報表 互助日報表 設計師排行榜 設計師日報表 櫃檯作業 打帳單 帳單列表…" at bounding box center [412, 274] width 824 height 549
click at [329, 176] on li "女" at bounding box center [321, 172] width 168 height 18
type input "[DEMOGRAPHIC_DATA]"
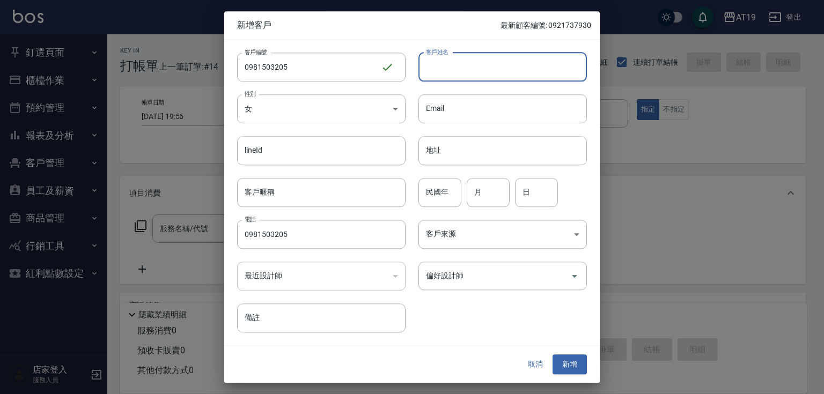
click at [461, 68] on input "客戶姓名" at bounding box center [502, 67] width 168 height 29
type input "5"
type input "[PERSON_NAME]?"
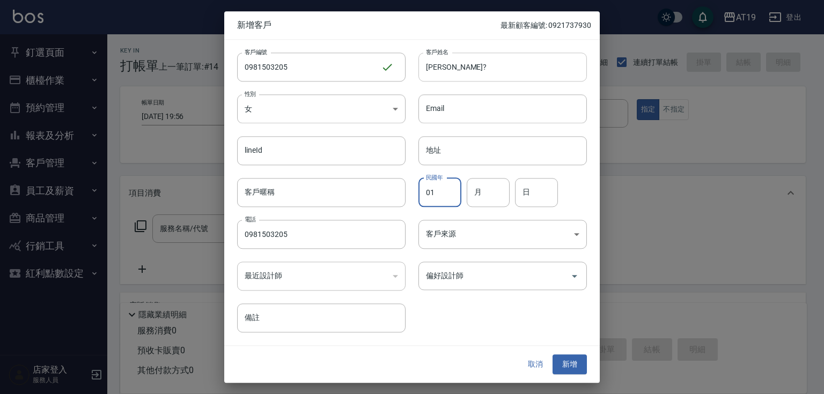
type input "01"
click at [552, 355] on button "新增" at bounding box center [569, 365] width 34 height 20
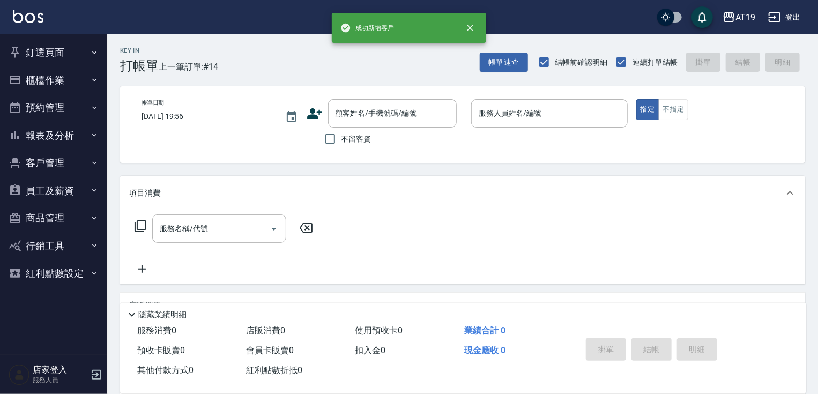
click at [438, 76] on div "Key In 打帳單 上一筆訂單:#14 帳單速查 結帳前確認明細 連續打單結帳 掛單 結帳 明細 帳單日期 [DATE] 19:56 顧客姓名/手機號碼/編…" at bounding box center [462, 291] width 711 height 515
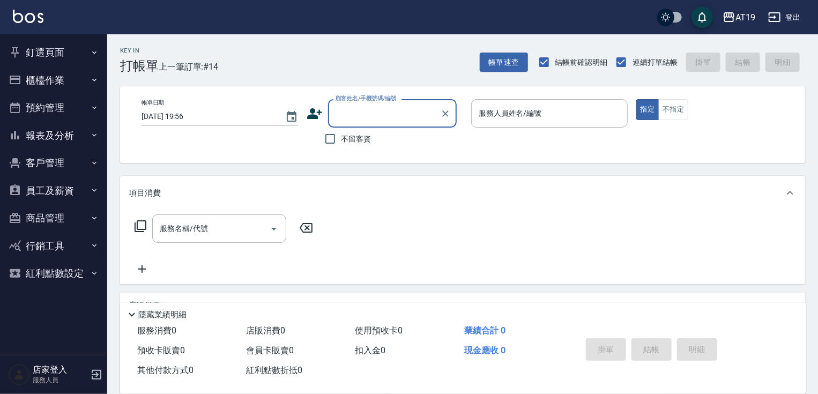
click at [373, 120] on input "顧客姓名/手機號碼/編號" at bounding box center [384, 113] width 103 height 19
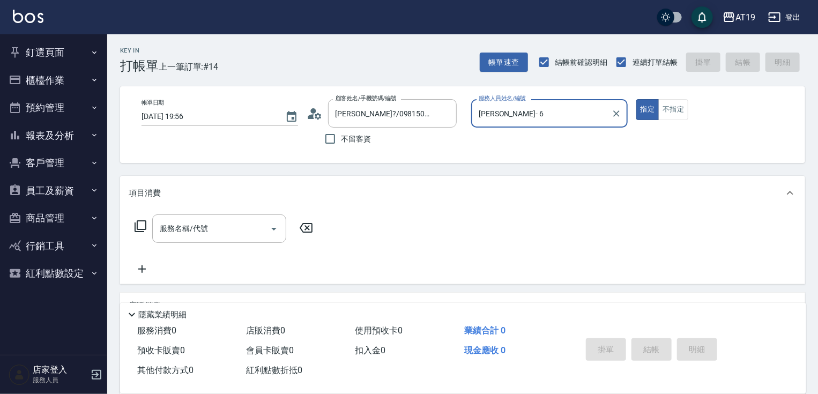
click at [637, 99] on button "指定" at bounding box center [648, 109] width 23 height 21
click at [659, 99] on button "不指定" at bounding box center [674, 109] width 30 height 21
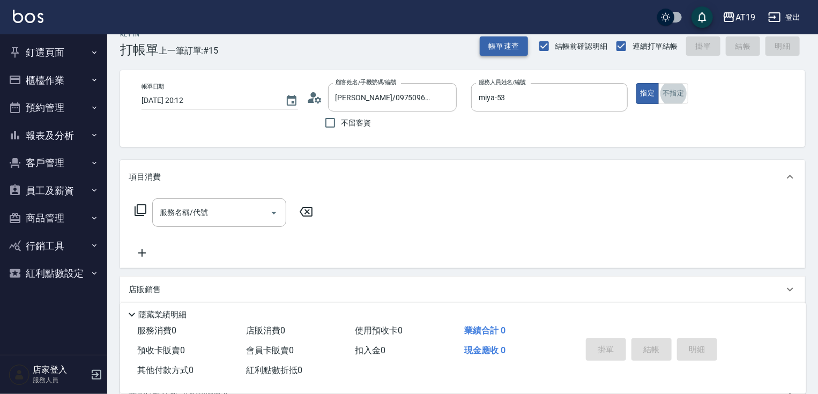
scroll to position [17, 0]
click at [159, 287] on p "店販銷售" at bounding box center [145, 288] width 32 height 11
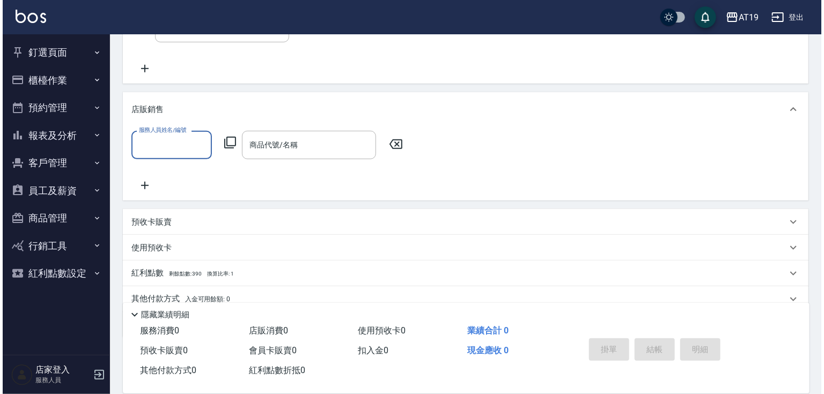
scroll to position [246, 0]
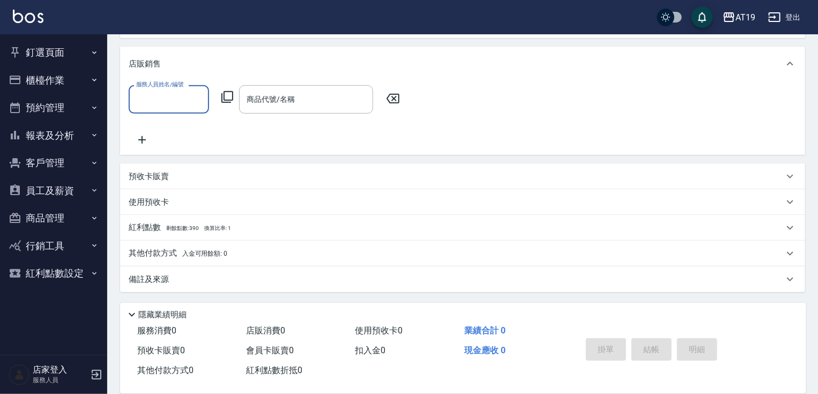
click at [170, 95] on input "服務人員姓名/編號" at bounding box center [169, 99] width 71 height 19
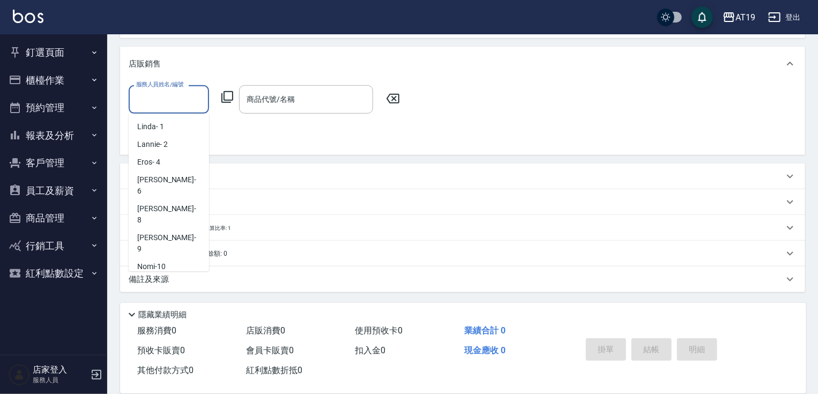
click at [169, 293] on div "miya -53" at bounding box center [169, 302] width 80 height 18
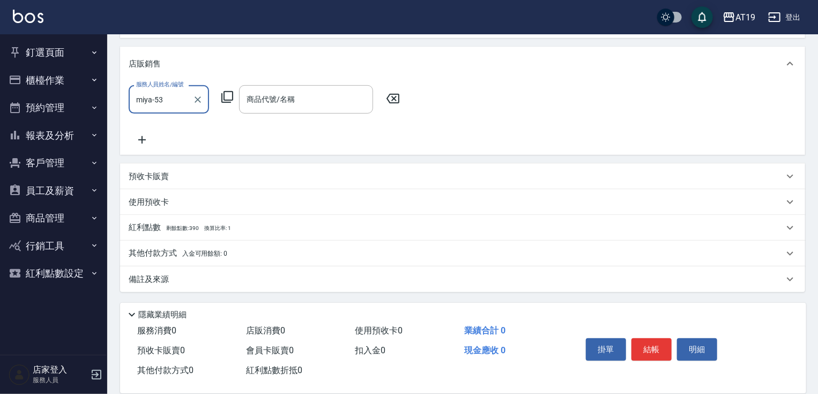
click at [230, 94] on icon at bounding box center [227, 97] width 13 height 13
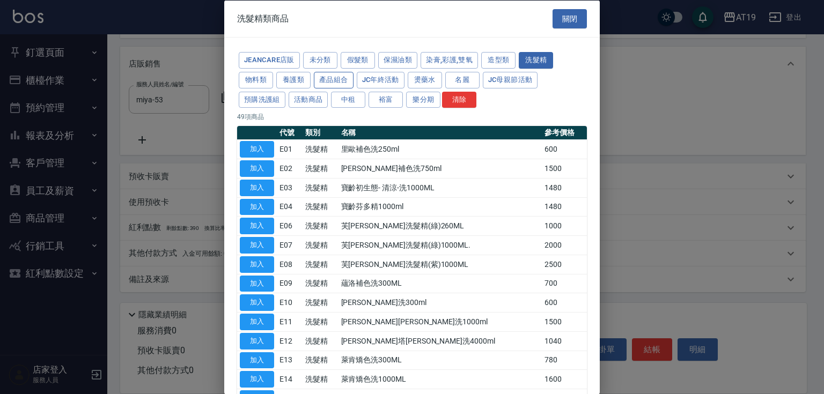
click at [328, 77] on button "產品組合" at bounding box center [334, 79] width 40 height 17
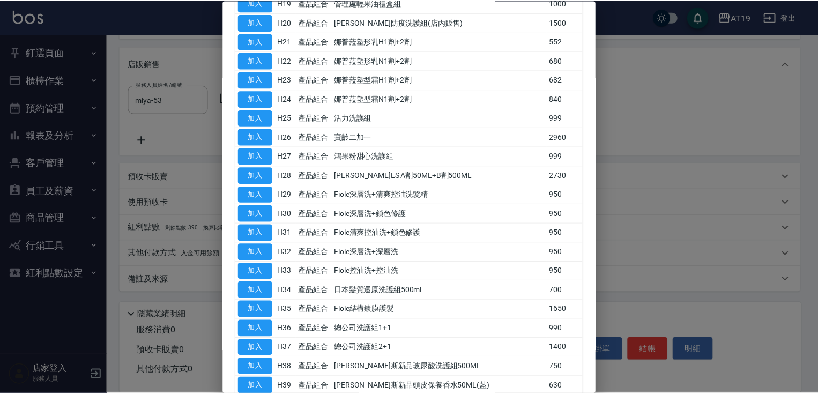
scroll to position [515, 0]
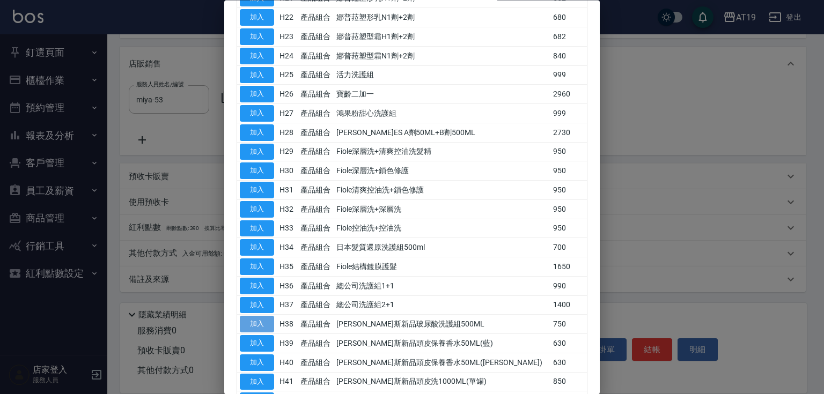
click at [259, 320] on button "加入" at bounding box center [257, 324] width 34 height 17
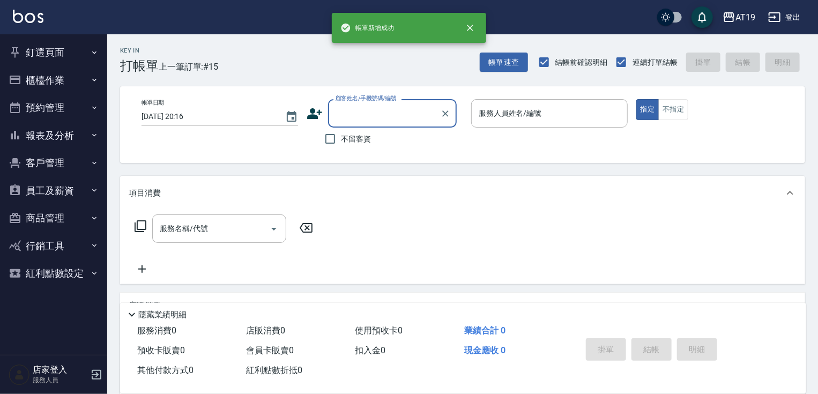
scroll to position [0, 0]
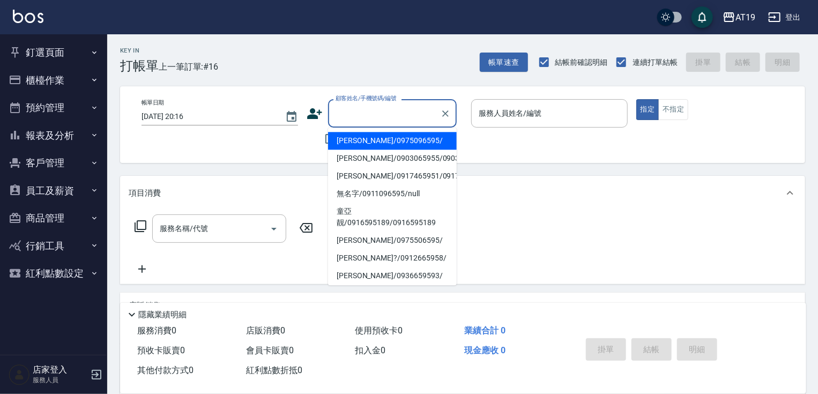
click at [369, 120] on input "顧客姓名/手機號碼/編號" at bounding box center [384, 113] width 103 height 19
click at [543, 151] on div "帳單日期 [DATE] 20:16 顧客姓名/手機號碼/編號 顧客姓名/手機號碼/編號 不留客資 服務人員姓名/編號 服務人員姓名/編號 指定 不指定" at bounding box center [462, 124] width 685 height 77
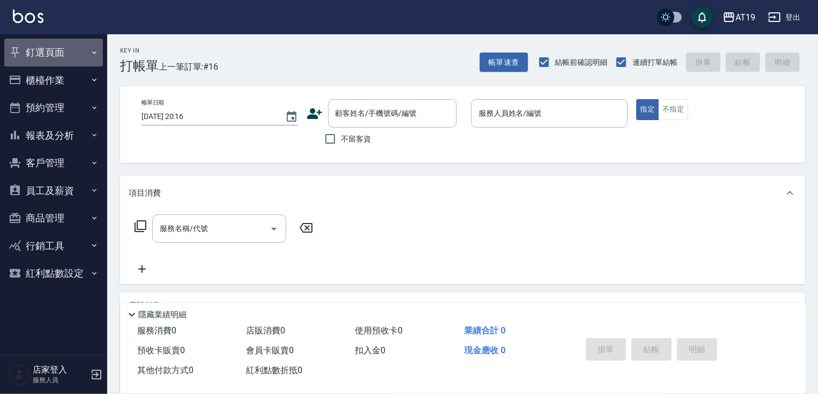
click at [46, 49] on button "釘選頁面" at bounding box center [53, 53] width 99 height 28
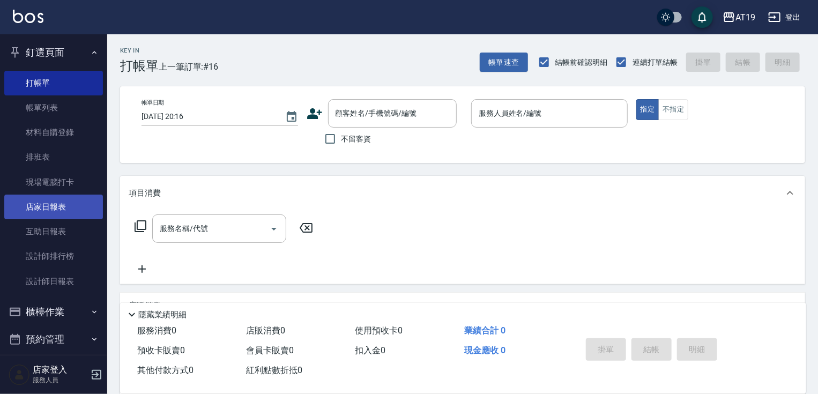
click at [51, 202] on link "店家日報表" at bounding box center [53, 207] width 99 height 25
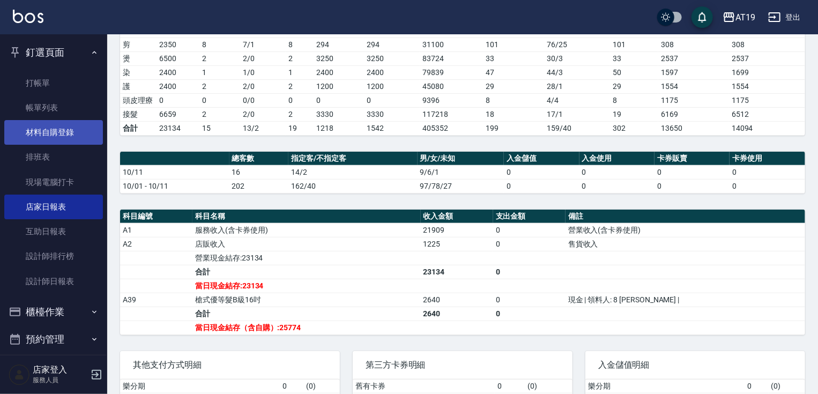
scroll to position [129, 0]
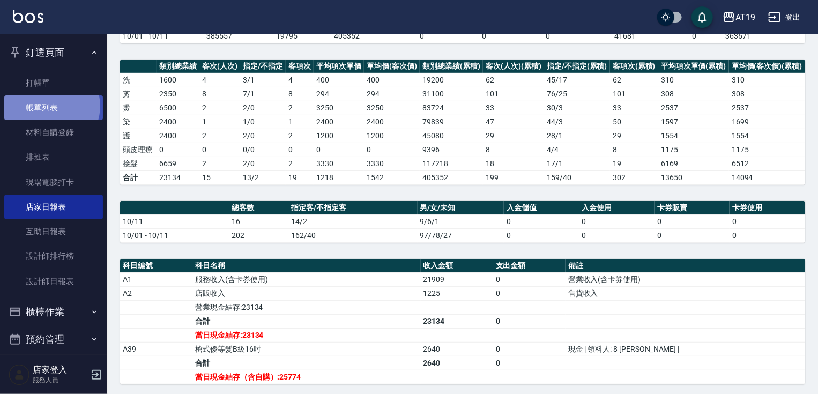
click at [50, 106] on link "帳單列表" at bounding box center [53, 107] width 99 height 25
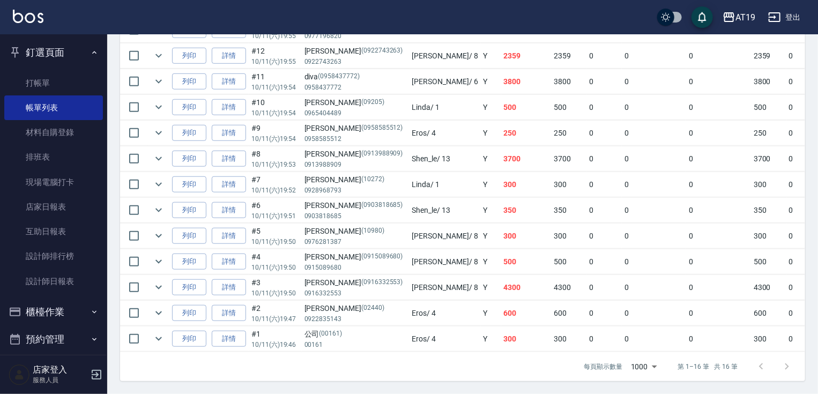
scroll to position [290, 0]
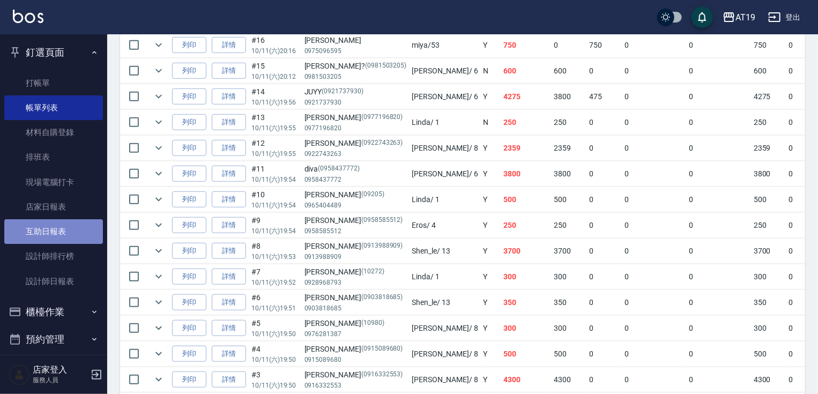
click at [62, 225] on link "互助日報表" at bounding box center [53, 231] width 99 height 25
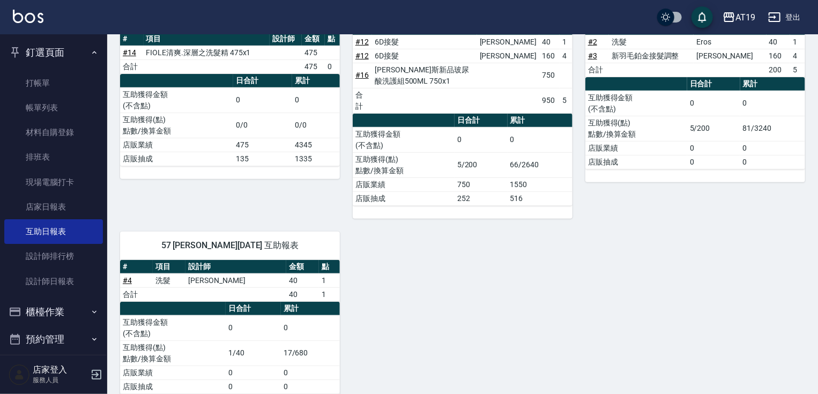
scroll to position [166, 0]
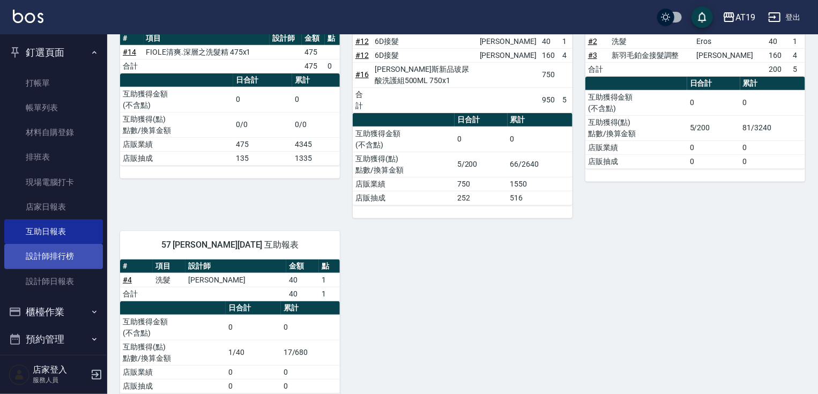
click at [58, 260] on link "設計師排行榜" at bounding box center [53, 256] width 99 height 25
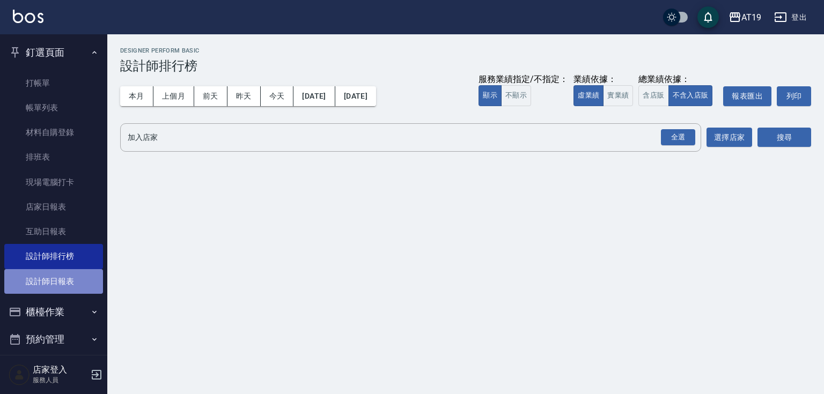
click at [58, 275] on link "設計師日報表" at bounding box center [53, 281] width 99 height 25
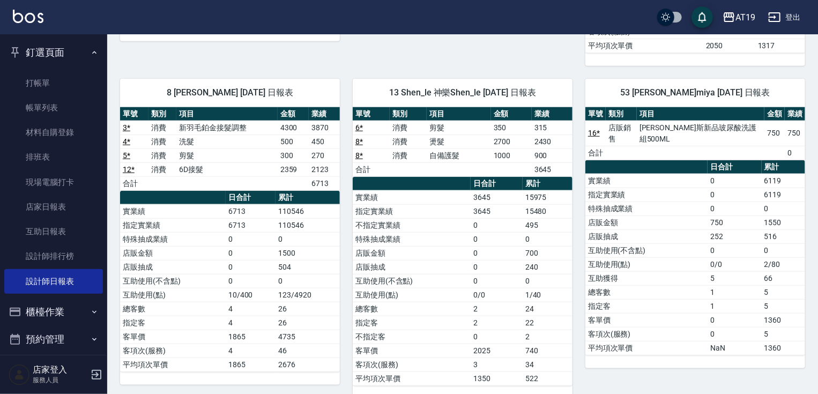
scroll to position [414, 0]
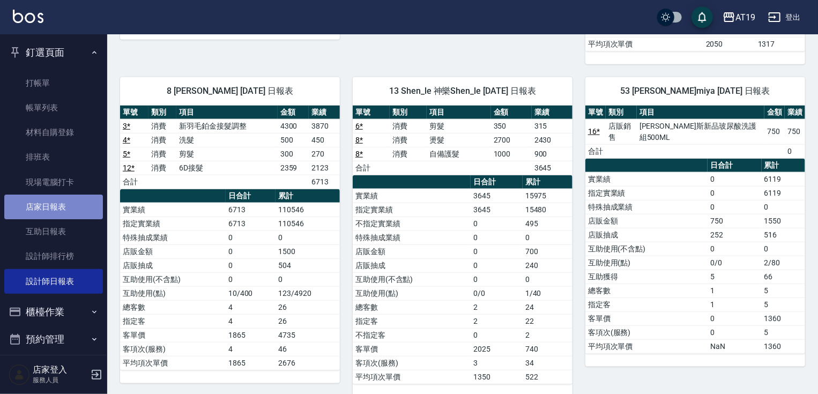
click at [60, 210] on link "店家日報表" at bounding box center [53, 207] width 99 height 25
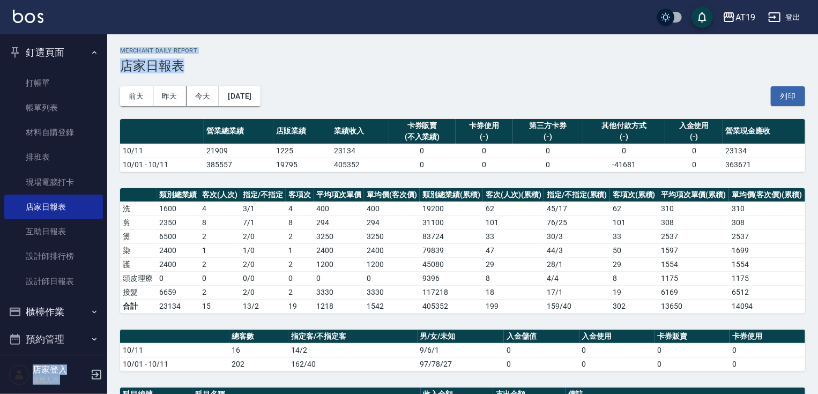
click at [614, 71] on div "AT19 登出 釘選頁面 打帳單 帳單列表 材料自購登錄 排班表 現場電腦打卡 店家日報表 互助日報表 設計師排行榜 設計師日報表 櫃檯作業 打帳單 帳單列表…" at bounding box center [409, 347] width 818 height 695
